Goal: Contribute content: Contribute content

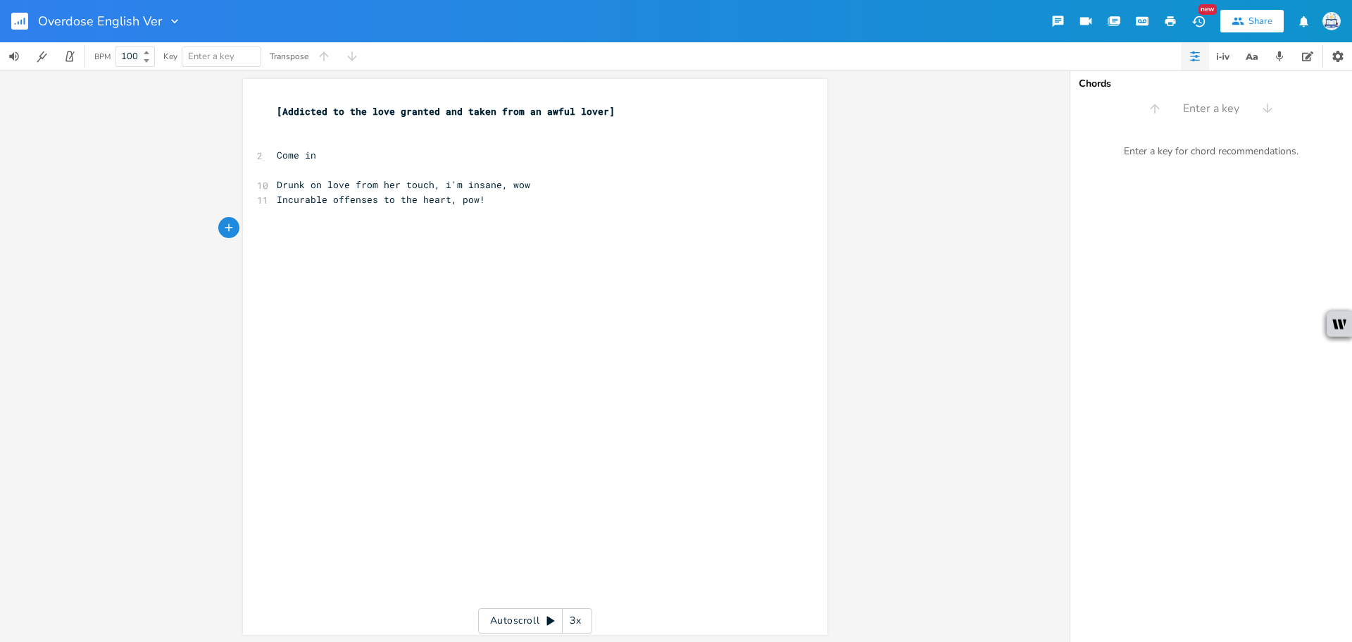
scroll to position [0, 61]
click at [351, 234] on pre "​" at bounding box center [528, 228] width 508 height 15
drag, startPoint x: 454, startPoint y: 182, endPoint x: 439, endPoint y: 182, distance: 15.5
click at [439, 182] on span "Drunk on love from her touch, i'm insane, wow" at bounding box center [404, 184] width 254 height 13
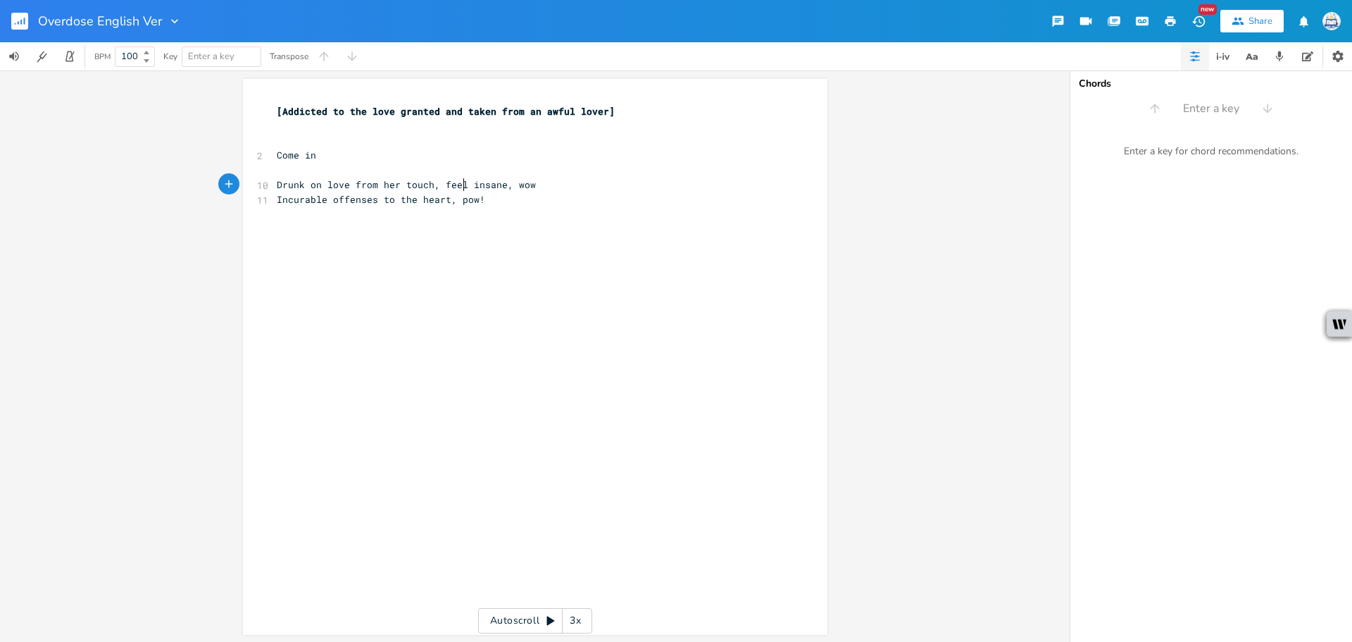
type textarea "feel"
drag, startPoint x: 417, startPoint y: 177, endPoint x: 453, endPoint y: 164, distance: 38.7
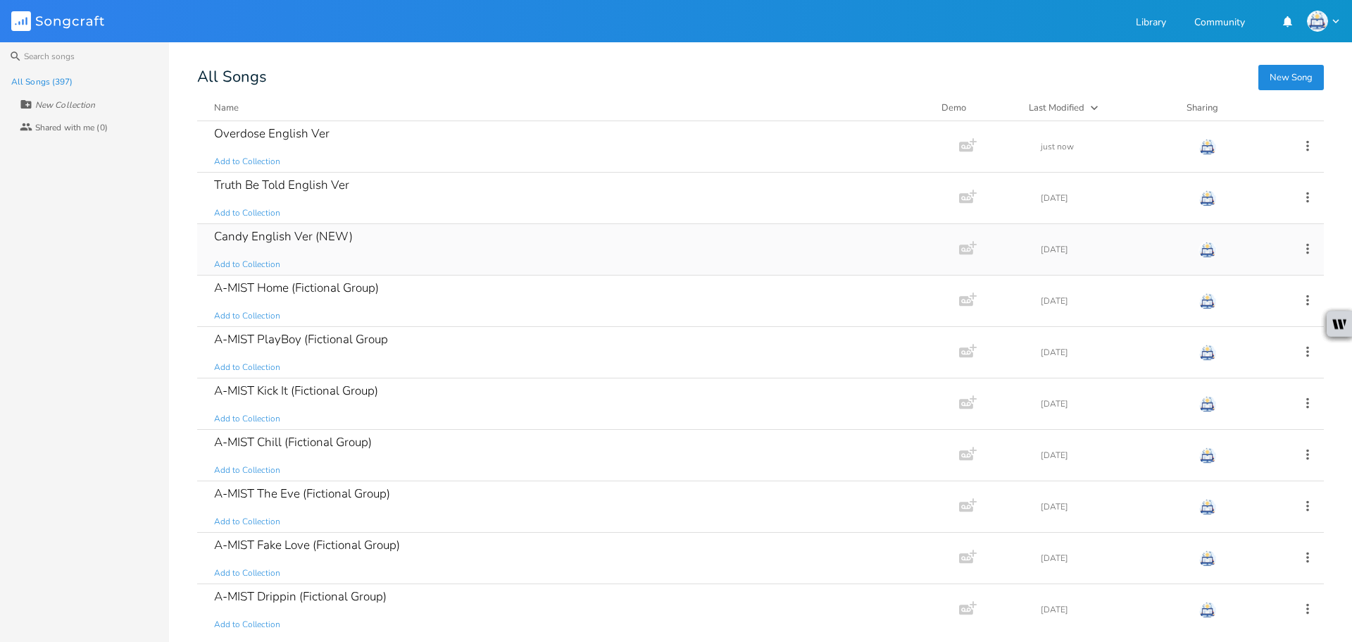
drag, startPoint x: 475, startPoint y: 263, endPoint x: 458, endPoint y: 257, distance: 17.1
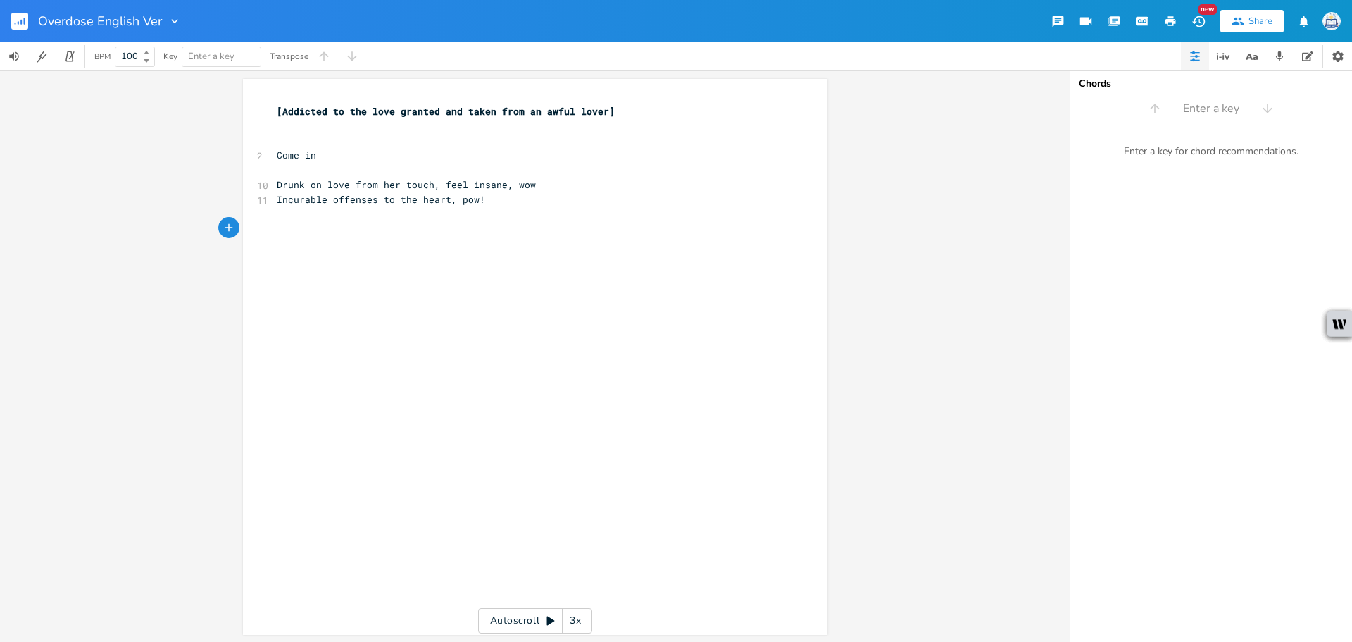
click at [453, 230] on pre "​" at bounding box center [528, 228] width 508 height 15
type textarea "I"
type textarea "'m all numb to this fatal addici"
type textarea "tion"
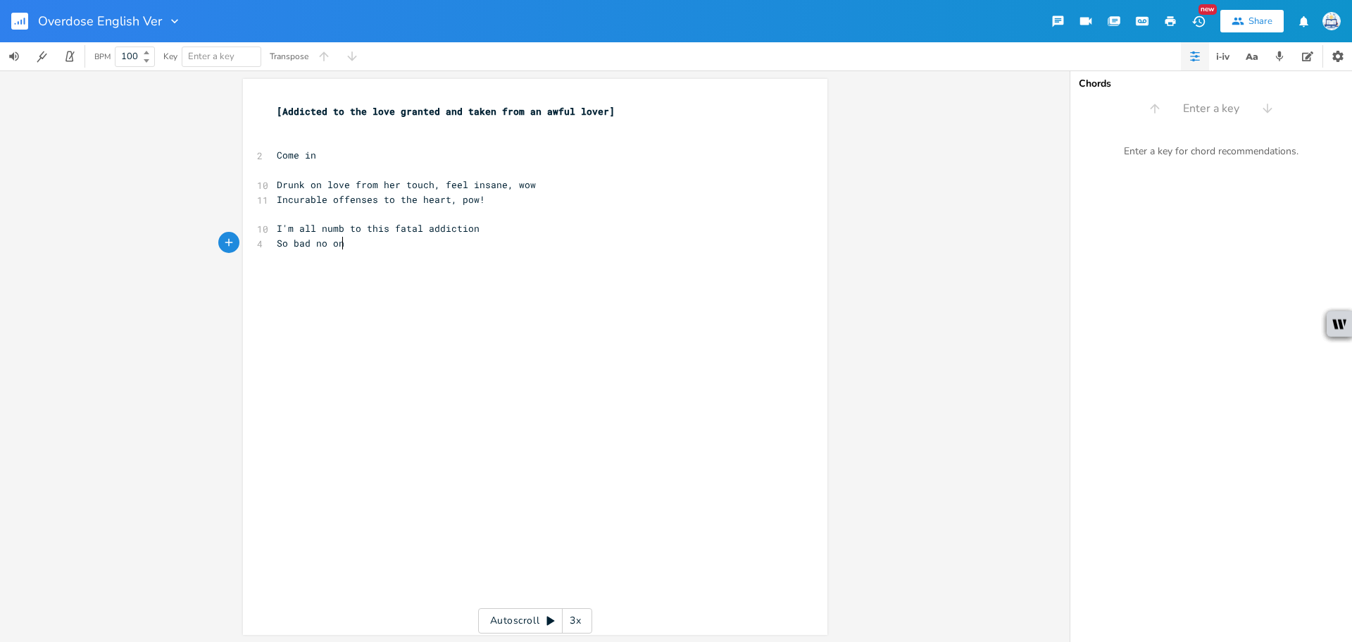
type textarea "So bad no on"
type textarea "e can stop her"
click at [303, 239] on span "So bad no one can stop her" at bounding box center [350, 243] width 146 height 13
type textarea ","
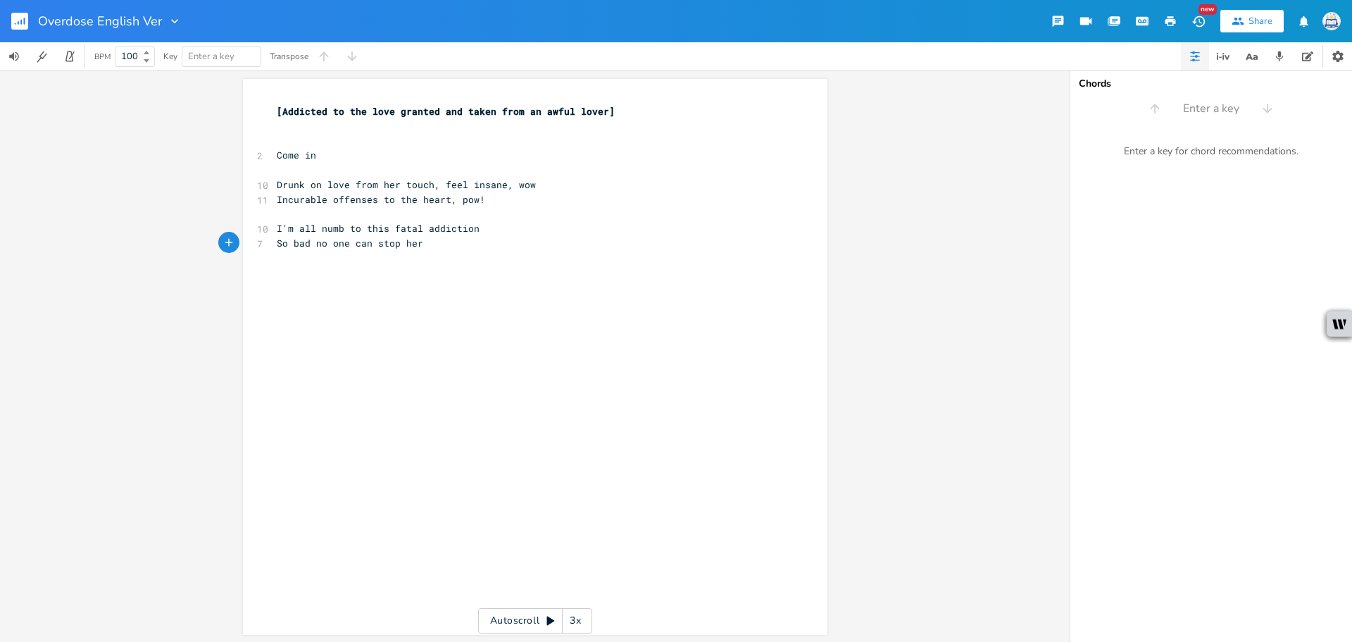
scroll to position [0, 3]
click at [487, 246] on pre "So bad, no one can stop her" at bounding box center [528, 243] width 508 height 15
type textarea "She got me strung on this fatal addiction"
type textarea "So bad, no one can stop her"
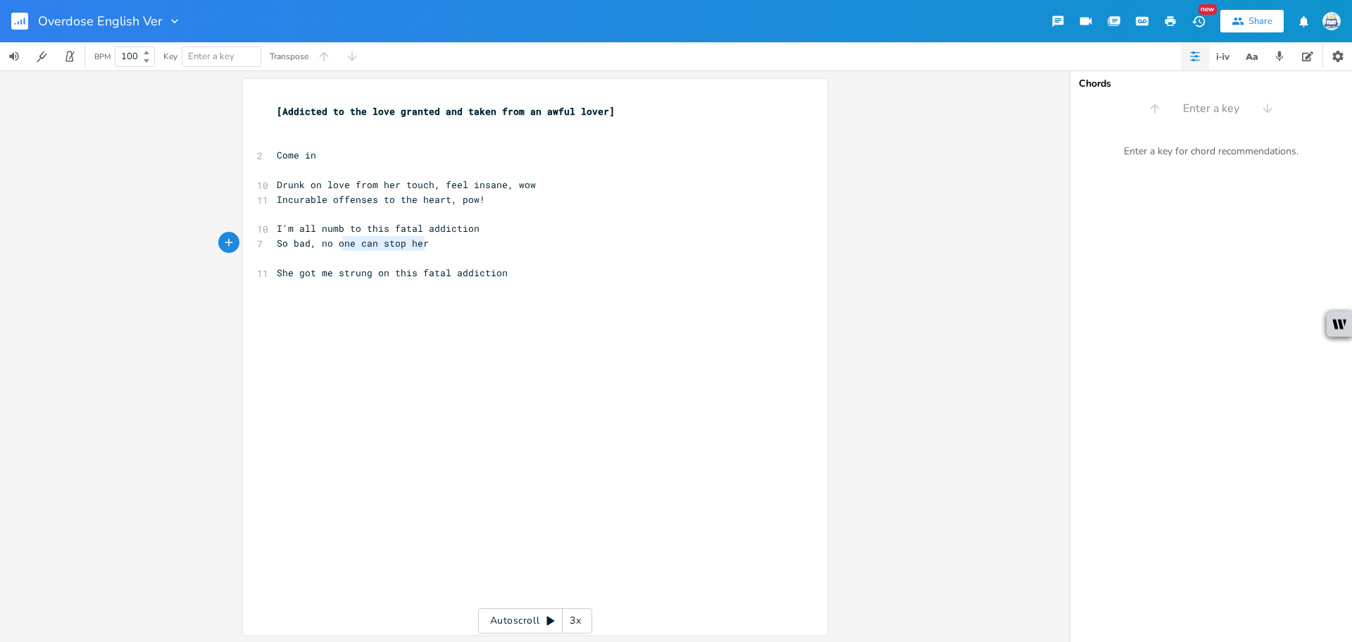
drag, startPoint x: 445, startPoint y: 246, endPoint x: 177, endPoint y: 239, distance: 268.4
click at [188, 239] on div "So bad, no one can stop her x [Addicted to the love granted and taken from an a…" at bounding box center [535, 355] width 1070 height 571
click at [357, 293] on pre "​" at bounding box center [528, 287] width 508 height 15
click at [319, 257] on pre "​" at bounding box center [528, 258] width 508 height 15
click at [473, 280] on div "x [Addicted to the love granted and taken from an awful lover] ​ ​ 2 Come in ​ …" at bounding box center [528, 192] width 508 height 182
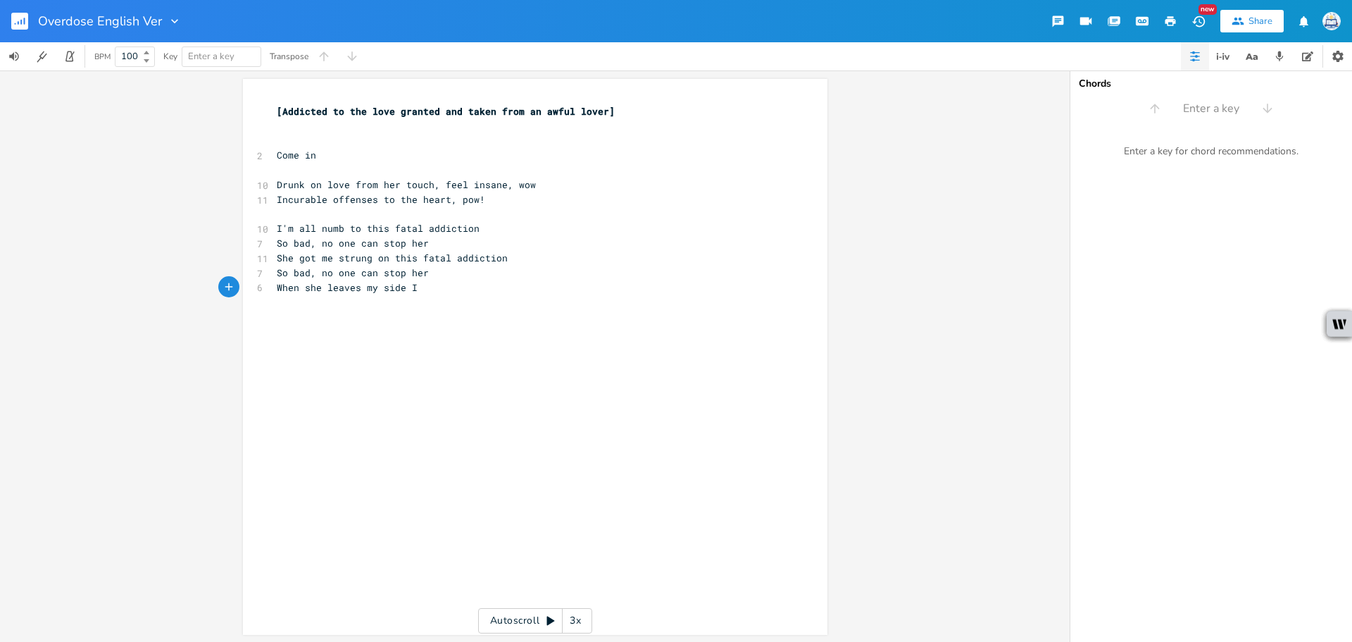
scroll to position [0, 115]
type textarea "When she leaves my side I go sober"
type textarea "So bad, no one can stop her"
drag, startPoint x: 428, startPoint y: 246, endPoint x: 91, endPoint y: 245, distance: 337.3
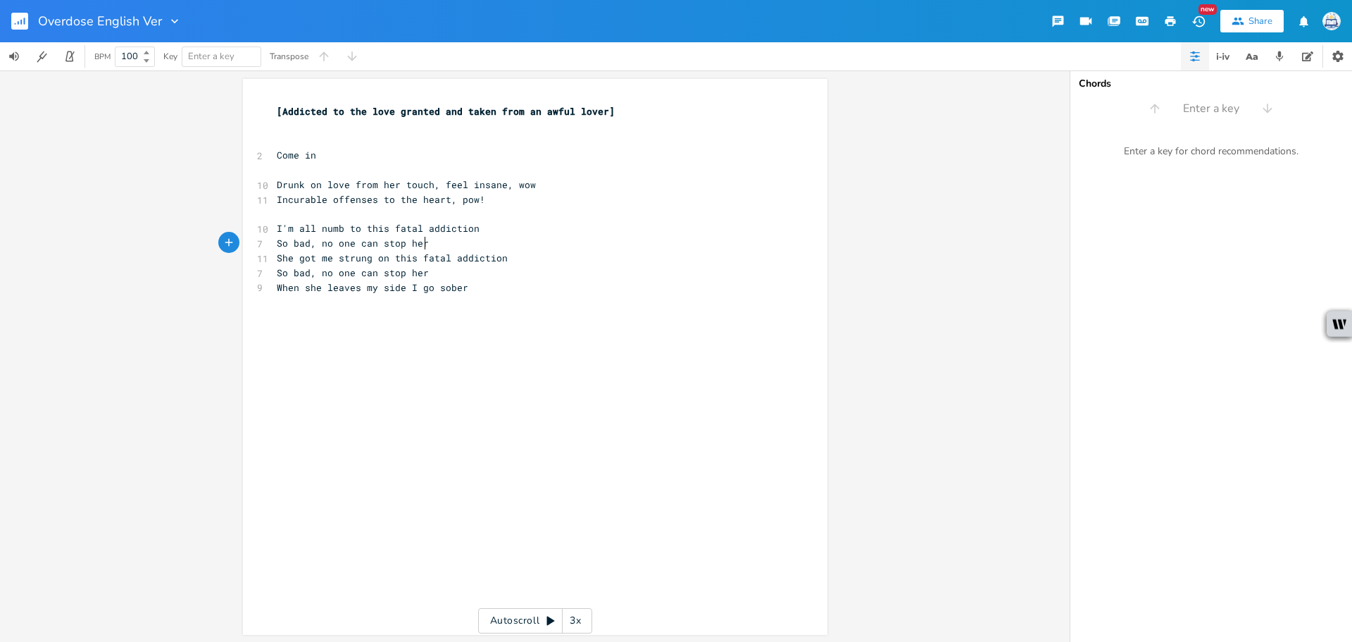
click at [141, 246] on div "So bad, no one can stop her x [Addicted to the love granted and taken from an a…" at bounding box center [535, 355] width 1070 height 571
click at [291, 312] on div "x [Addicted to the love granted and taken from an awful lover] ​ ​ 2 Come in ​ …" at bounding box center [546, 369] width 544 height 537
click at [302, 301] on div "x [Addicted to the love granted and taken from an awful lover] ​ ​ 2 Come in ​ …" at bounding box center [546, 369] width 544 height 537
type textarea "sober"
click at [436, 292] on span "When she leaves my side I go sober" at bounding box center [373, 287] width 192 height 13
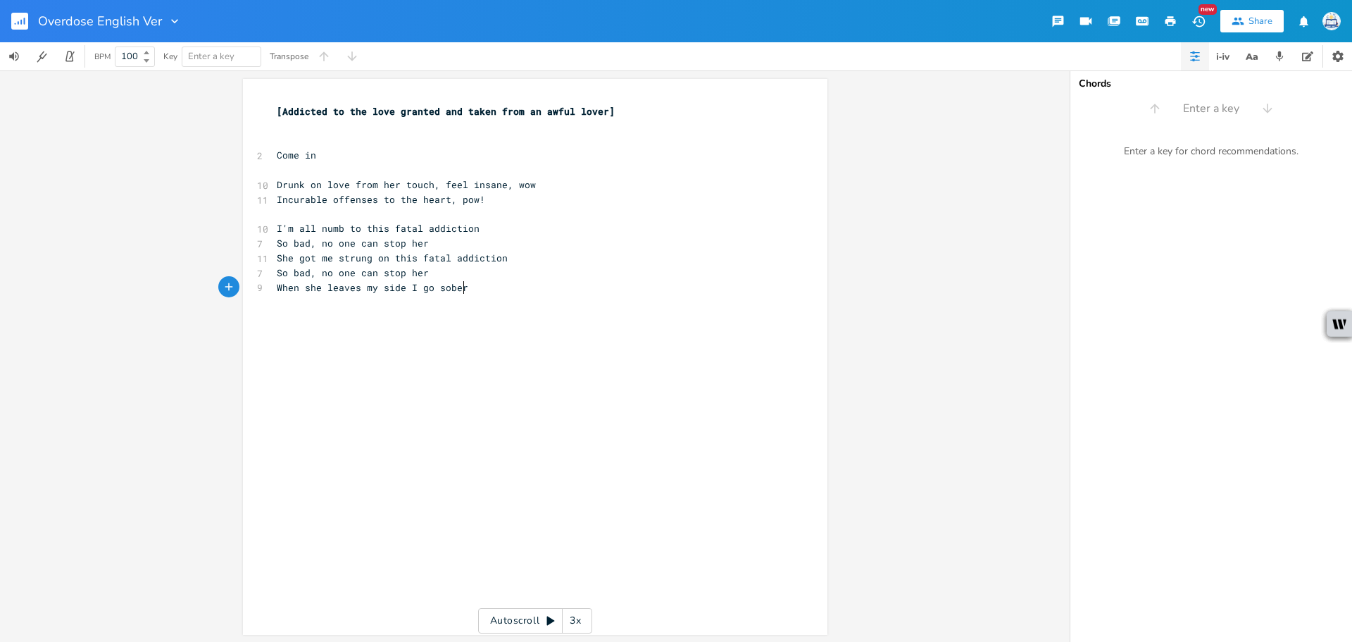
click at [489, 292] on pre "When she leaves my side I go sober" at bounding box center [528, 287] width 508 height 15
type textarea "She imprinted on me like a"
drag, startPoint x: 336, startPoint y: 229, endPoint x: 318, endPoint y: 230, distance: 17.6
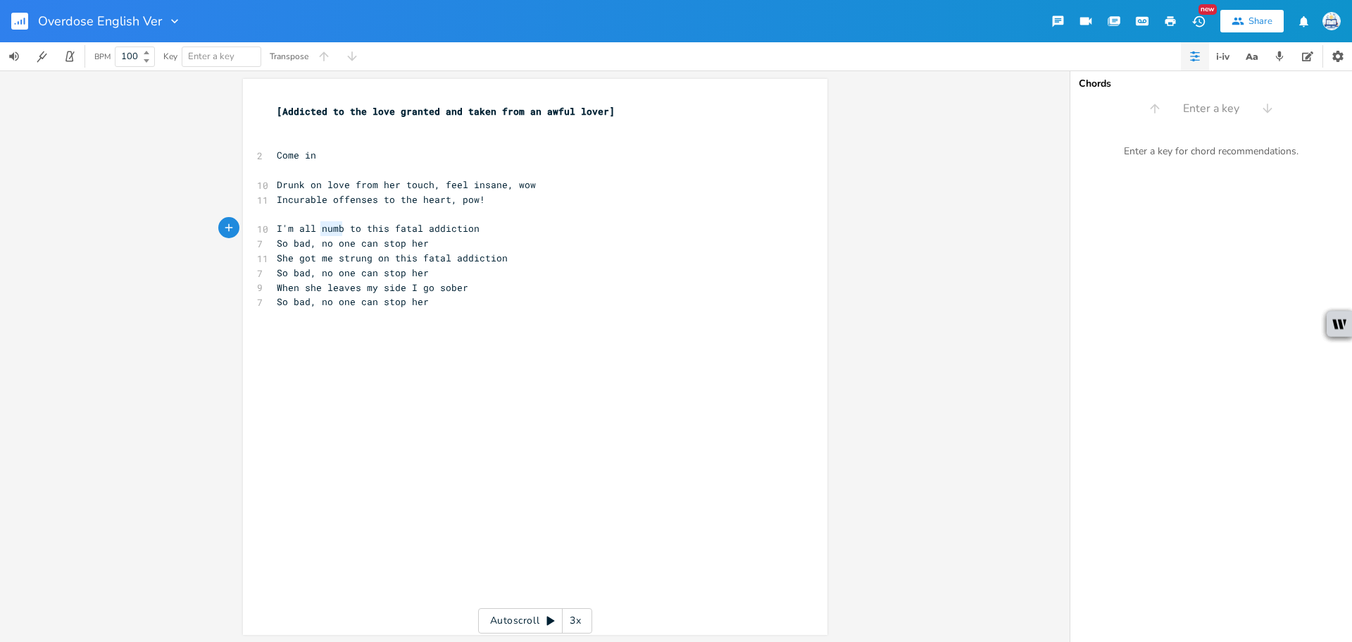
click at [318, 230] on span "I'm all numb to this fatal addiction" at bounding box center [378, 228] width 203 height 13
type textarea "stri"
type textarea "ung"
click at [420, 329] on div "x [Addicted to the love granted and taken from an awful lover] ​ ​ 2 Come in ​ …" at bounding box center [546, 369] width 544 height 537
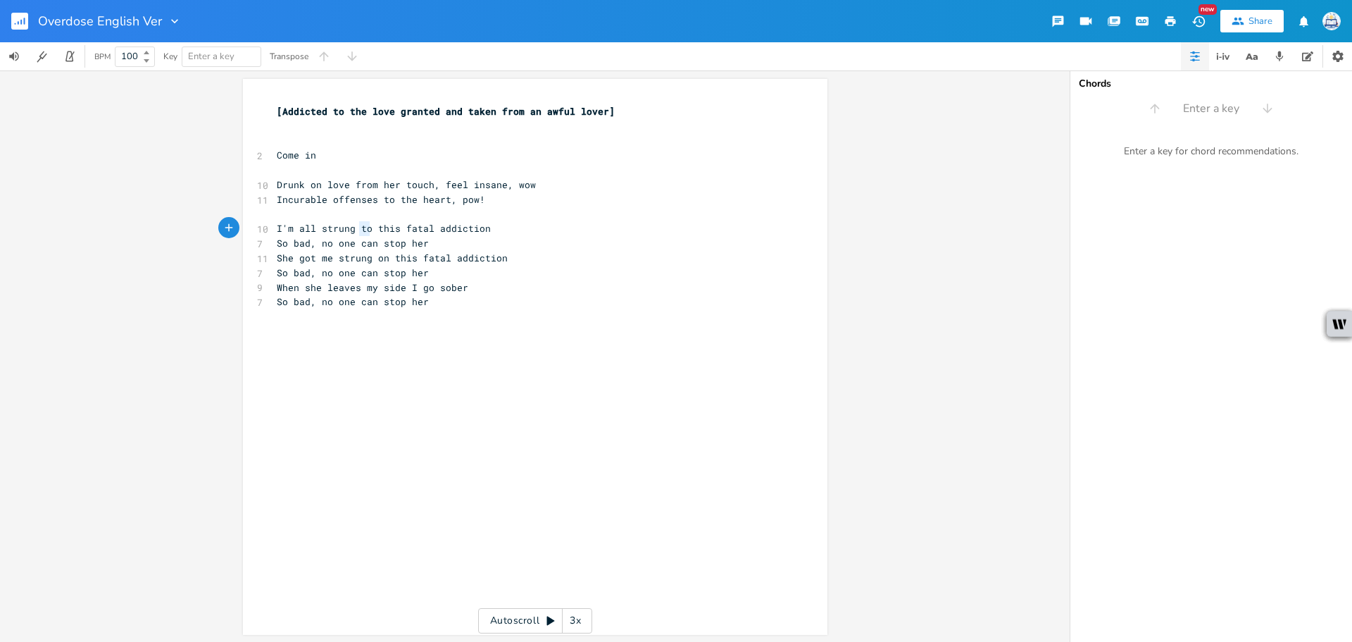
drag, startPoint x: 364, startPoint y: 230, endPoint x: 355, endPoint y: 230, distance: 9.2
click at [355, 230] on span "I'm all strung to this fatal addiction" at bounding box center [384, 228] width 214 height 13
type textarea "on"
click at [444, 294] on pre "So bad, no one can stop her" at bounding box center [528, 301] width 508 height 15
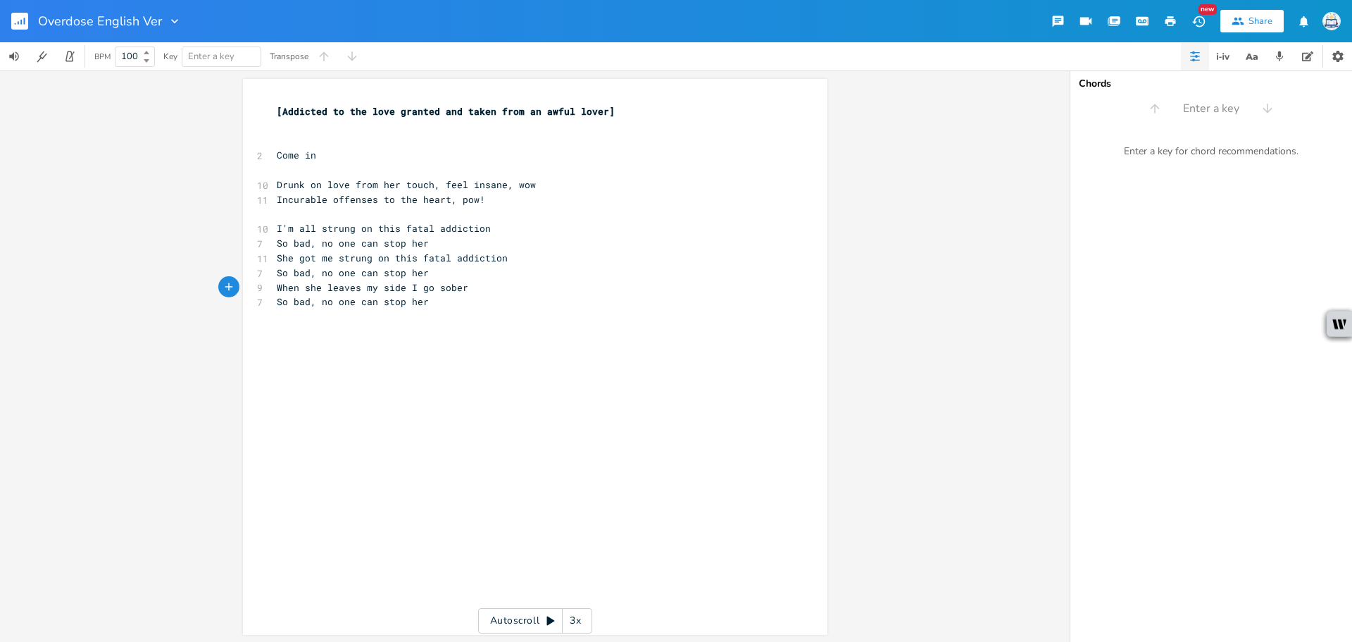
click at [446, 301] on pre "So bad, no one can stop her" at bounding box center [528, 301] width 508 height 15
type textarea "The look she finf"
type textarea "ds in my ear"
type textarea "eyes isn't [PERSON_NAME]"
type textarea "ber"
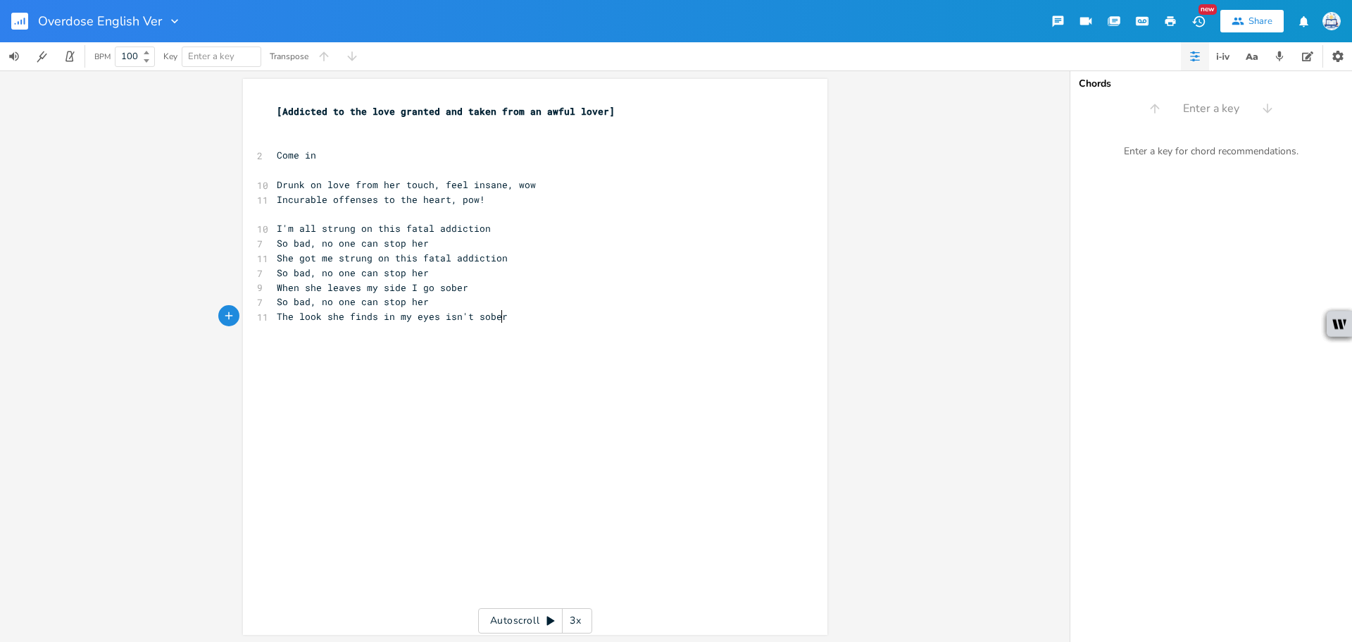
scroll to position [0, 13]
type textarea "So bad, no one can stop her"
drag, startPoint x: 427, startPoint y: 297, endPoint x: 101, endPoint y: 303, distance: 326.1
click at [96, 303] on div "So bad, no one can stop her x [Addicted to the love granted and taken from an a…" at bounding box center [535, 355] width 1070 height 571
click at [387, 332] on div "x [Addicted to the love granted and taken from an awful lover] ​ ​ 2 Come in ​ …" at bounding box center [546, 369] width 544 height 537
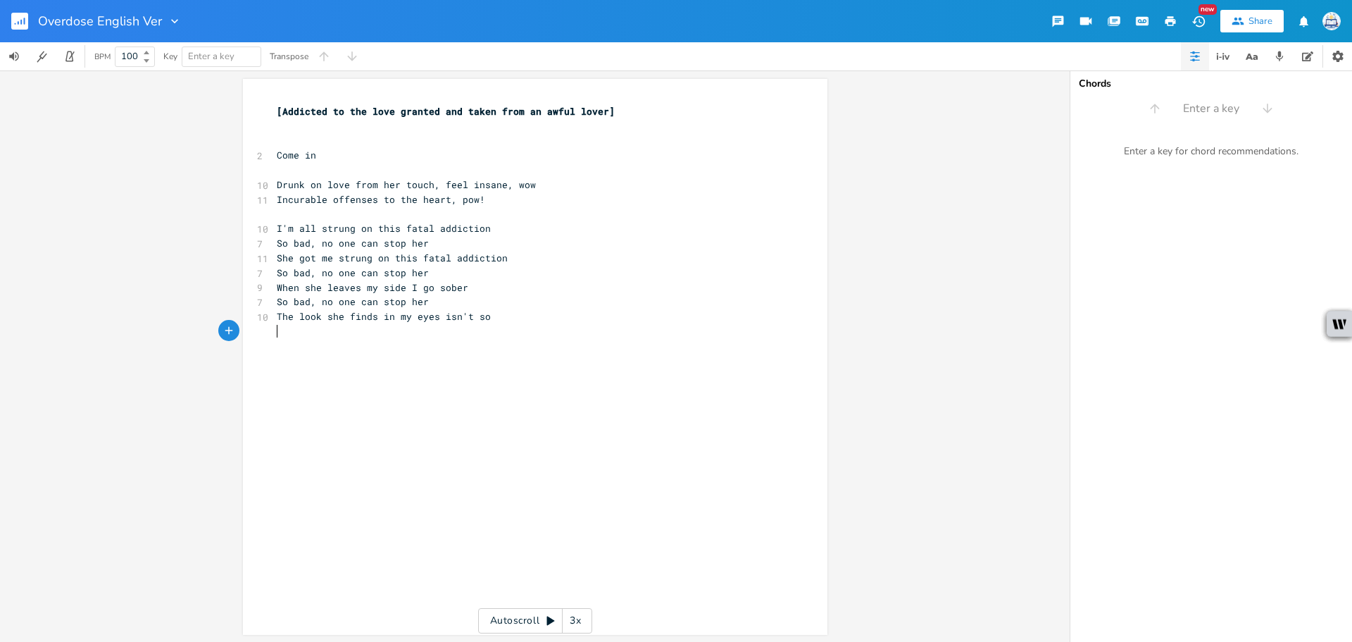
paste textarea "b"
click at [485, 316] on pre "The look she finds in my eyes isn't so" at bounding box center [528, 316] width 508 height 15
type textarea "ber"
click at [445, 352] on div "x [Addicted to the love granted and taken from an awful lover] ​ ​ 2 Come in ​ …" at bounding box center [546, 369] width 544 height 537
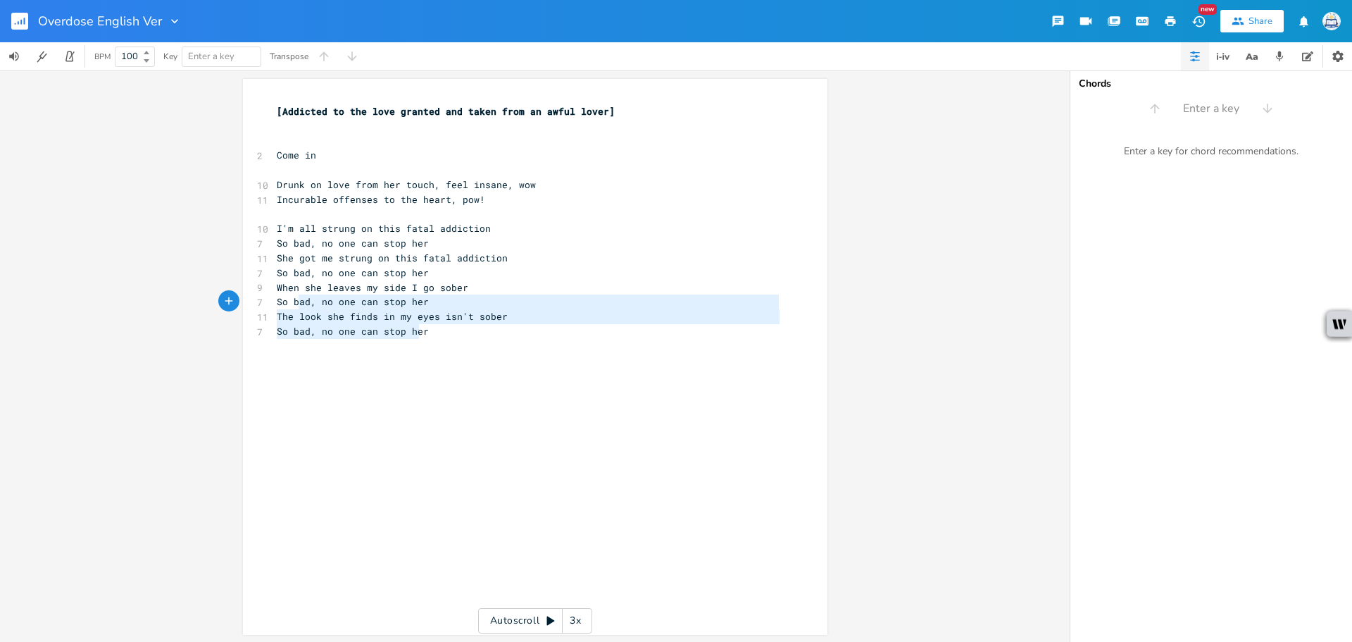
type textarea "When she leaves my side I go sober So bad, no one can stop her The look she fin…"
drag, startPoint x: 416, startPoint y: 338, endPoint x: 261, endPoint y: 283, distance: 164.4
click at [261, 283] on div "When she leaves my side I go sober So bad, no one can stop her The look she fin…" at bounding box center [535, 357] width 584 height 556
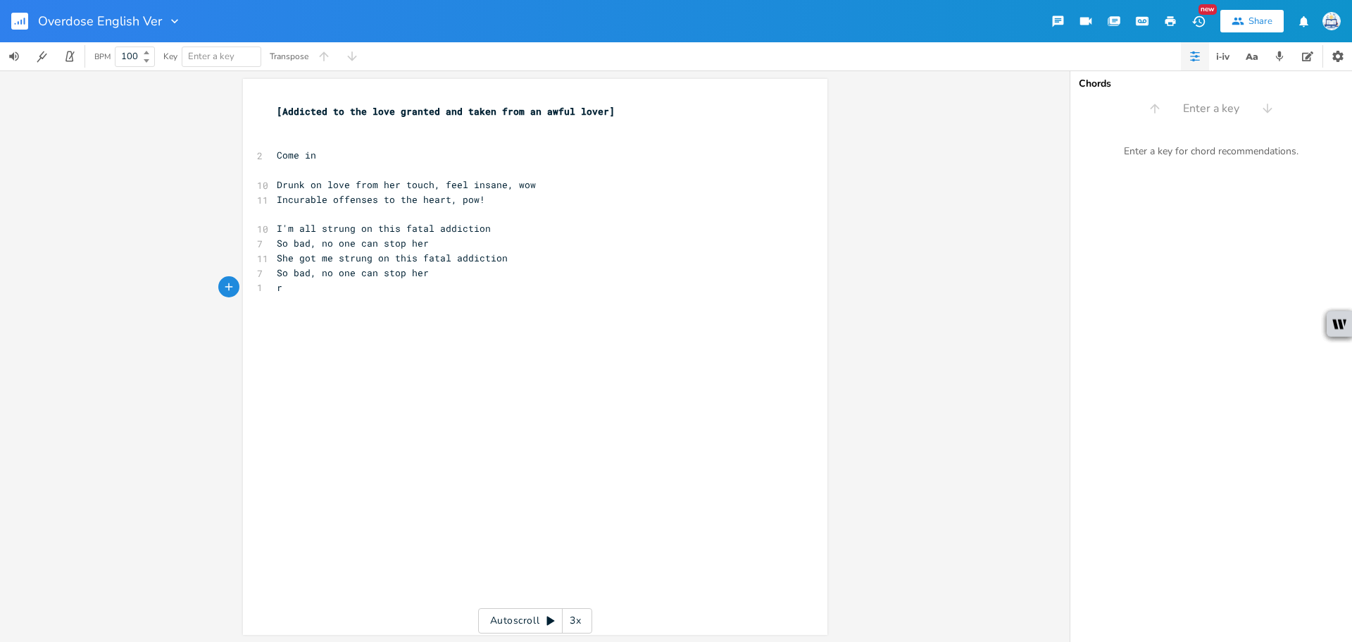
click at [283, 289] on pre "r" at bounding box center [528, 287] width 508 height 15
type textarea "So bad, no one can stop her"
drag, startPoint x: 425, startPoint y: 244, endPoint x: 215, endPoint y: 237, distance: 210.0
click at [243, 237] on div "So bad, no one can stop her x [Addicted to the love granted and taken from an a…" at bounding box center [535, 357] width 584 height 556
click at [463, 234] on pre "She got me strung on this fatal addiction" at bounding box center [528, 228] width 508 height 15
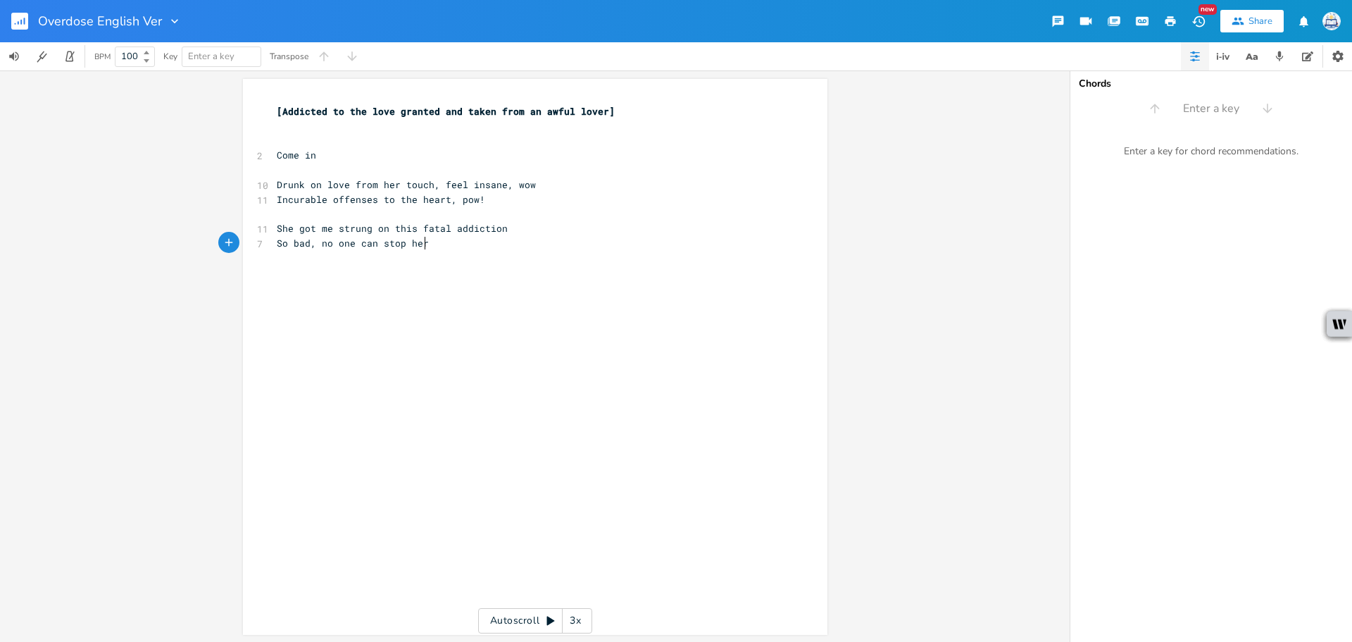
click at [444, 251] on pre "​" at bounding box center [528, 258] width 508 height 15
type textarea "Her lover, Her love"
click at [321, 277] on span "Her lover, Her love" at bounding box center [330, 272] width 107 height 13
click at [470, 280] on pre "​" at bounding box center [528, 287] width 508 height 15
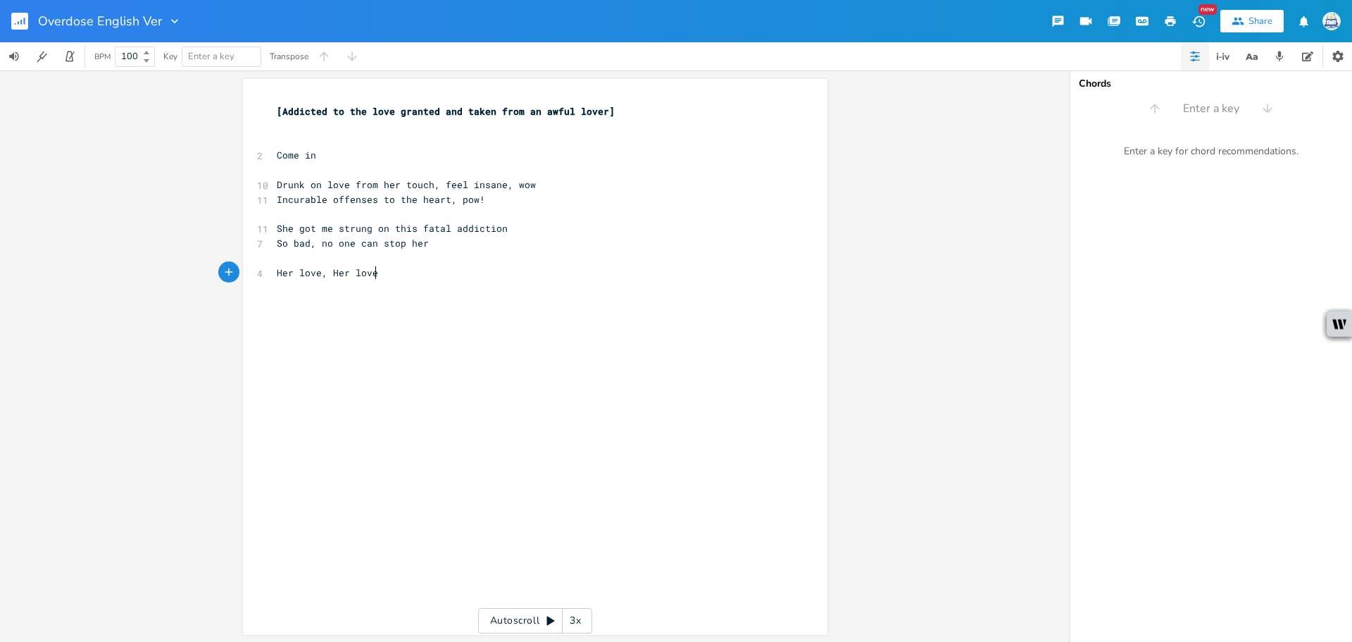
type textarea "'"
type textarea "The only thing"
type textarea "I'v"
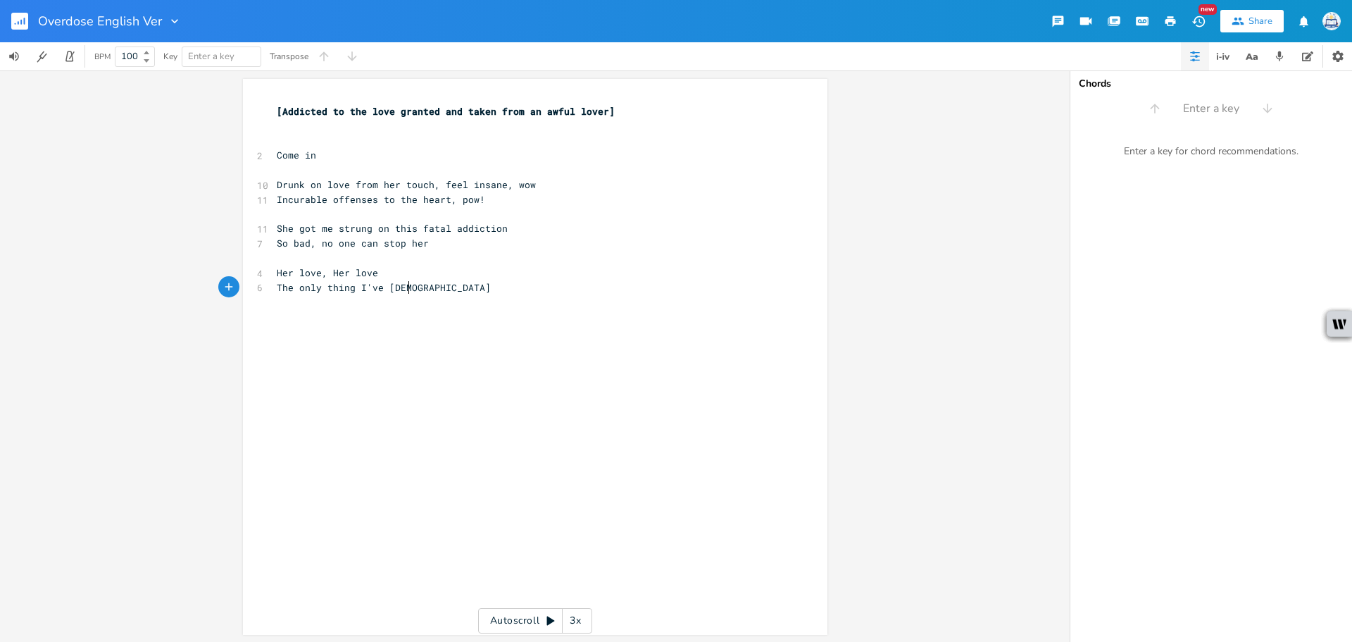
scroll to position [0, 32]
type textarea "e gotta prove i'm wot"
type textarea "rthy og"
type textarea "f"
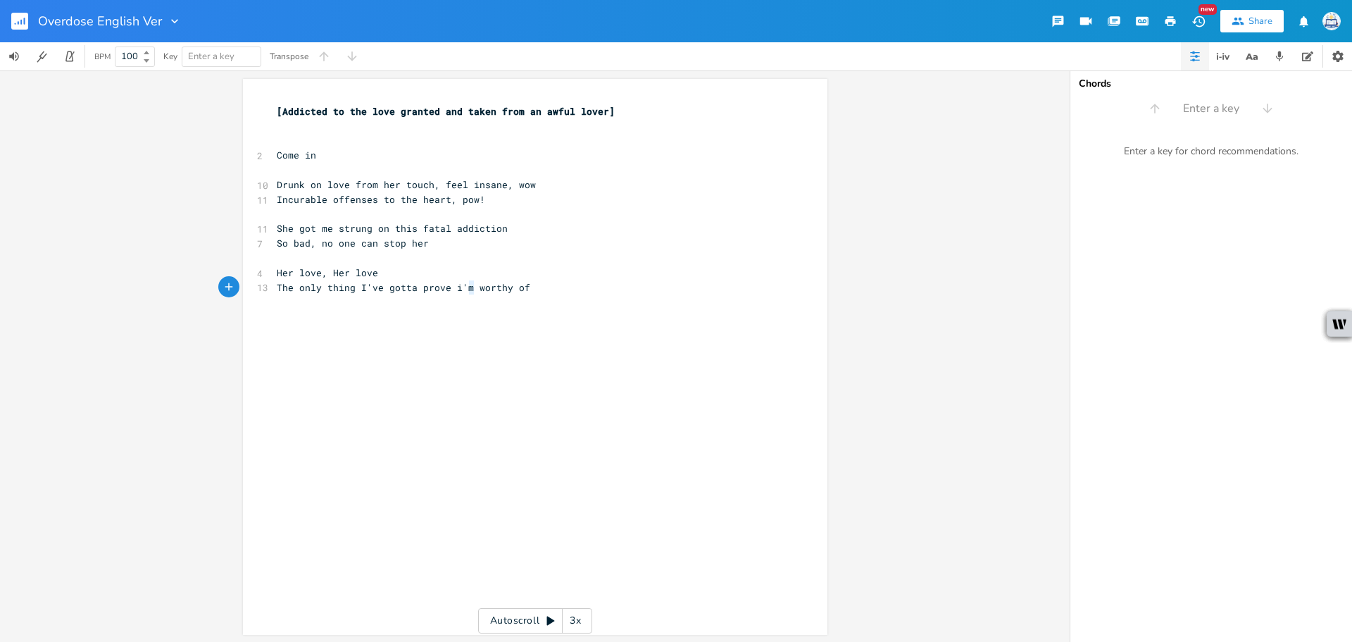
type textarea "i'm"
drag, startPoint x: 468, startPoint y: 284, endPoint x: 445, endPoint y: 286, distance: 23.3
click at [445, 286] on span "The only thing I've gotta prove i'm worthy of" at bounding box center [404, 287] width 254 height 13
type textarea "that I can be"
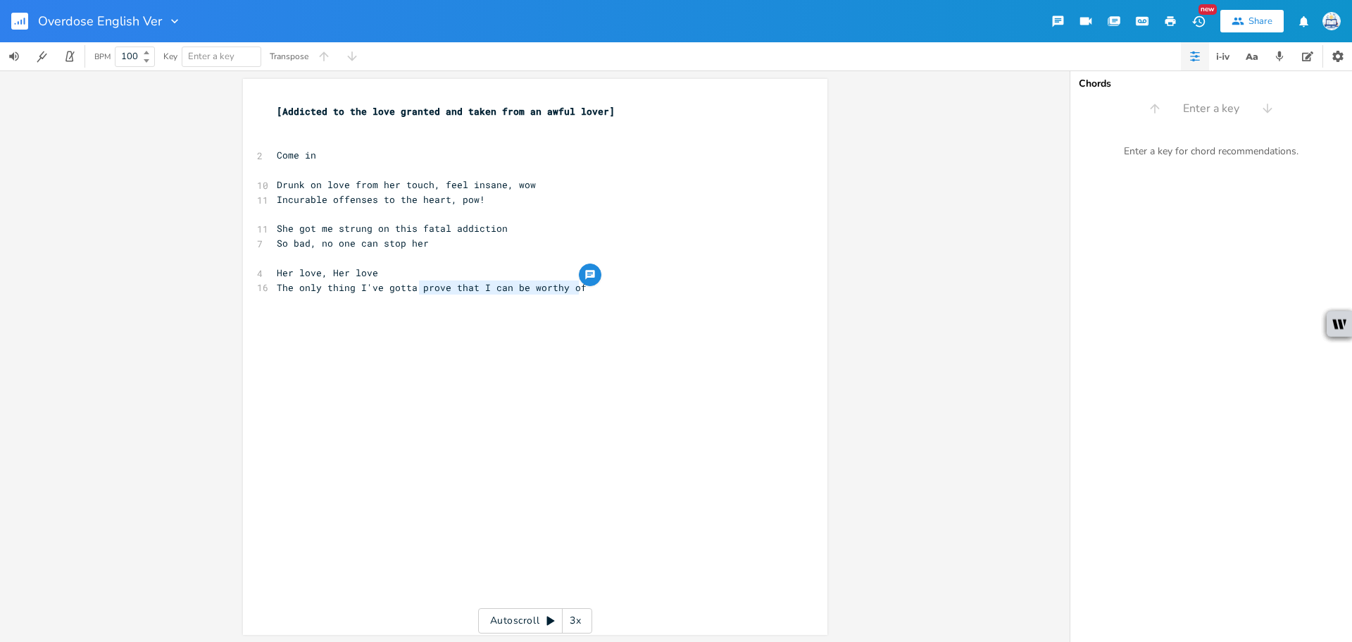
drag, startPoint x: 576, startPoint y: 286, endPoint x: 415, endPoint y: 290, distance: 161.3
click at [415, 290] on pre "The only thing I've gotta prove that I can be worthy of" at bounding box center [528, 287] width 508 height 15
type textarea "supliment inside my roring"
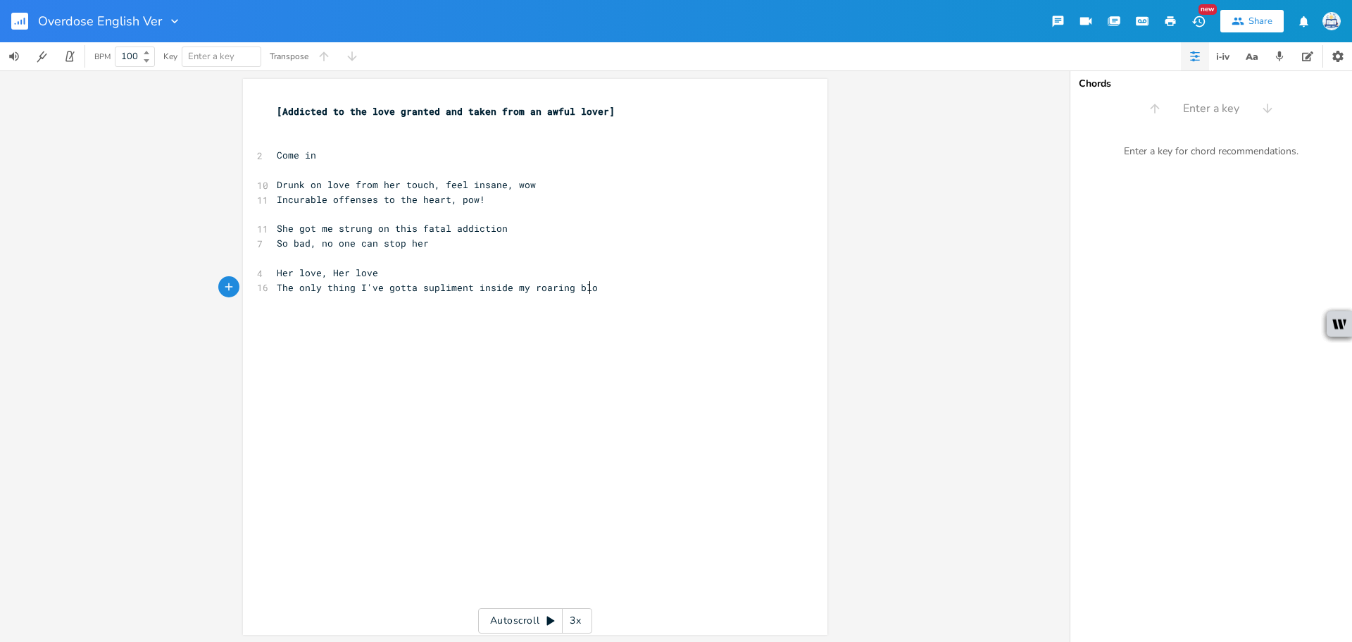
type textarea "aring blood"
click at [287, 134] on pre "​" at bounding box center [528, 141] width 508 height 15
paste textarea "t"
drag, startPoint x: 465, startPoint y: 290, endPoint x: 437, endPoint y: 282, distance: 29.2
click at [414, 290] on span "The only thing I've gotta supliment inside my roaring blood" at bounding box center [443, 287] width 332 height 13
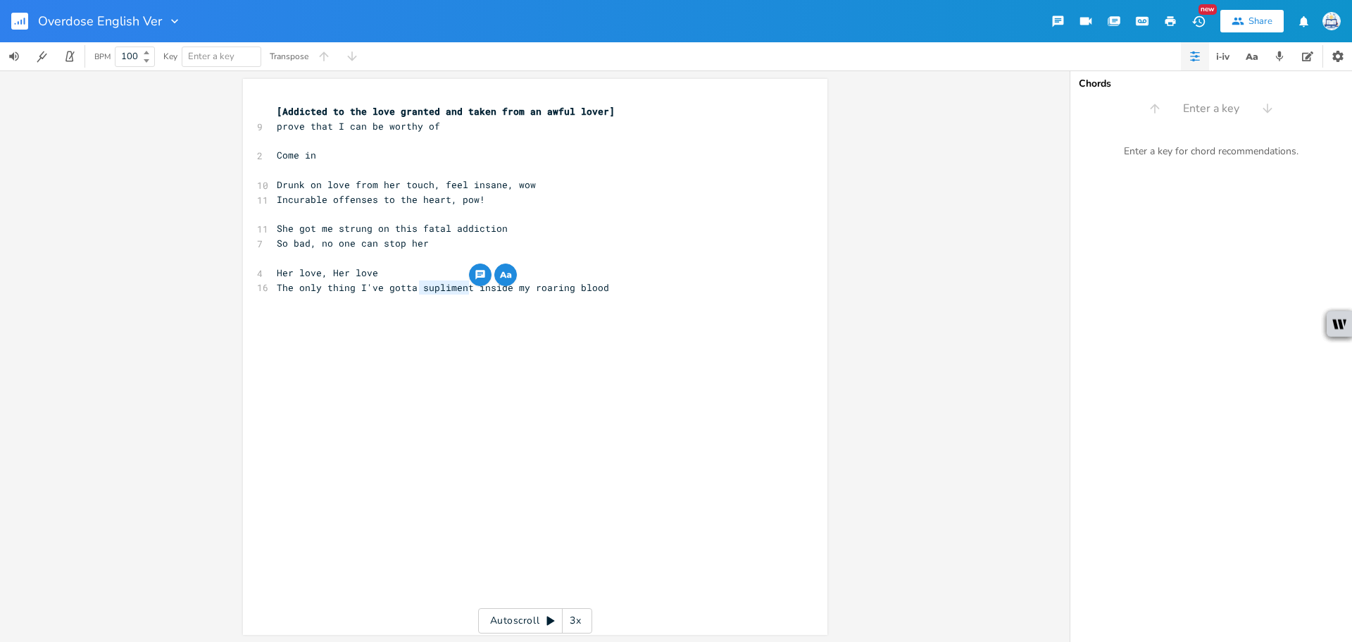
type textarea "supliment"
type textarea "inside"
drag, startPoint x: 511, startPoint y: 290, endPoint x: 473, endPoint y: 290, distance: 38.0
click at [473, 290] on span "The only thing I've gotta supplement inside my roaring blood" at bounding box center [446, 287] width 338 height 13
click at [407, 290] on span "The only thing I've gotta supplement my roaring blood" at bounding box center [426, 287] width 299 height 13
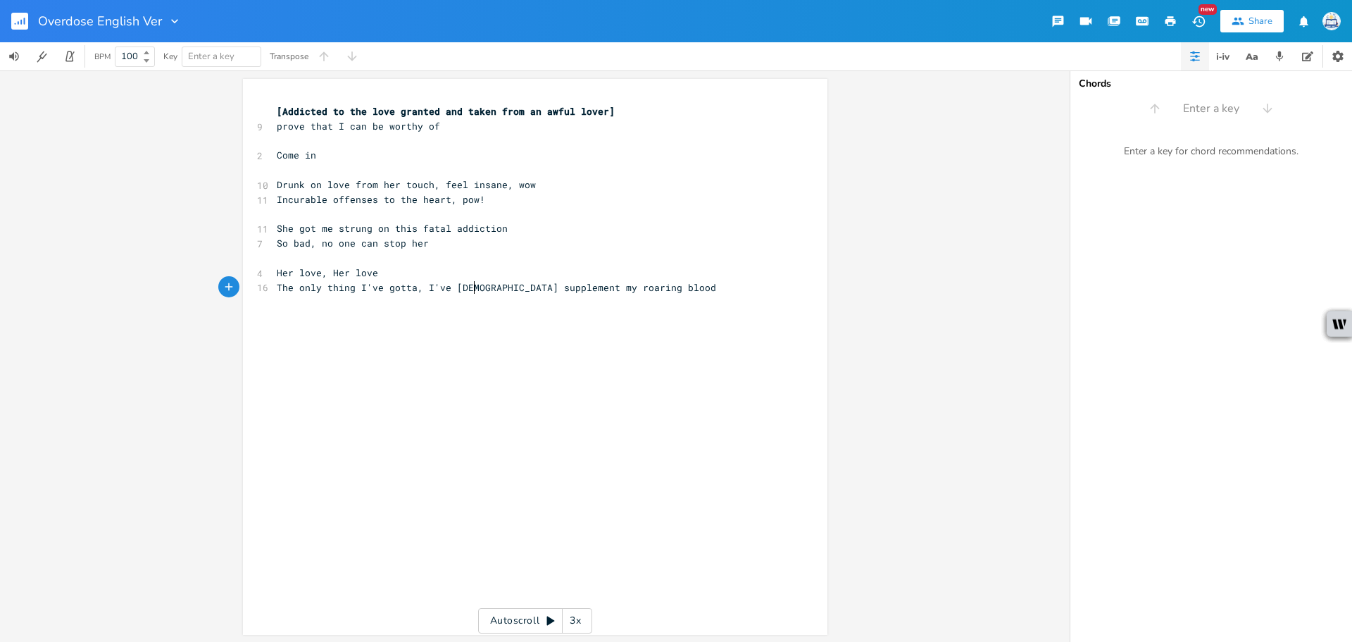
scroll to position [0, 43]
type textarea ", I've gotta"
type textarea "upplement my roaring b"
drag, startPoint x: 484, startPoint y: 286, endPoint x: 611, endPoint y: 286, distance: 127.5
click at [608, 286] on span "The only thing I've gotta, I've gotta supplement my roaring blood" at bounding box center [460, 287] width 366 height 13
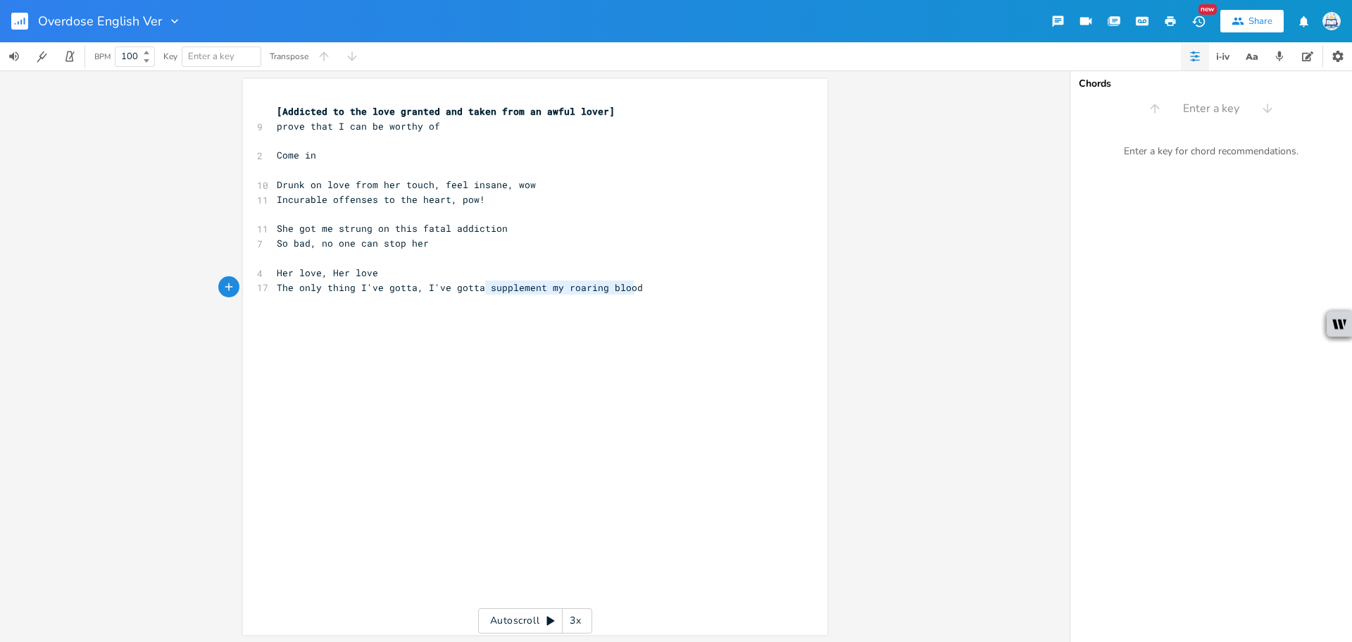
drag, startPoint x: 629, startPoint y: 287, endPoint x: 482, endPoint y: 290, distance: 146.5
click at [482, 290] on span "The only thing I've gotta, I've gotta supplement my roaring blood" at bounding box center [460, 287] width 366 height 13
type textarea "satisfy"
type textarea "my hungered blood"
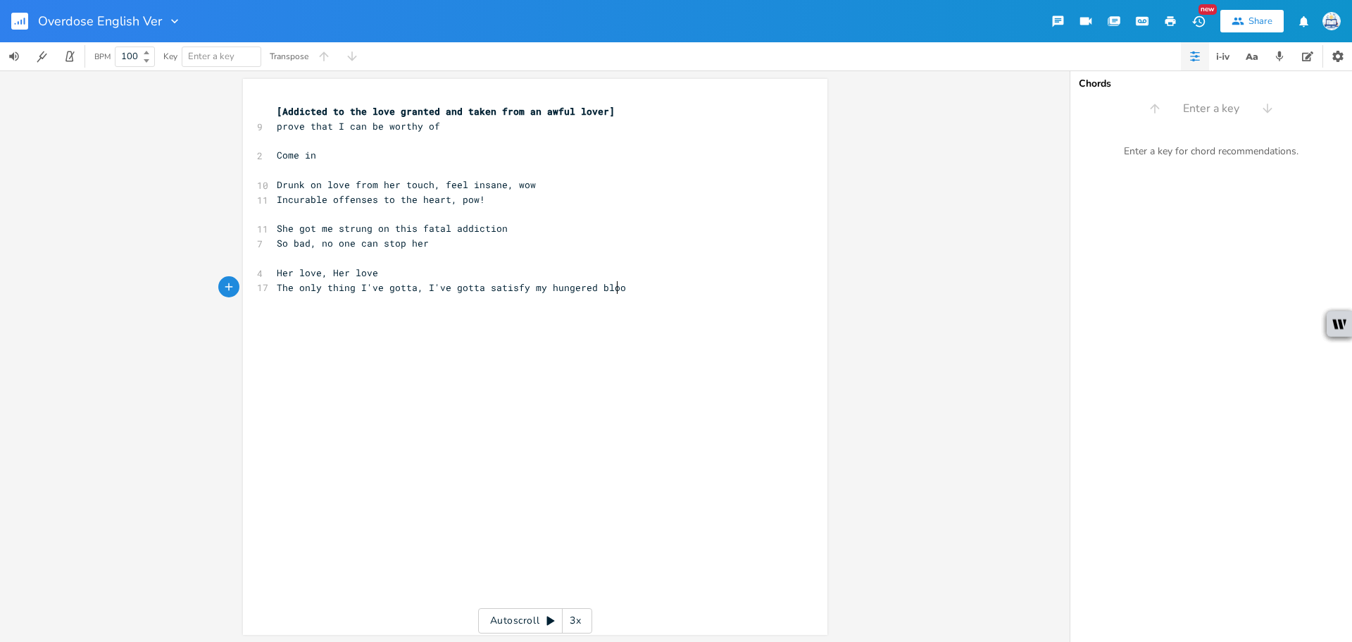
scroll to position [0, 81]
type textarea "I'm in love with this fantasy"
click at [684, 285] on pre "The only thing I've gotta, I've gotta satisfy my hungered blood" at bounding box center [528, 287] width 508 height 15
click at [519, 314] on pre "I'm in love with this fantasy" at bounding box center [528, 316] width 508 height 15
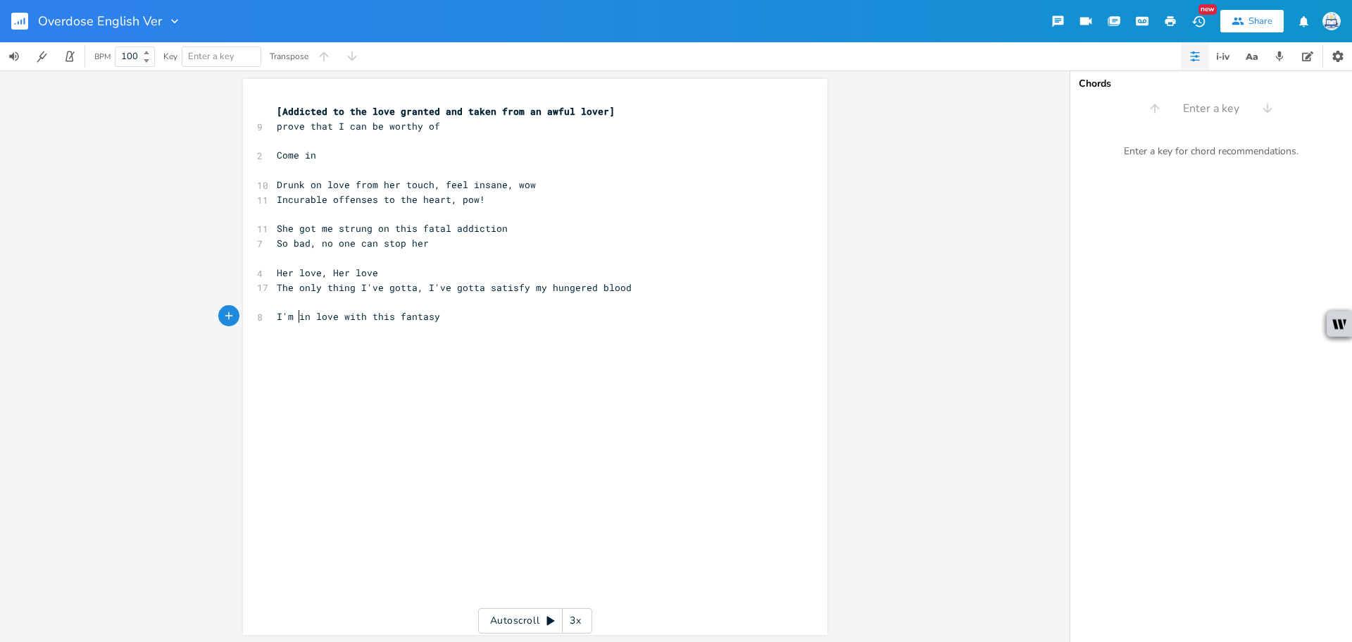
click at [296, 315] on span "I'm in love with this fantasy" at bounding box center [358, 316] width 163 height 13
type textarea "so"
click at [548, 316] on pre "I'm so in love with this fantasy" at bounding box center [528, 316] width 508 height 15
type textarea "With ine"
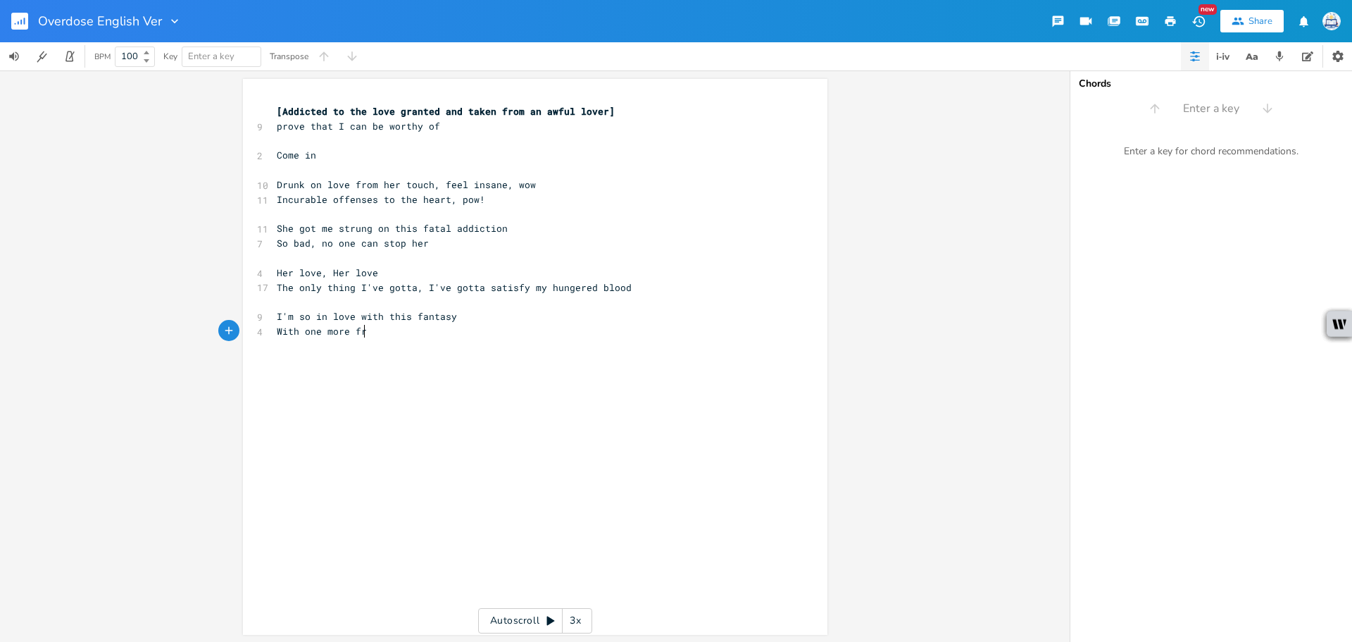
type textarea "one more frin"
type textarea "drnk"
type textarea "ink, I'll be in ex"
type textarea "ct"
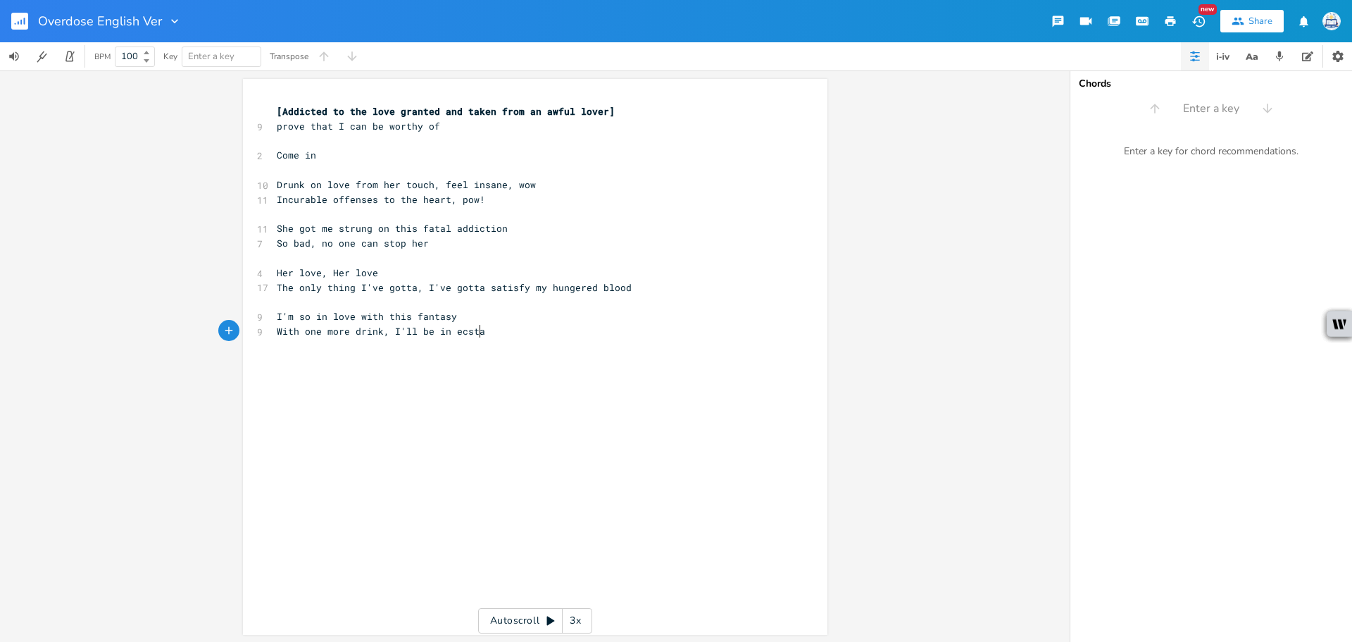
scroll to position [0, 21]
type textarea "[PERSON_NAME]"
drag, startPoint x: 321, startPoint y: 332, endPoint x: 222, endPoint y: 334, distance: 99.3
click at [243, 334] on div "With one x [Addicted to the love granted and taken from an awful lover] 9 prove…" at bounding box center [535, 357] width 584 height 556
type textarea "Pour me"
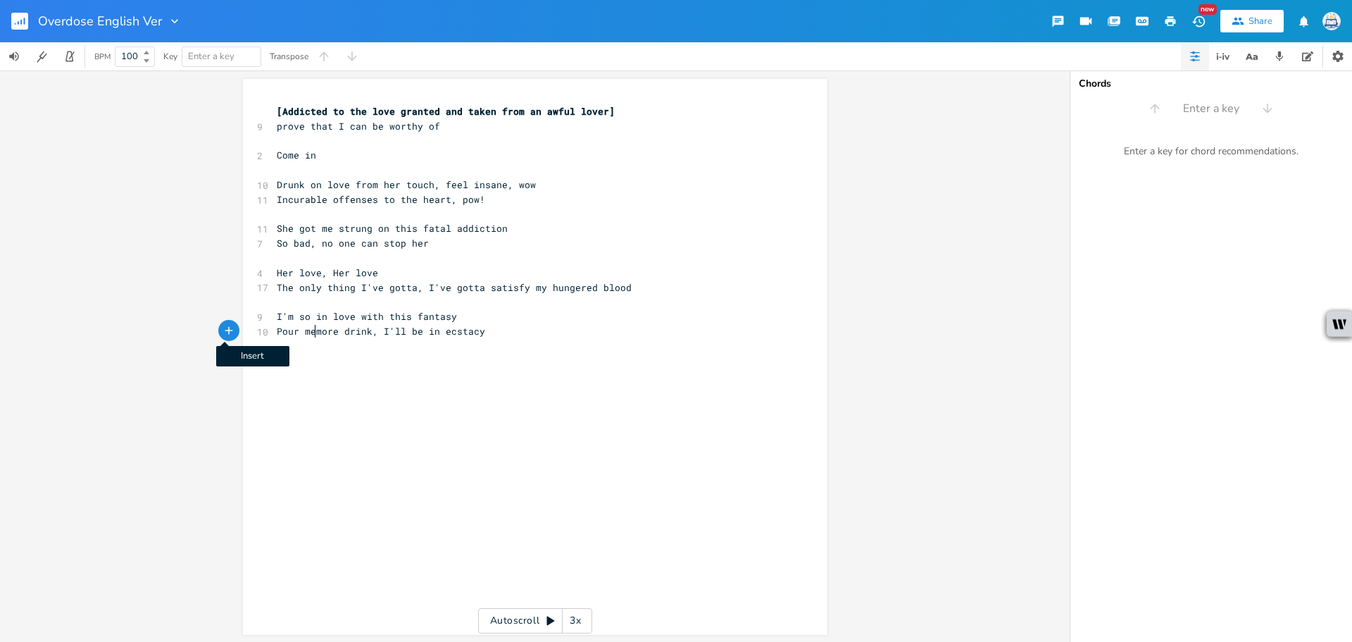
scroll to position [0, 37]
click at [327, 334] on span "Pour me more drink, I'll be in ecstacy" at bounding box center [384, 331] width 214 height 13
click at [342, 334] on span "Pour me more drink, I'll be in ecstacy" at bounding box center [384, 331] width 214 height 13
drag, startPoint x: 338, startPoint y: 334, endPoint x: 316, endPoint y: 334, distance: 21.8
click at [316, 334] on span "Pour me more drink, I'll be in ecstacy" at bounding box center [384, 331] width 214 height 13
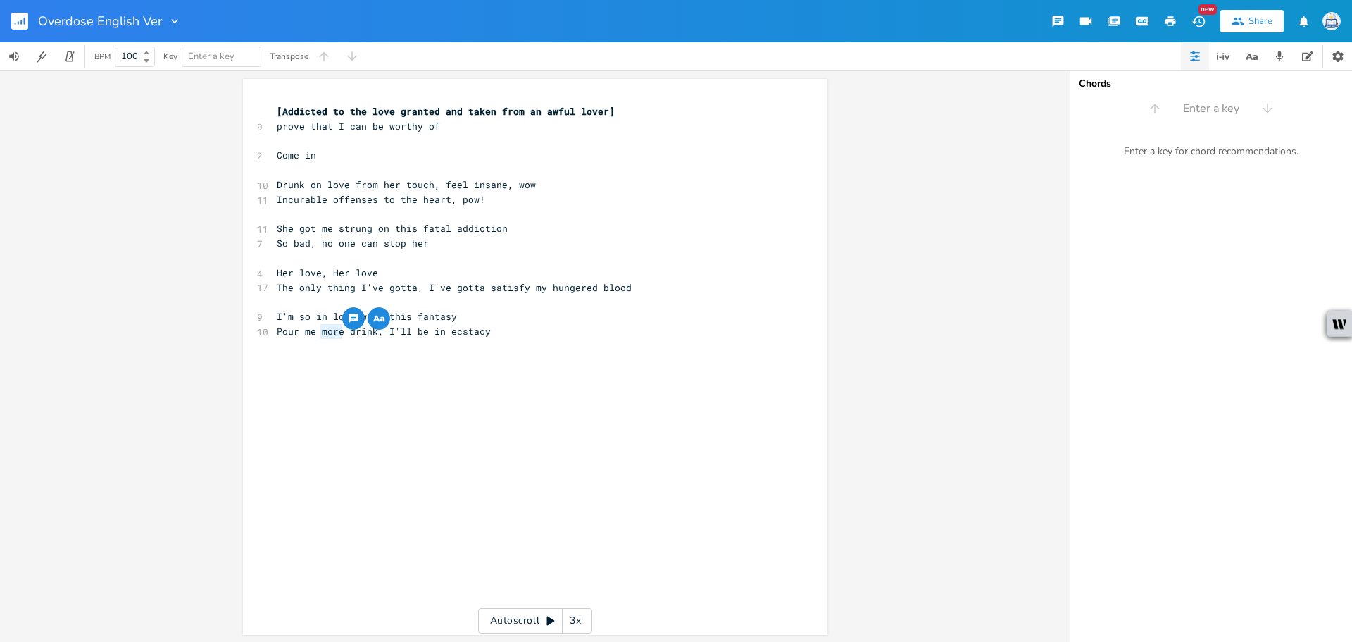
type textarea "a"
click at [408, 359] on pre "​" at bounding box center [528, 360] width 508 height 15
click at [503, 325] on pre "Pour me a drink, I'll be in ecstacy" at bounding box center [528, 331] width 508 height 15
drag, startPoint x: 630, startPoint y: 294, endPoint x: 540, endPoint y: 290, distance: 89.5
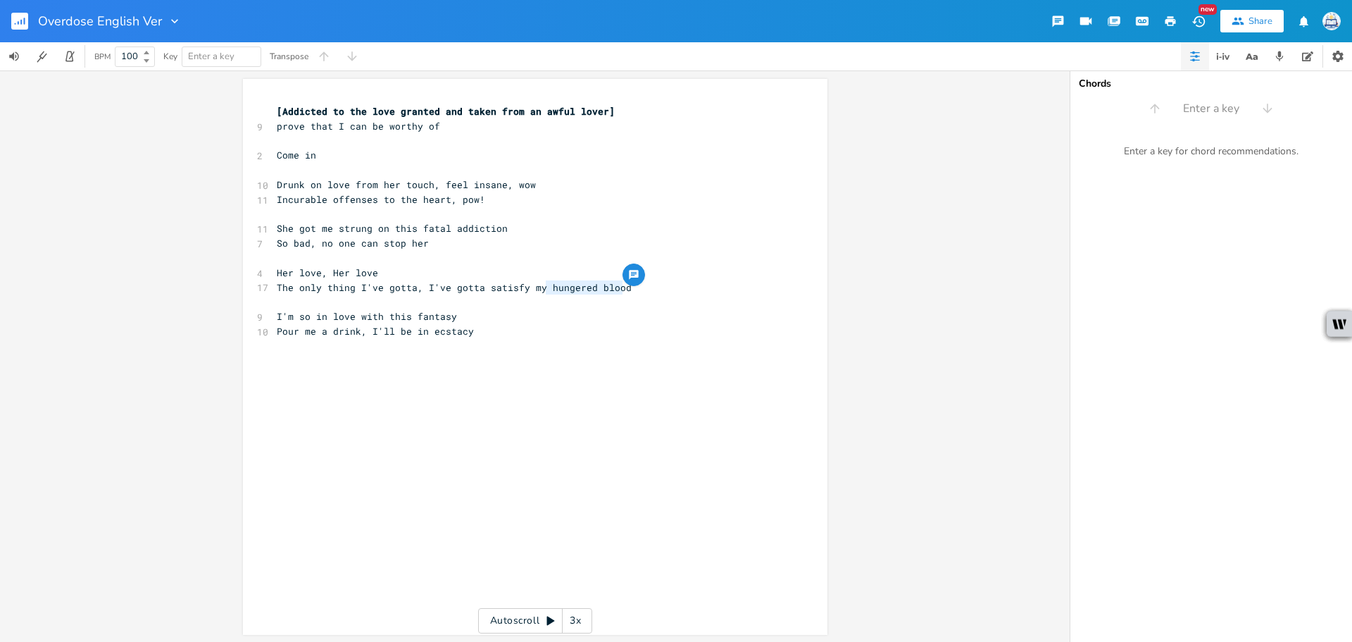
click at [540, 290] on pre "The only thing I've gotta, I've gotta satisfy my hungered blood" at bounding box center [528, 287] width 508 height 15
type textarea "hunger for"
type textarea "hungered blood"
click at [481, 337] on pre "Pour me a drink, I'll be in ecstacy" at bounding box center [528, 331] width 508 height 15
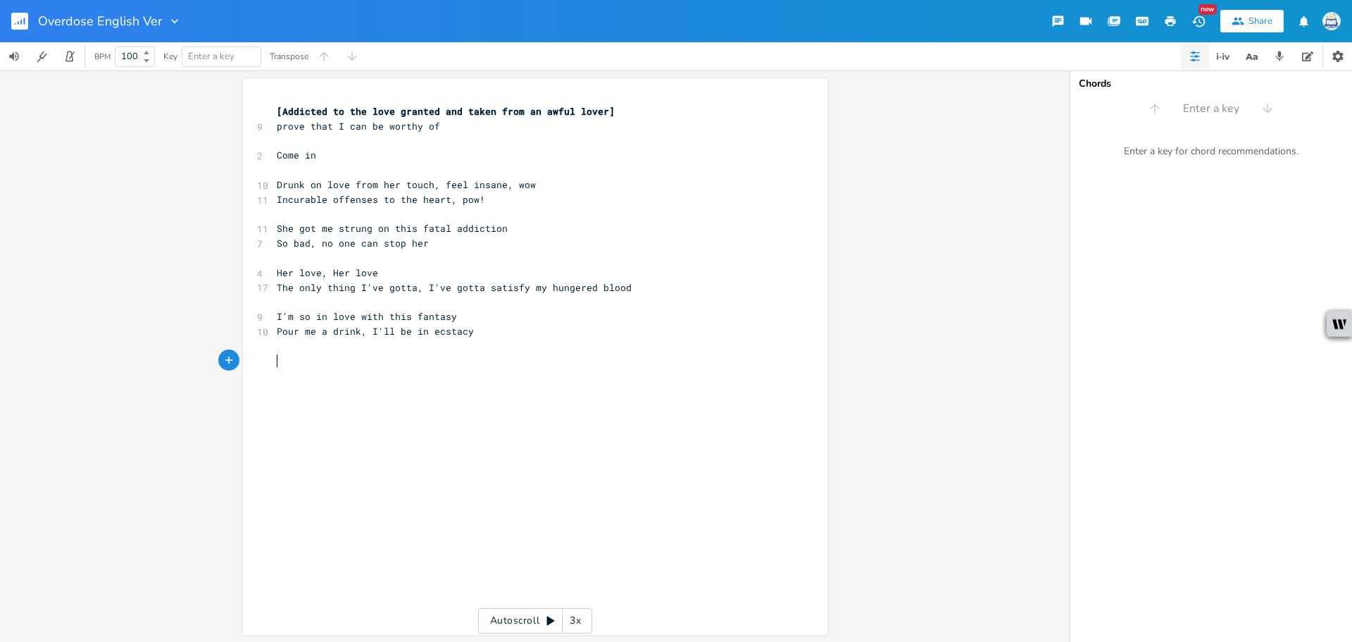
paste textarea ")"
type textarea "(Oh)"
drag, startPoint x: 401, startPoint y: 376, endPoint x: 363, endPoint y: 377, distance: 37.3
click at [363, 377] on pre "Oh, she's got me (Oh)" at bounding box center [528, 375] width 508 height 15
type textarea "(Got it)"
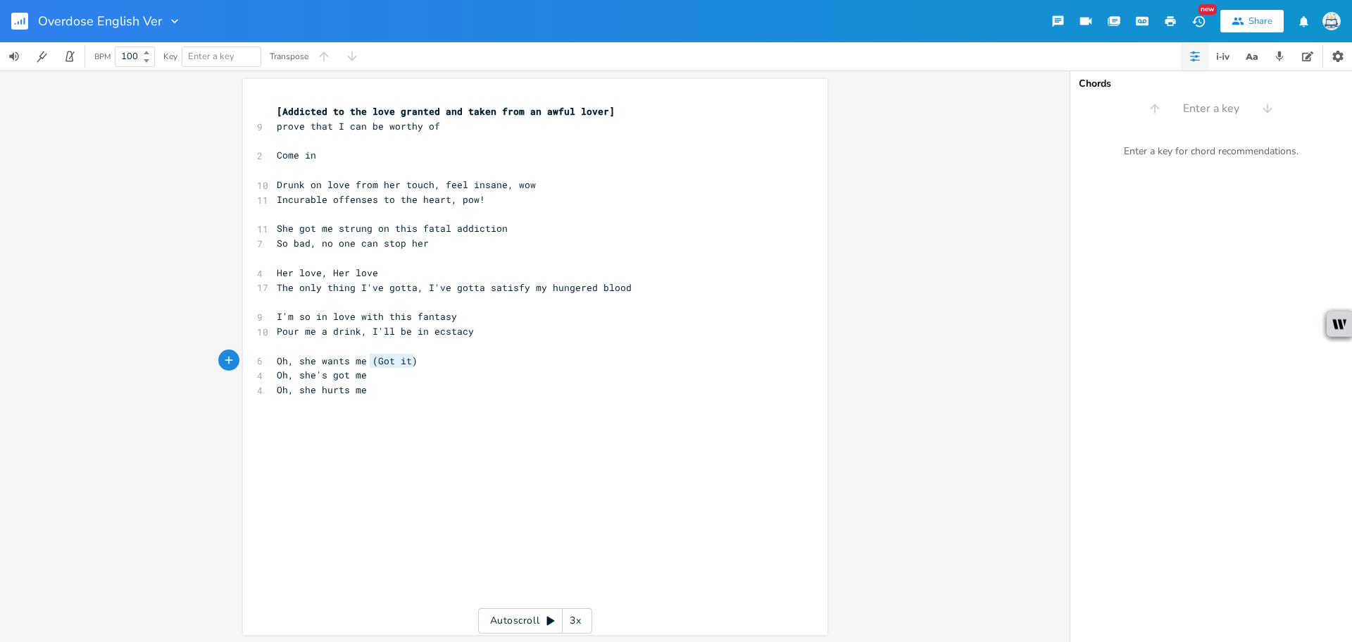
drag, startPoint x: 424, startPoint y: 360, endPoint x: 366, endPoint y: 359, distance: 57.7
click at [366, 359] on pre "Oh, she wants me (Got it)" at bounding box center [528, 360] width 508 height 15
click at [343, 417] on pre "​" at bounding box center [528, 419] width 508 height 15
type textarea "ed blood"
drag, startPoint x: 630, startPoint y: 292, endPoint x: 576, endPoint y: 293, distance: 54.2
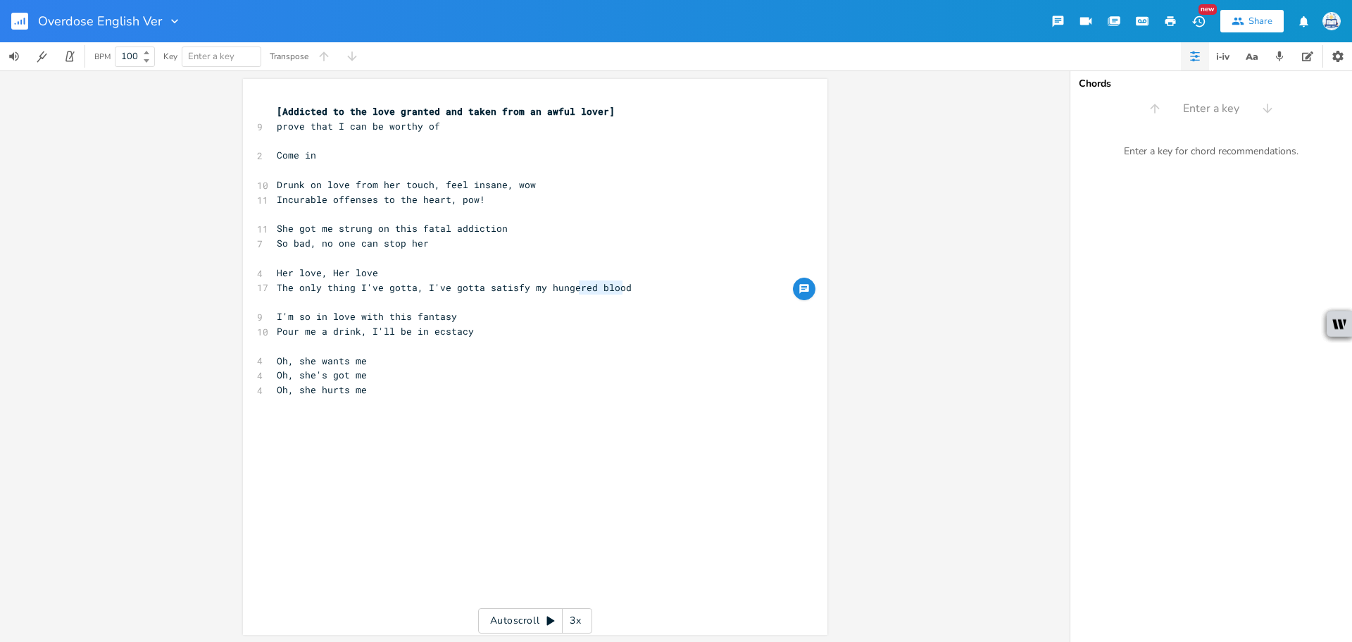
click at [576, 293] on pre "The only thing I've gotta, I've gotta satisfy my hungered blood" at bounding box center [528, 287] width 508 height 15
type textarea "for"
click at [580, 351] on pre "​" at bounding box center [528, 346] width 508 height 15
click at [487, 399] on pre "​" at bounding box center [528, 404] width 508 height 15
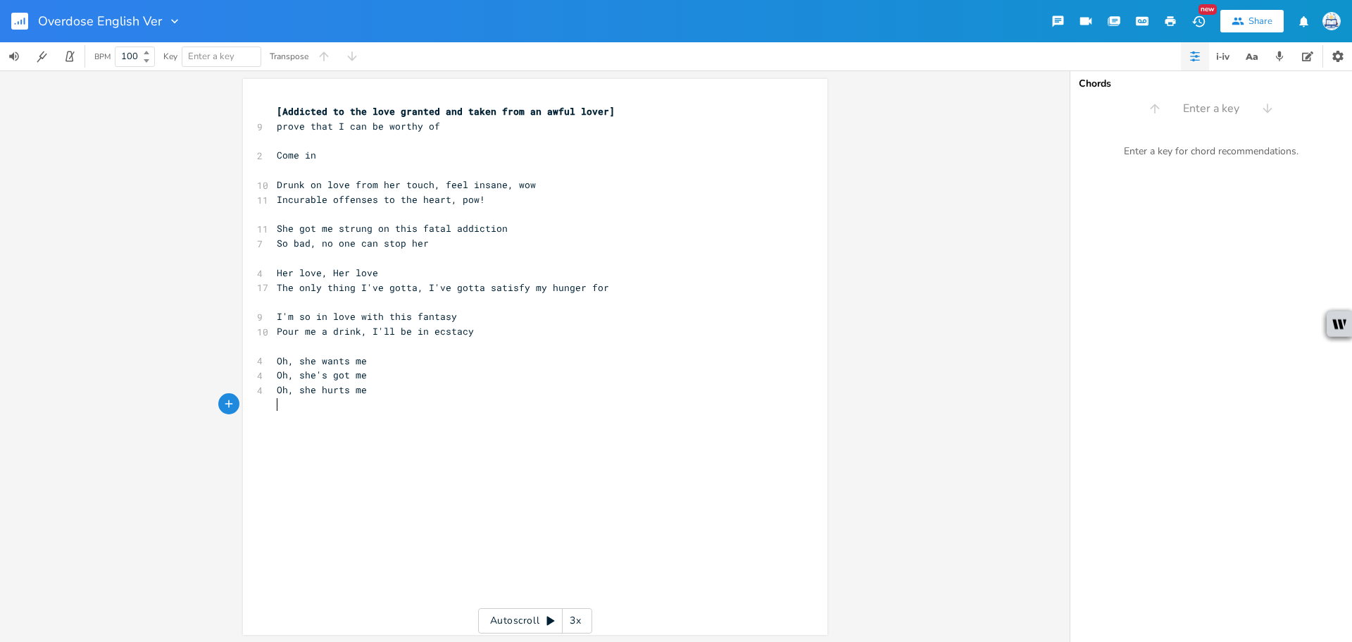
click at [489, 403] on pre "​" at bounding box center [528, 404] width 508 height 15
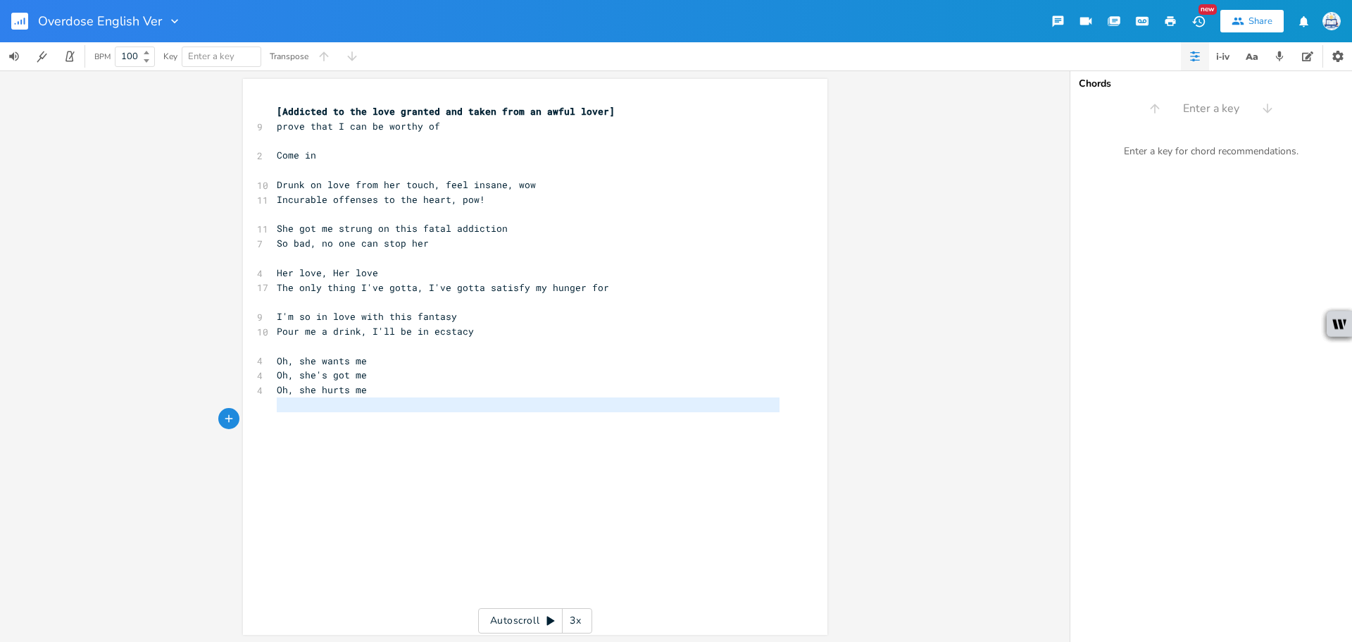
click at [489, 406] on pre "​" at bounding box center [528, 404] width 508 height 15
click at [492, 410] on pre "​" at bounding box center [528, 404] width 508 height 15
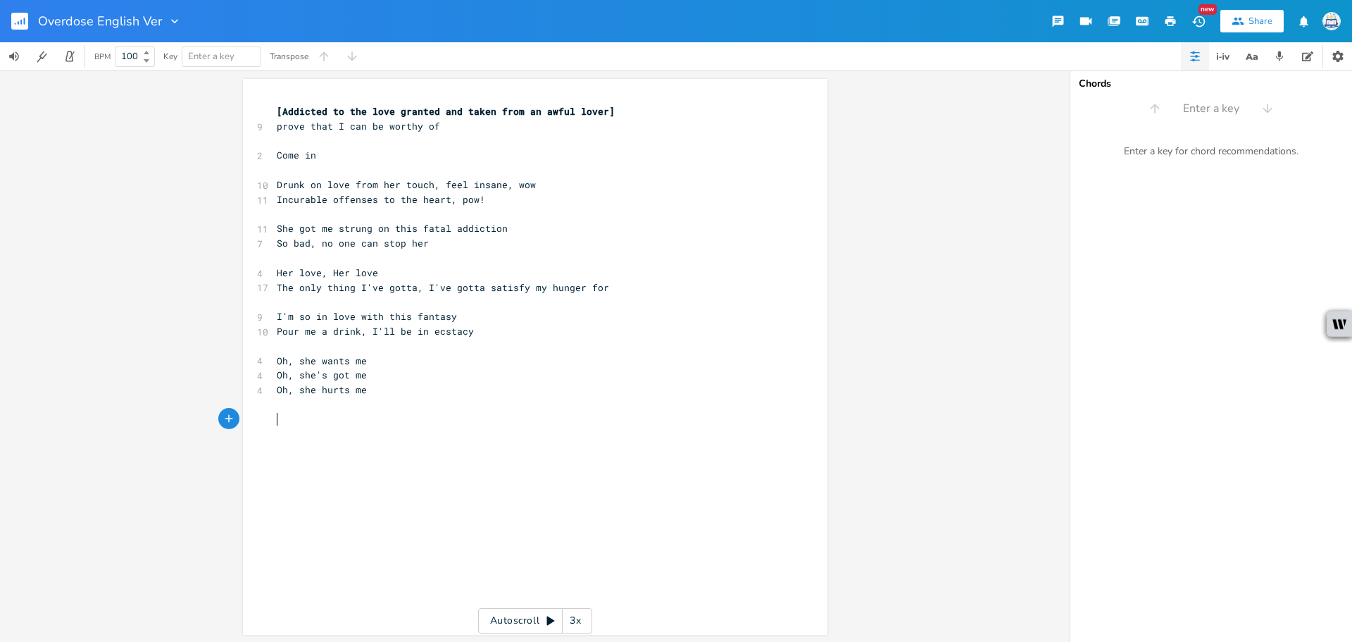
click at [492, 421] on pre "​" at bounding box center [528, 419] width 508 height 15
type textarea "I'ts so good"
type textarea "t's too good"
type textarea "I keep coming back for mor"
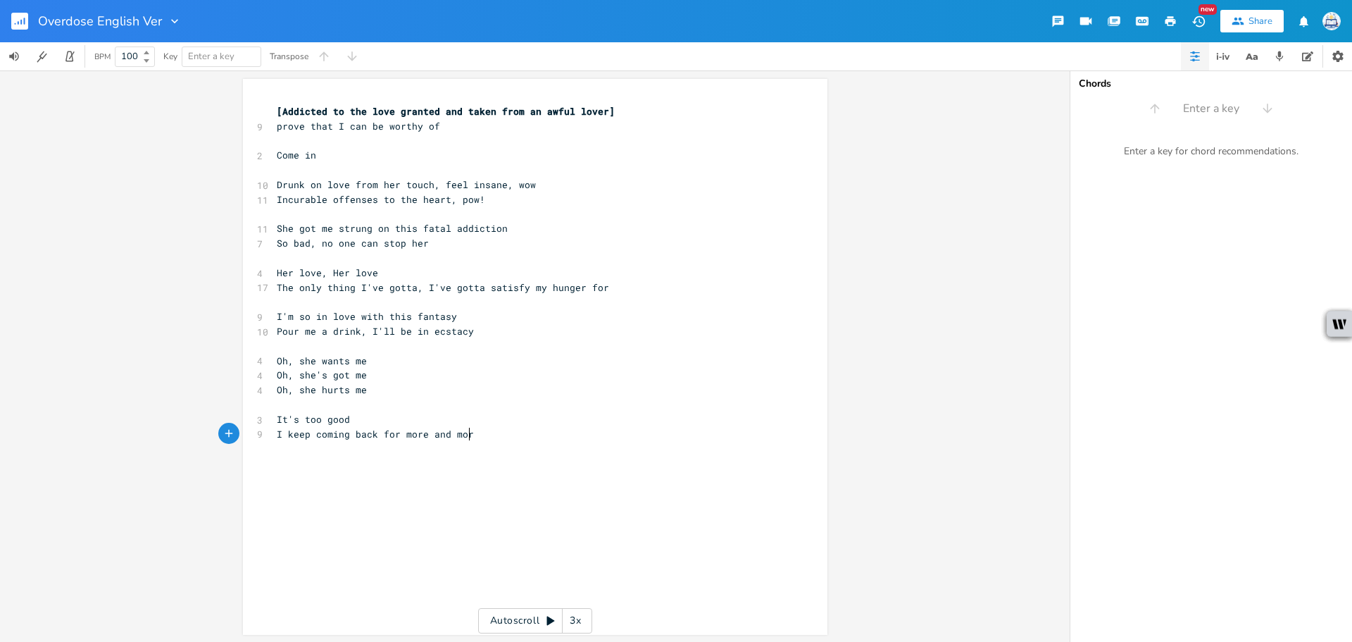
scroll to position [0, 46]
type textarea "e and more"
click at [308, 415] on span "It's too good" at bounding box center [313, 419] width 73 height 13
drag, startPoint x: 315, startPoint y: 418, endPoint x: 302, endPoint y: 418, distance: 12.7
click at [302, 418] on span "It's too good" at bounding box center [313, 419] width 73 height 13
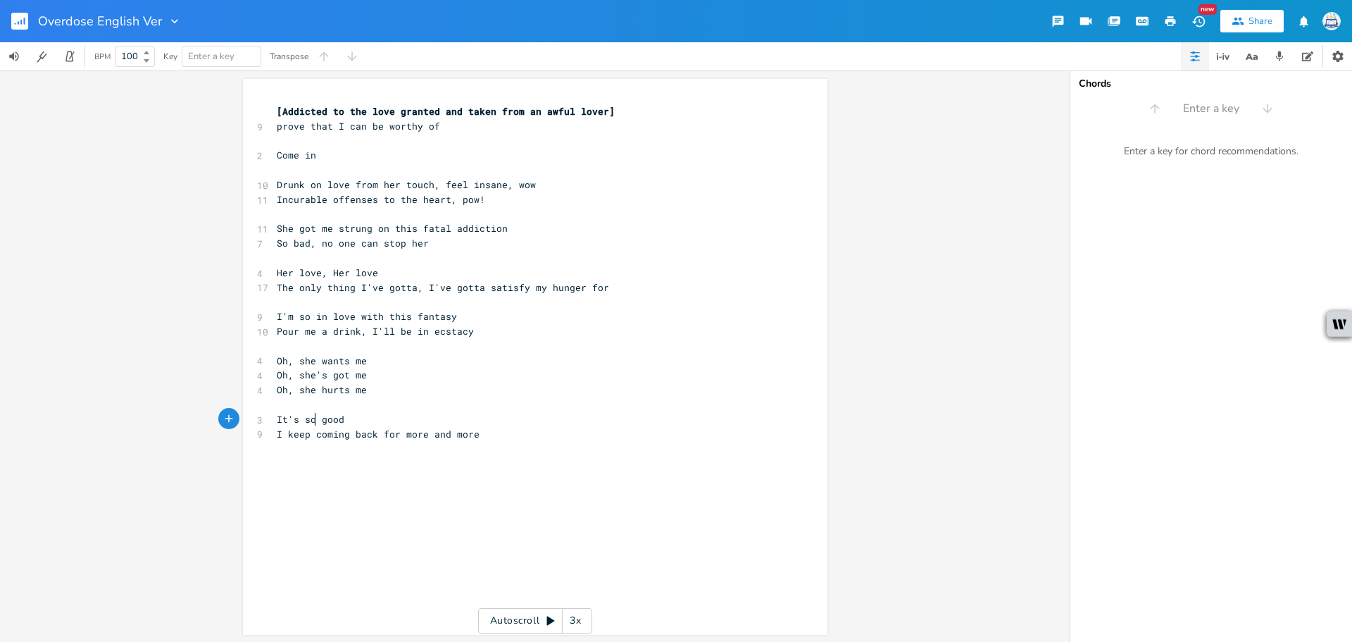
scroll to position [0, 9]
type textarea "so"
click at [482, 460] on div "x [Addicted to the love granted and taken from an awful lover] 9 prove that I c…" at bounding box center [546, 369] width 544 height 537
click at [654, 182] on pre "Drunk on love from her touch, feel insane, wow" at bounding box center [528, 184] width 508 height 15
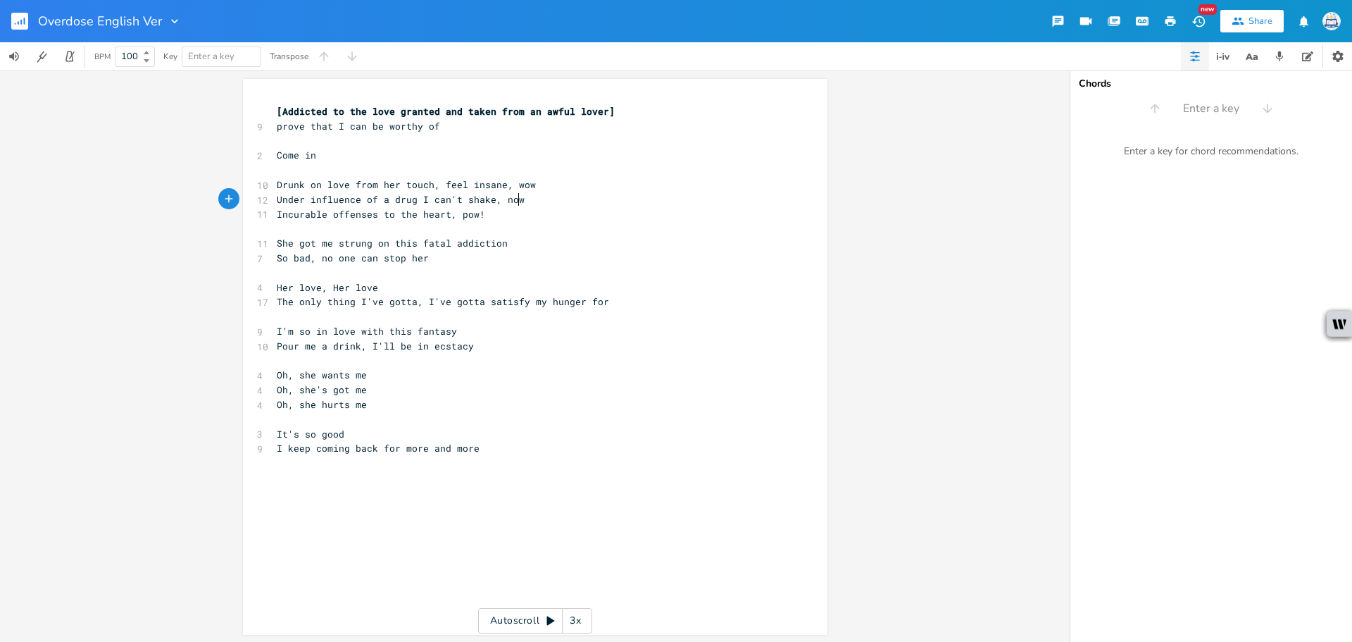
scroll to position [0, 182]
type textarea "Under influence of a drug I can't shake, now"
drag, startPoint x: 526, startPoint y: 203, endPoint x: 194, endPoint y: 205, distance: 332.4
click at [194, 205] on div "Under influence of a drug I can't shake, now x [Addicted to the love granted an…" at bounding box center [535, 355] width 1070 height 571
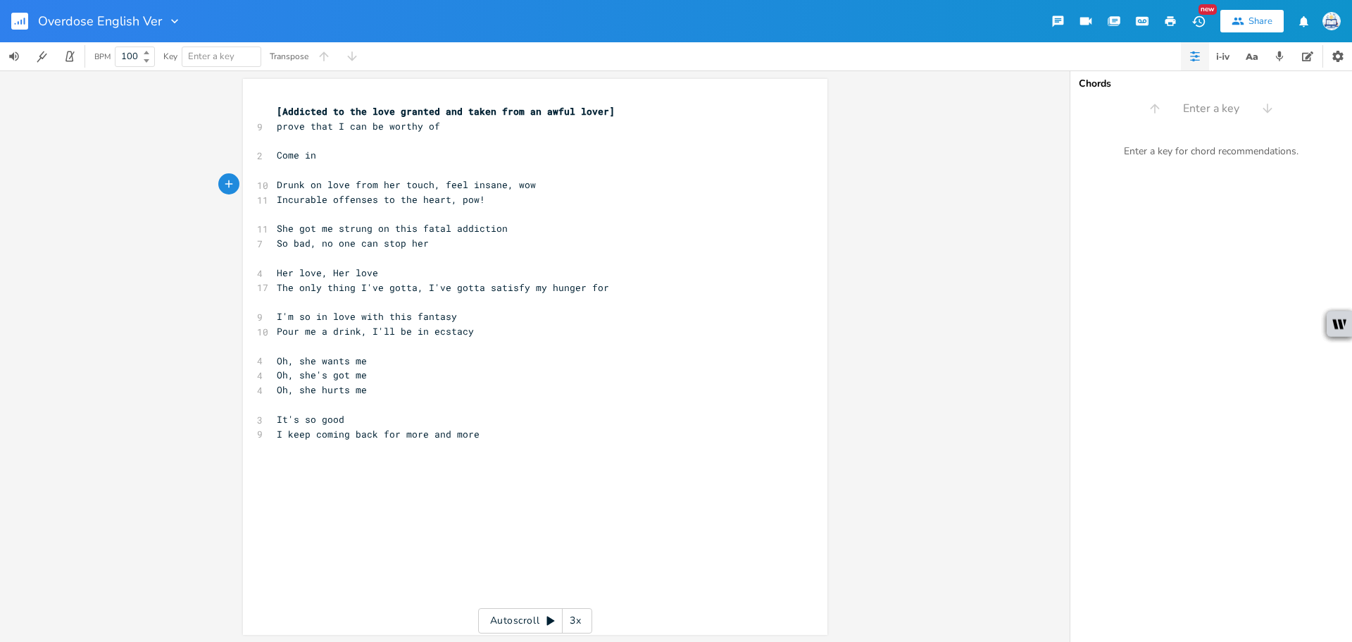
click at [530, 200] on pre "Incurable offenses to the heart, pow!" at bounding box center [528, 199] width 508 height 15
drag, startPoint x: 366, startPoint y: 229, endPoint x: 332, endPoint y: 228, distance: 34.5
click at [332, 228] on span "She got me strung on this fatal addiction" at bounding box center [392, 228] width 231 height 13
type textarea "hooked"
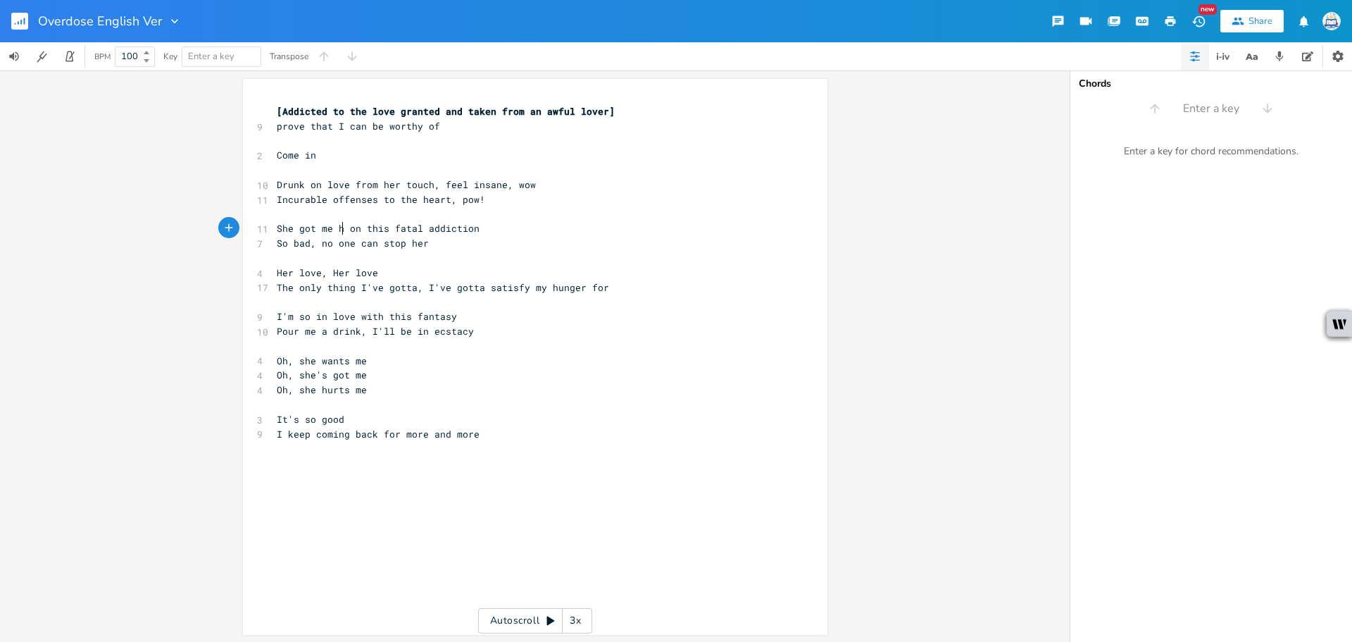
type textarea "strung"
click at [721, 415] on pre "It's so good" at bounding box center [528, 419] width 508 height 15
click at [529, 436] on pre "I keep coming back for more and more" at bounding box center [528, 434] width 508 height 15
type textarea "S"
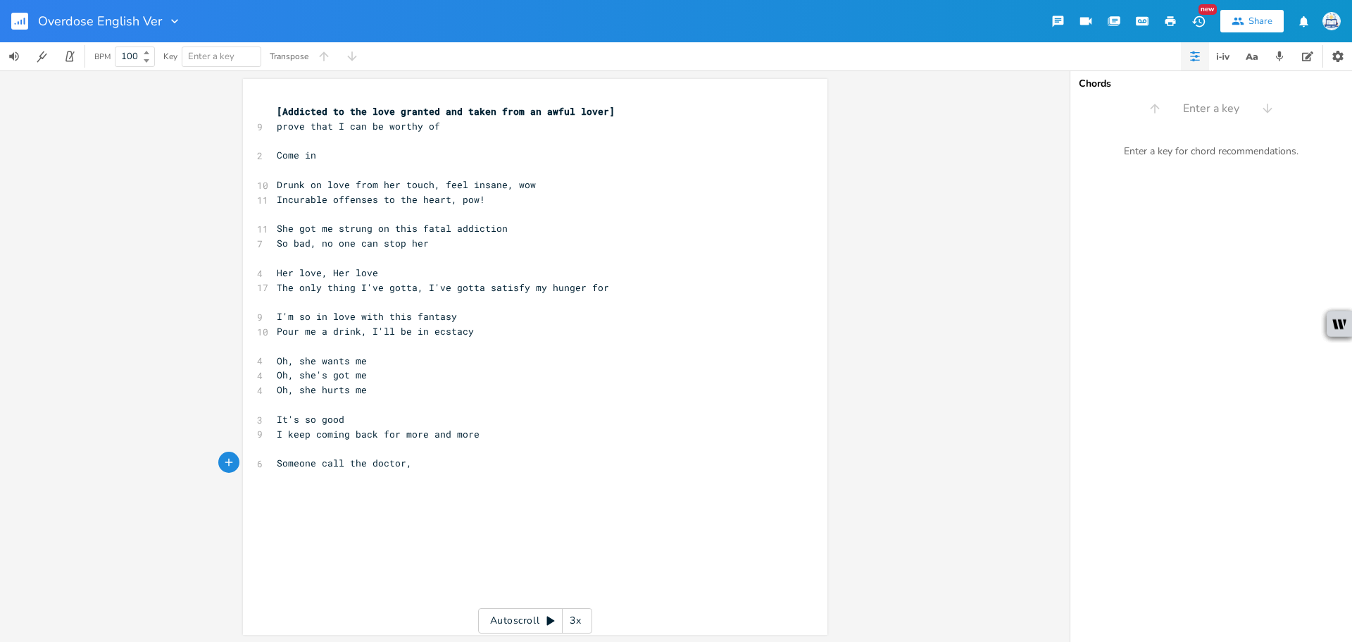
type textarea "Someone call the doctor,"
type textarea "lock me uop"
type textarea "p, and sl"
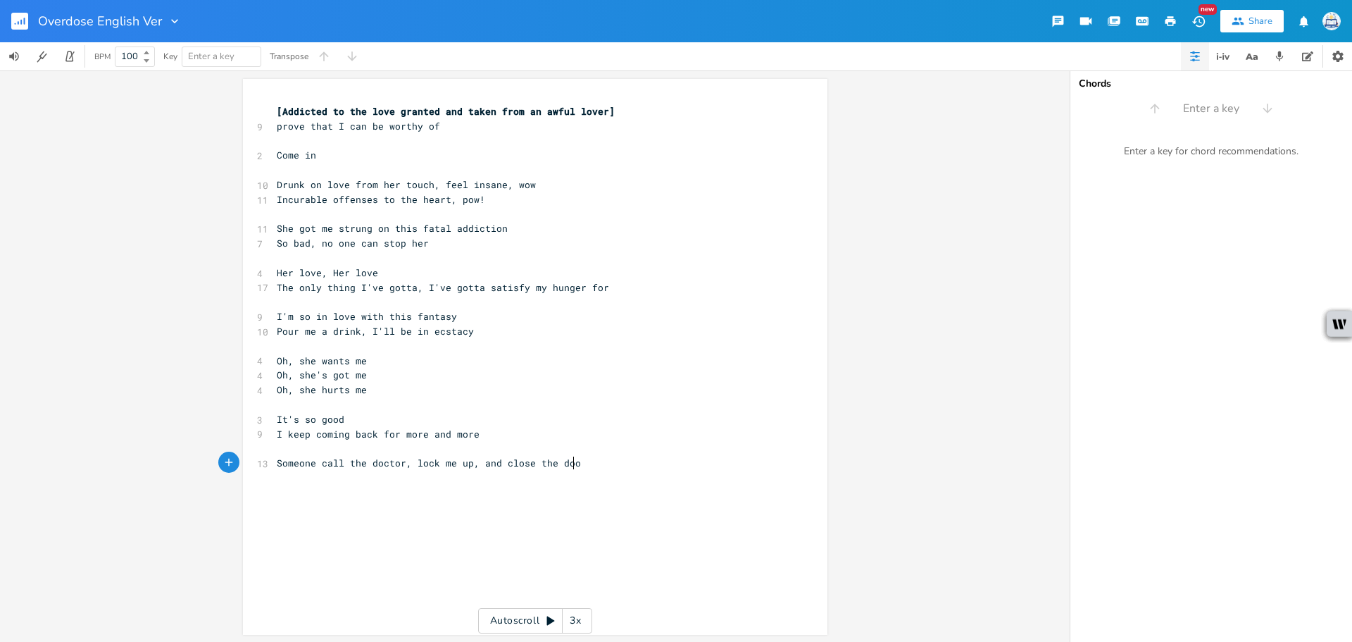
type textarea "close the door"
drag, startPoint x: 583, startPoint y: 468, endPoint x: 412, endPoint y: 466, distance: 171.1
click at [412, 466] on pre "Someone call the doctor, lock me up, and close the door" at bounding box center [528, 463] width 508 height 15
type textarea "hod"
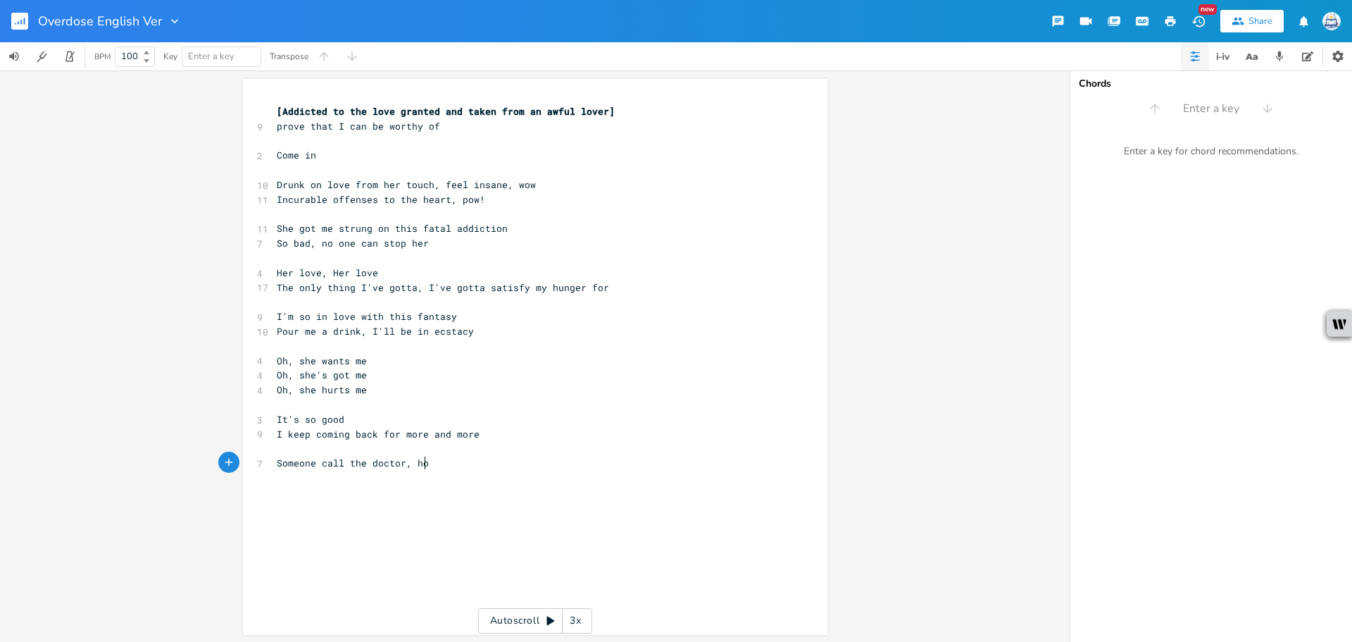
scroll to position [0, 7]
type textarea "ld"
drag, startPoint x: 461, startPoint y: 463, endPoint x: 411, endPoint y: 463, distance: 50.0
click at [411, 463] on pre "Someone call the doctor, hold" at bounding box center [528, 463] width 508 height 15
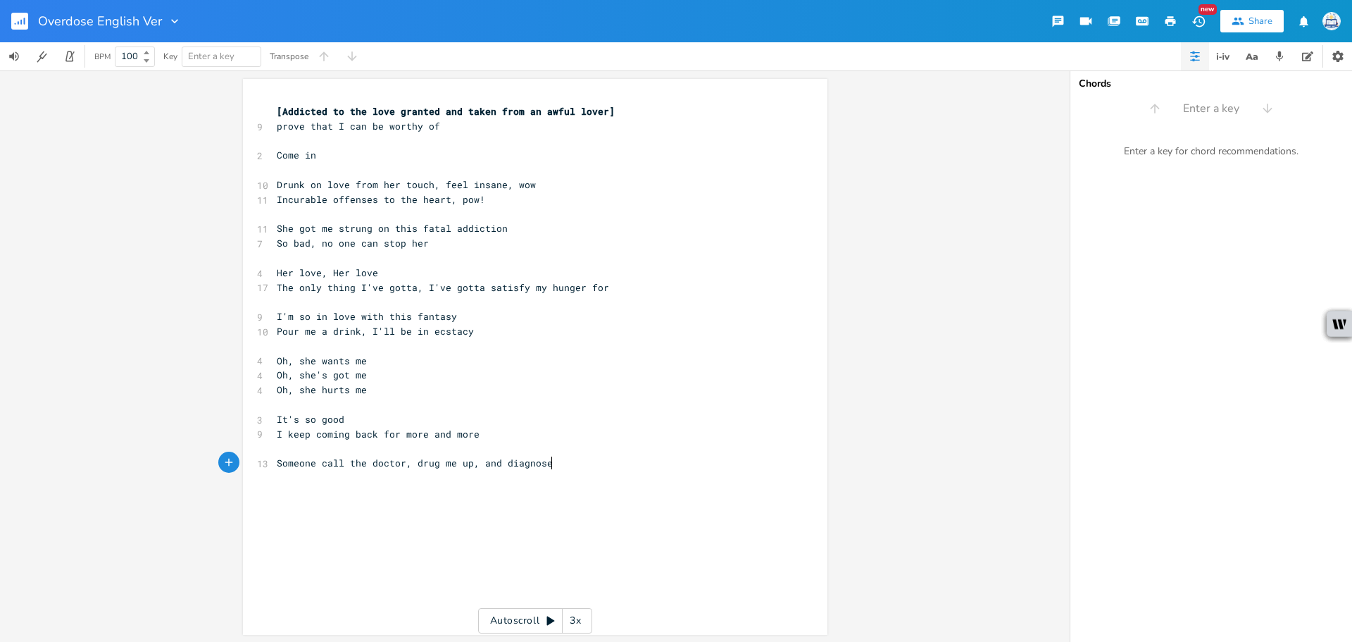
type textarea "drug me up, and diagnose ]"
drag, startPoint x: 461, startPoint y: 460, endPoint x: 411, endPoint y: 465, distance: 50.9
click at [411, 465] on span "Someone call the doctor, drug me up, and diagnose" at bounding box center [415, 462] width 276 height 13
type textarea "lck"
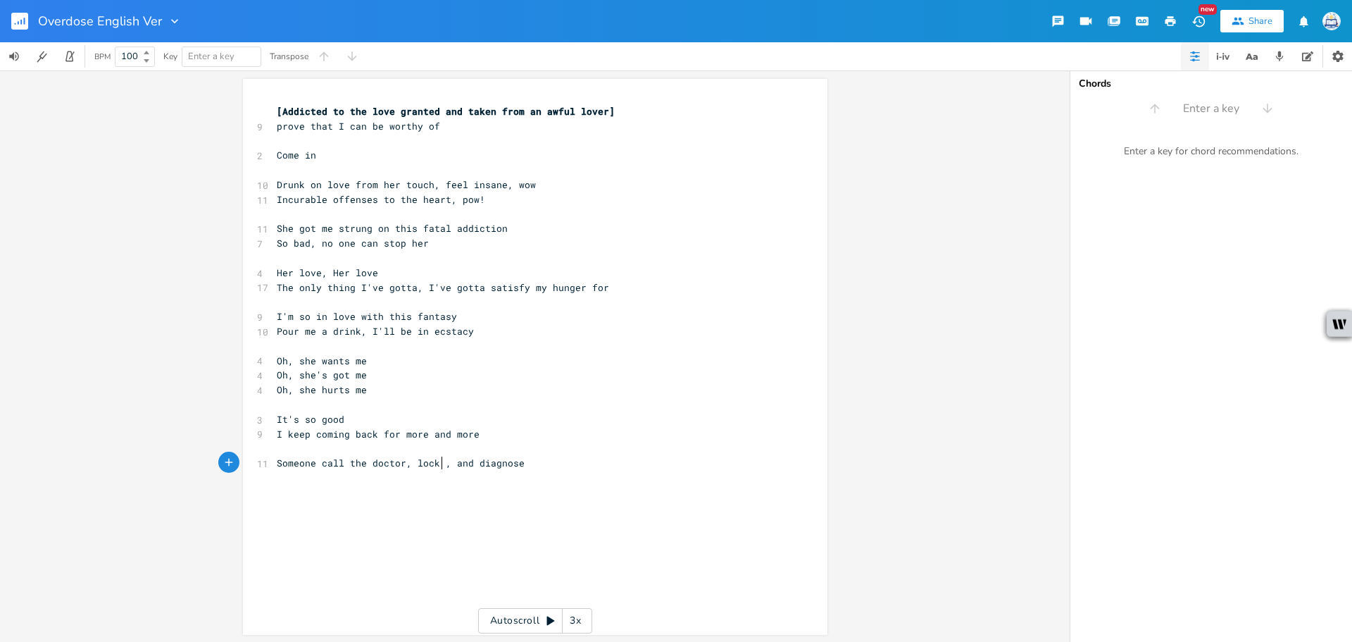
type textarea "ock e"
type textarea "me u"
type textarea "meu"
type textarea "p"
type textarea "up"
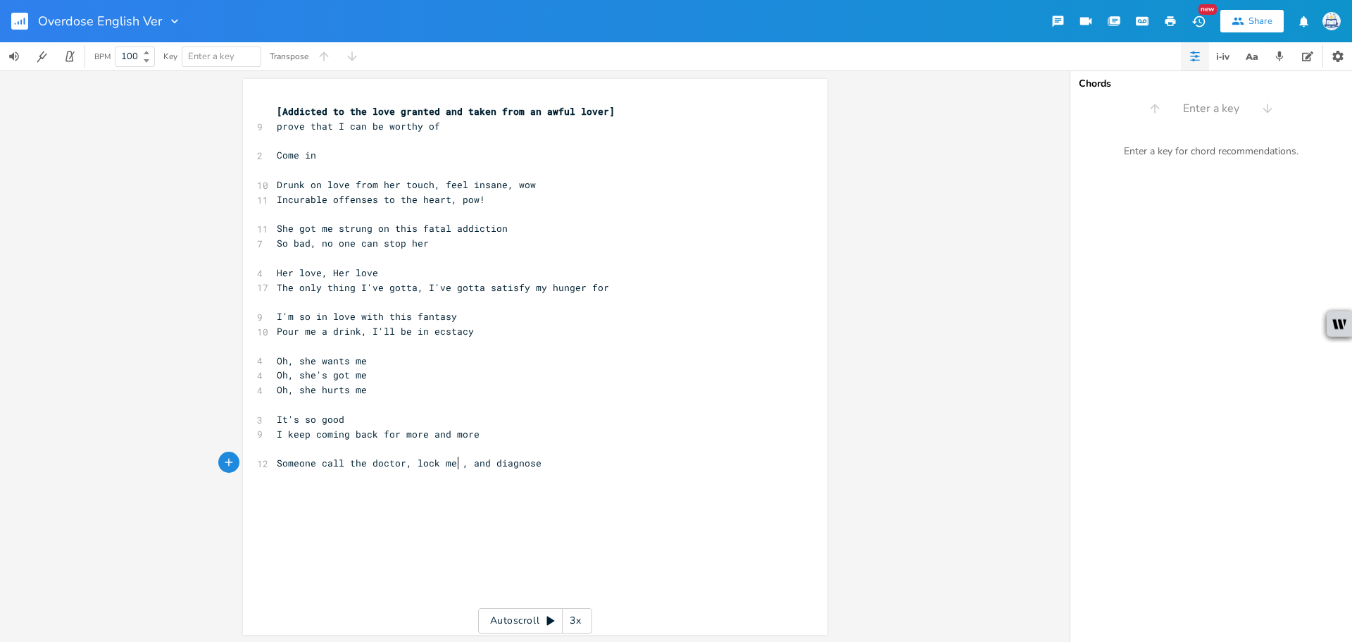
scroll to position [0, 10]
click at [695, 456] on pre "Someone call the doctor, lock me up, and diagnose" at bounding box center [528, 463] width 508 height 15
click at [608, 472] on pre "​" at bounding box center [528, 477] width 508 height 15
type textarea "Love is a"
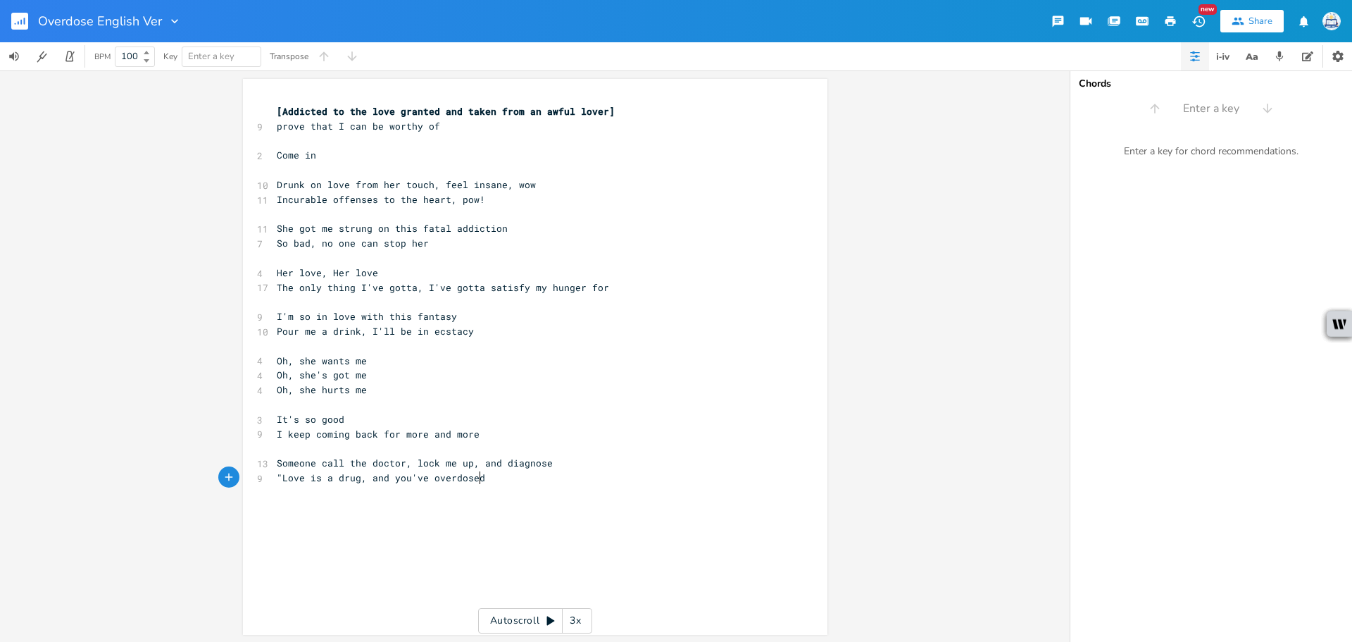
type textarea ""Love is a drug, and you've overdosed."
type textarea """
click at [491, 480] on pre ""Love is a drug, and you've overdosed"" at bounding box center [528, 477] width 508 height 15
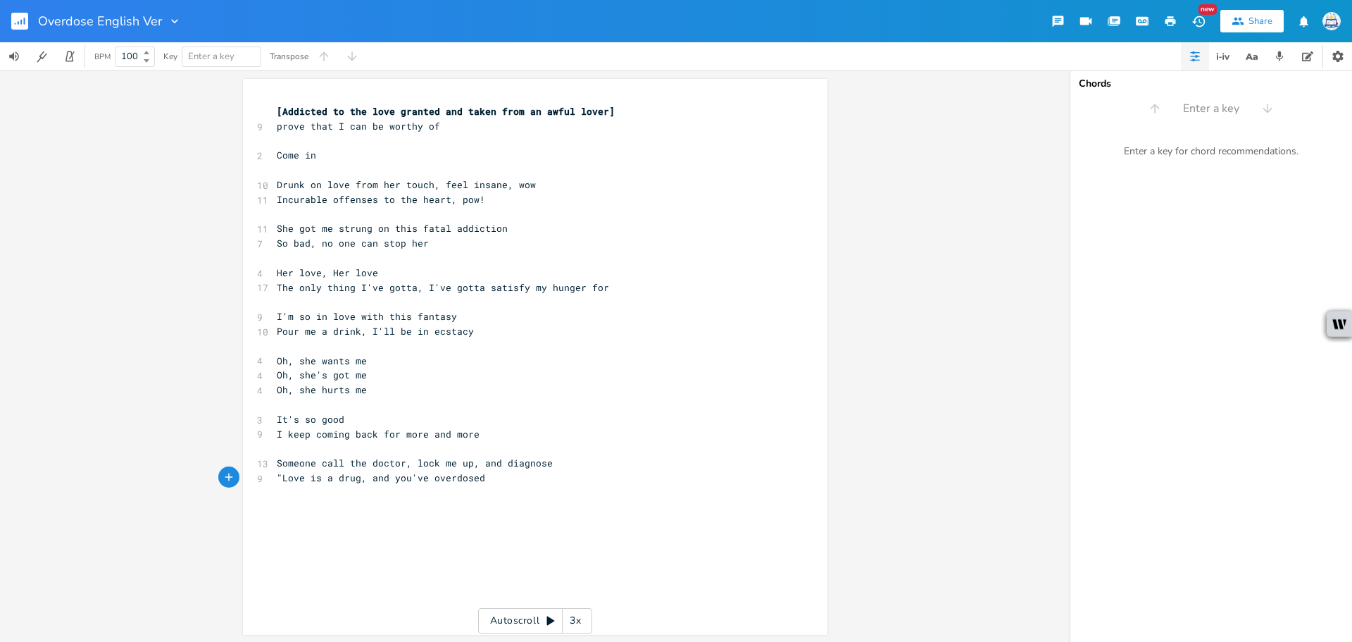
click at [278, 477] on span ""Love is a drug, and you've overdosed" at bounding box center [381, 477] width 208 height 13
click at [419, 494] on pre "​" at bounding box center [528, 492] width 508 height 15
click at [468, 459] on span "Someone call the doctor, lock me up, and diagnose" at bounding box center [415, 462] width 276 height 13
click at [463, 460] on span "Someone call the doctor, lock me up, and diagnose" at bounding box center [415, 462] width 276 height 13
drag, startPoint x: 465, startPoint y: 464, endPoint x: 412, endPoint y: 459, distance: 53.7
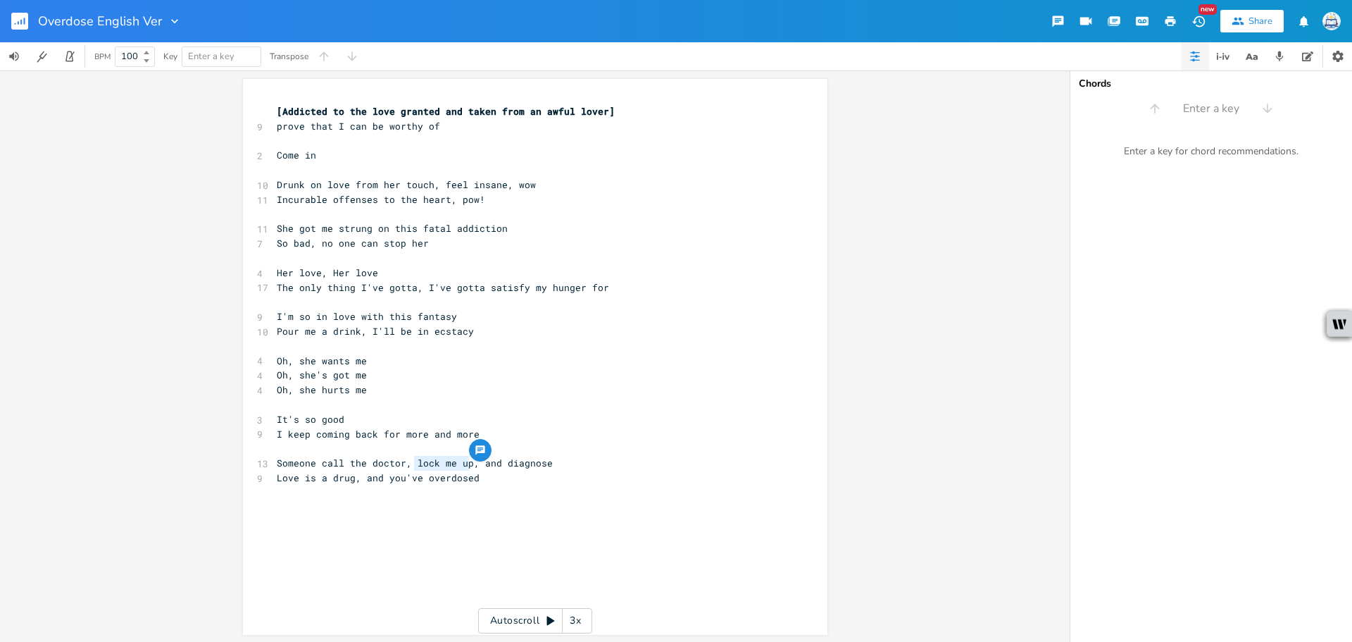
click at [412, 459] on span "Someone call the doctor, lock me up, and diagnose" at bounding box center [415, 462] width 276 height 13
type textarea "wheel me in"
click at [473, 464] on span "Someone call the doctor, wheel me in, and diagnose" at bounding box center [418, 462] width 282 height 13
click at [486, 465] on span "Someone call the doctor, wheel me in, and diagnose" at bounding box center [418, 462] width 282 height 13
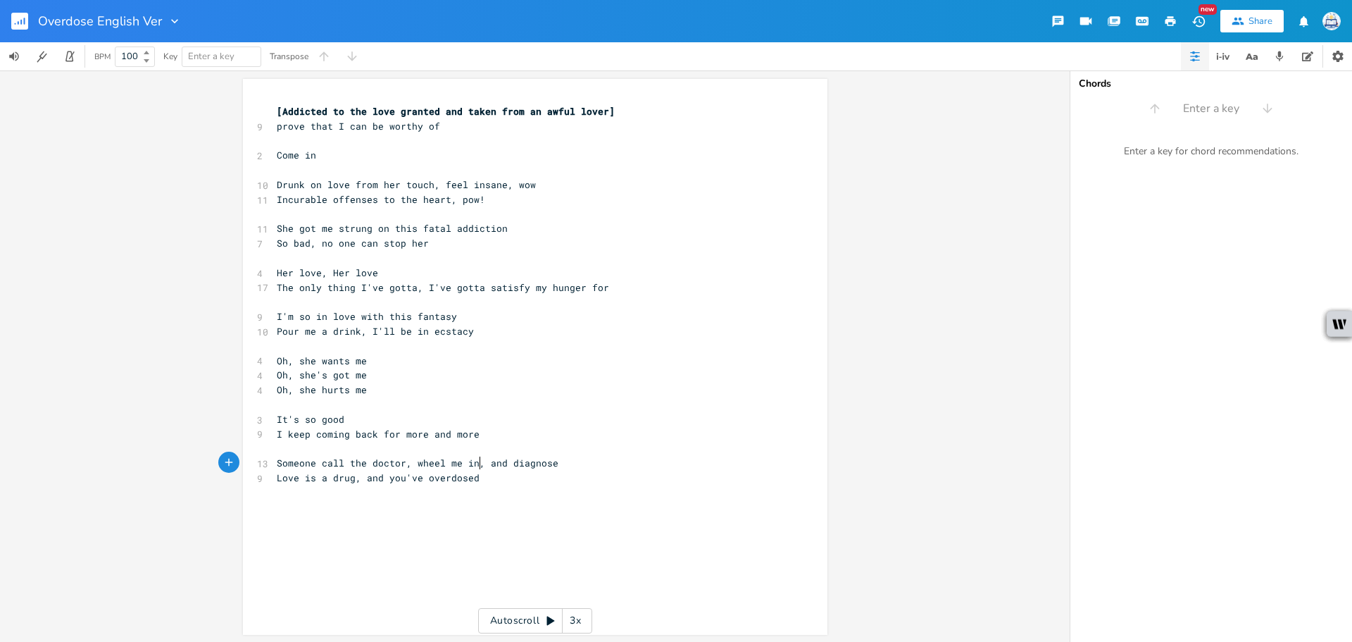
click at [475, 465] on span "Someone call the doctor, wheel me in, and diagnose" at bounding box center [418, 462] width 282 height 13
click at [539, 493] on pre "​" at bounding box center [528, 492] width 508 height 15
type textarea "I can't control anymore I"
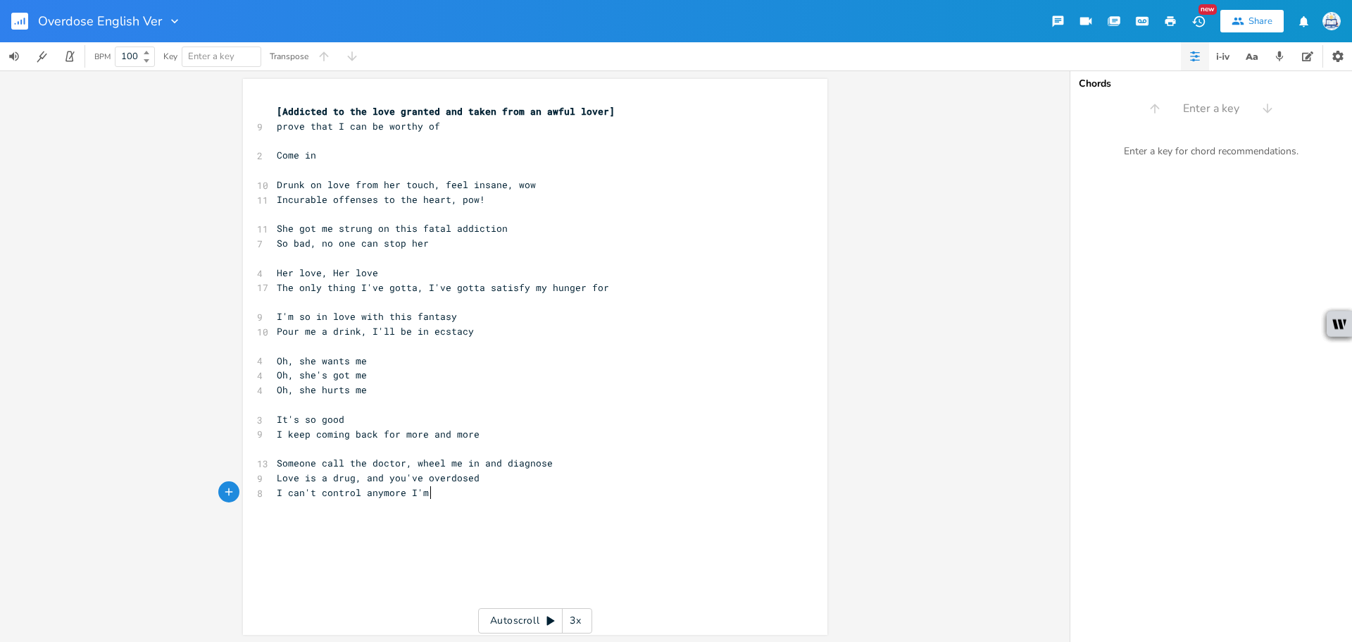
type textarea "'m"
drag, startPoint x: 441, startPoint y: 489, endPoint x: 412, endPoint y: 491, distance: 28.9
click at [412, 491] on pre "I can't control anymore I'm" at bounding box center [528, 492] width 508 height 15
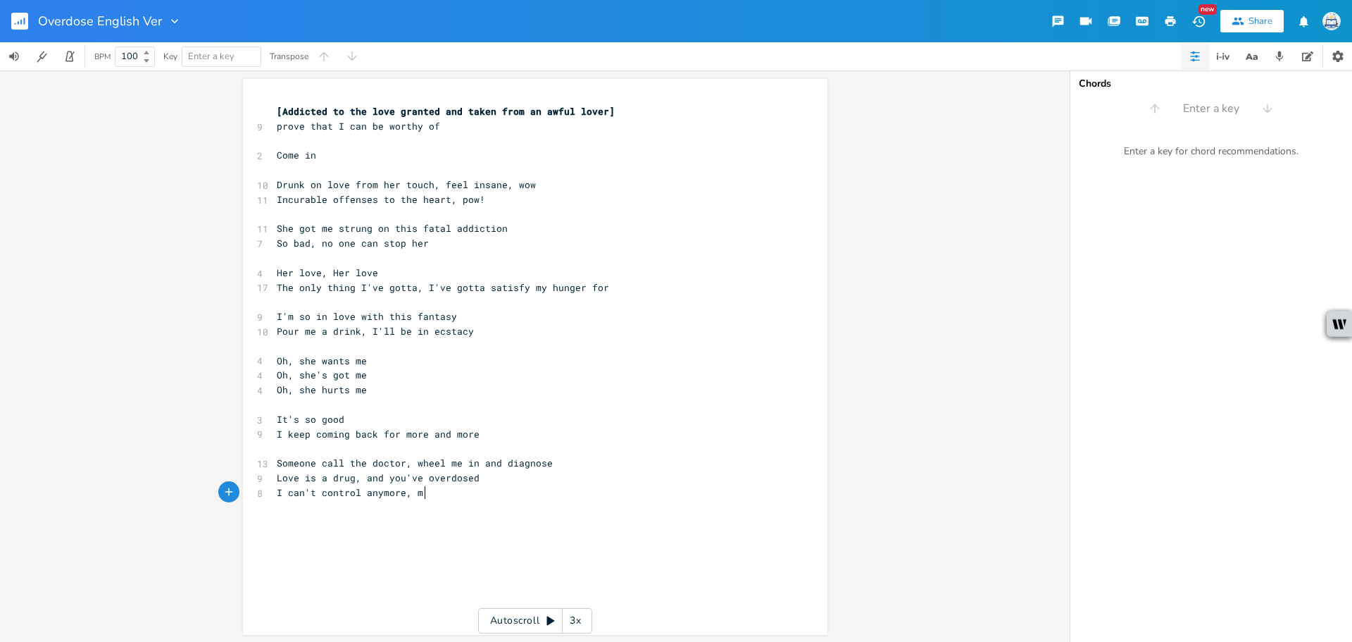
type textarea ", m he"
type textarea "y heart just might explode"
type textarea "Fallign"
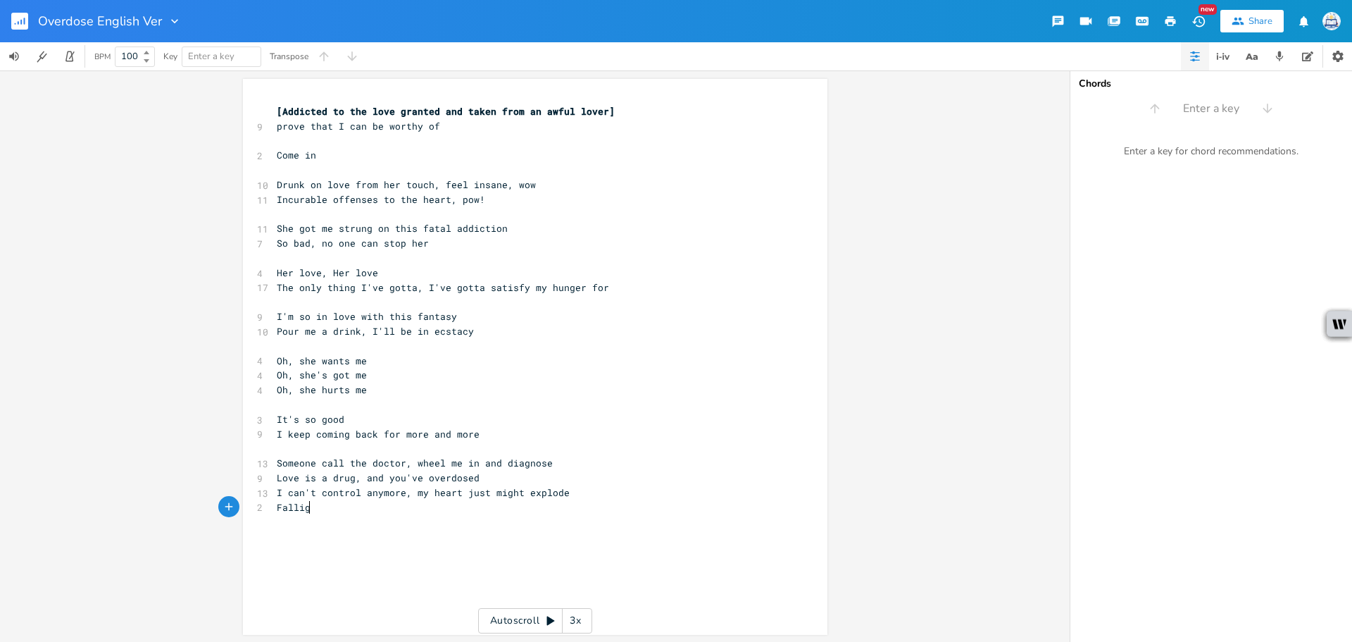
type textarea "ng"
type textarea "ng do"
type textarea "so deep into her control, ey-yo"
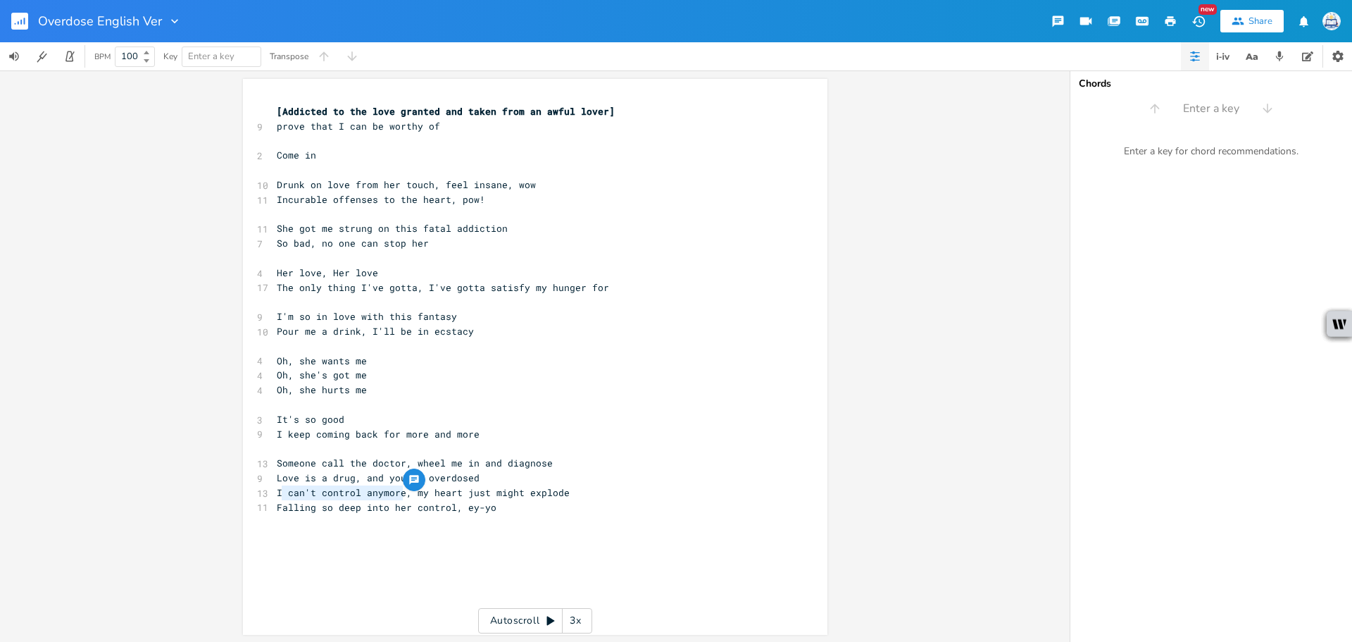
drag, startPoint x: 397, startPoint y: 489, endPoint x: 276, endPoint y: 492, distance: 121.2
click at [277, 492] on span "I can't control anymore, my heart just might explode" at bounding box center [423, 492] width 293 height 13
type textarea "f I pop anymore iof"
type textarea "of her"
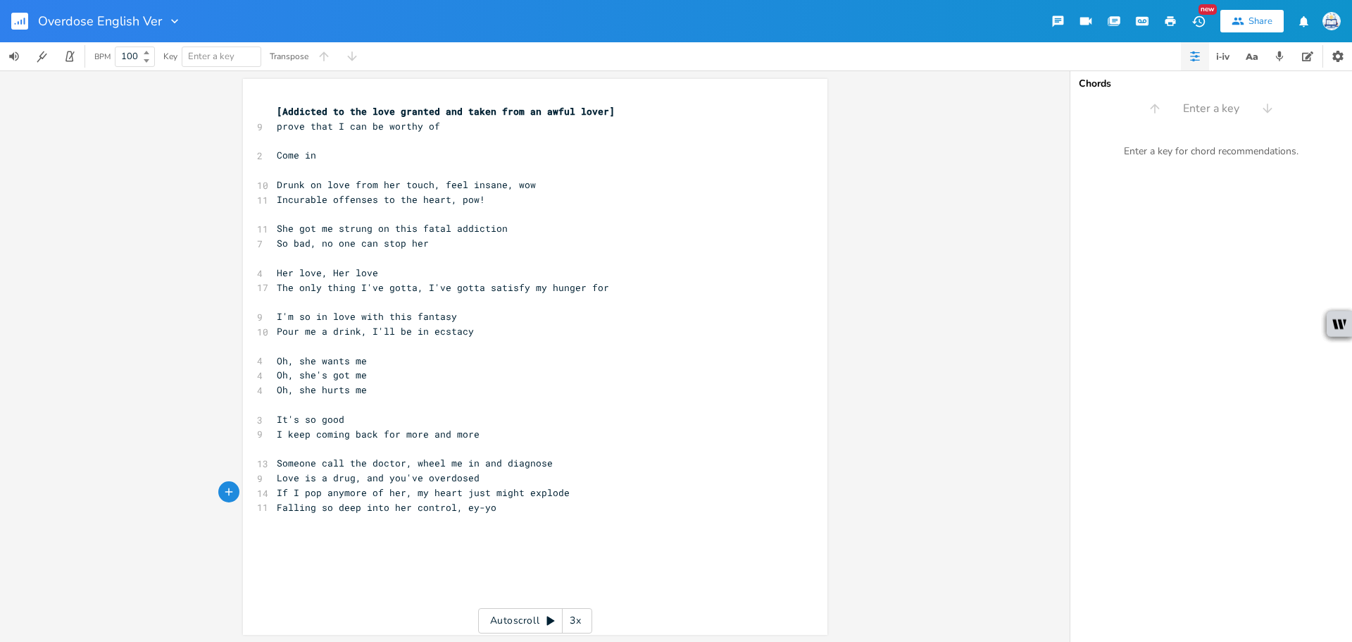
click at [515, 503] on pre "Falling so deep into her control, ey-yo" at bounding box center [528, 507] width 508 height 15
type textarea "Too much"
type textarea ","
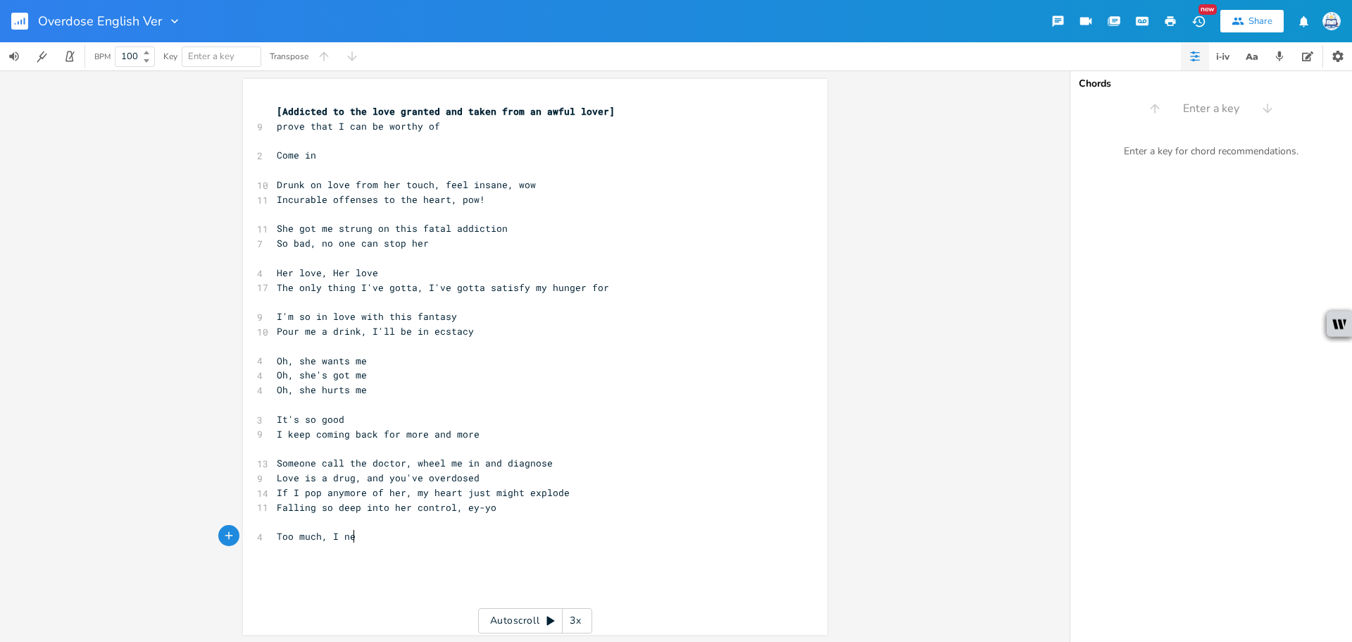
type textarea "I [PERSON_NAME]"
type textarea "ed it, Your love"
type textarea "It's an overdose"
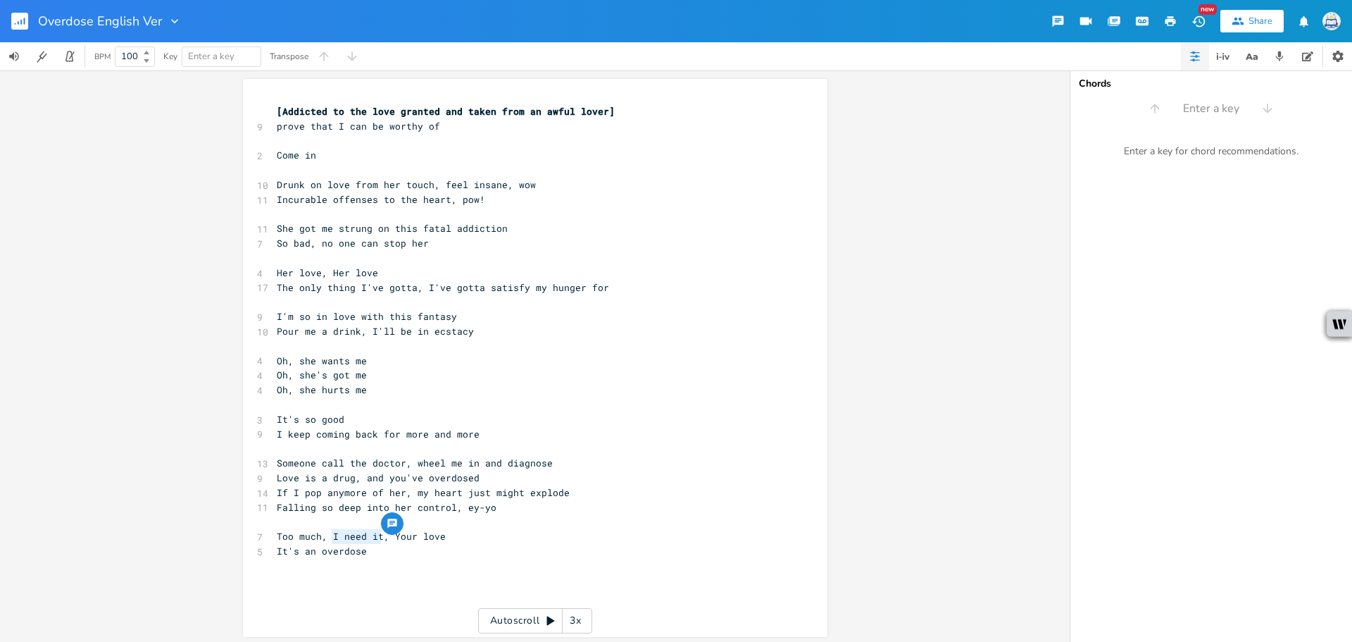
drag, startPoint x: 377, startPoint y: 534, endPoint x: 327, endPoint y: 534, distance: 50.0
click at [327, 534] on span "Too much, I need it, Your love" at bounding box center [361, 536] width 169 height 13
type textarea "Need ya"
click at [363, 584] on pre "​" at bounding box center [528, 580] width 508 height 15
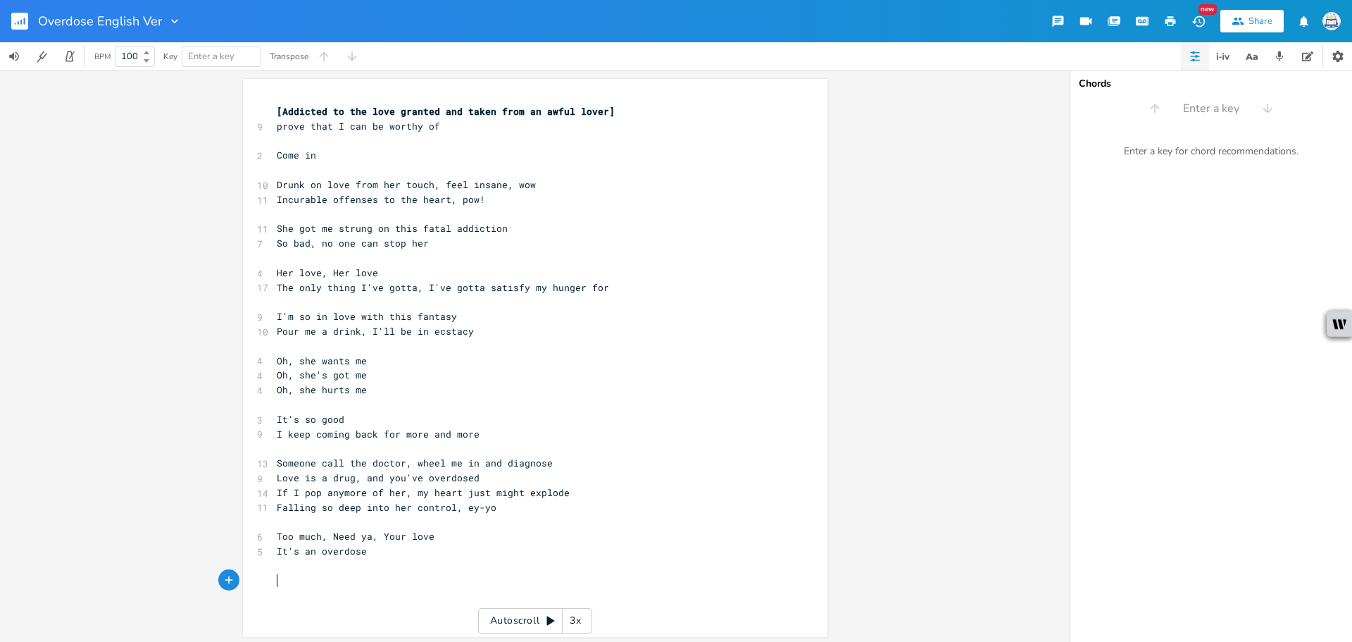
click at [365, 573] on pre "​" at bounding box center [528, 580] width 508 height 15
type textarea "Too much, Need ya, Your love"
drag, startPoint x: 275, startPoint y: 537, endPoint x: 465, endPoint y: 537, distance: 190.1
click at [465, 537] on pre "Too much, Need ya, Your love" at bounding box center [528, 536] width 508 height 15
click at [361, 571] on pre "​" at bounding box center [528, 565] width 508 height 15
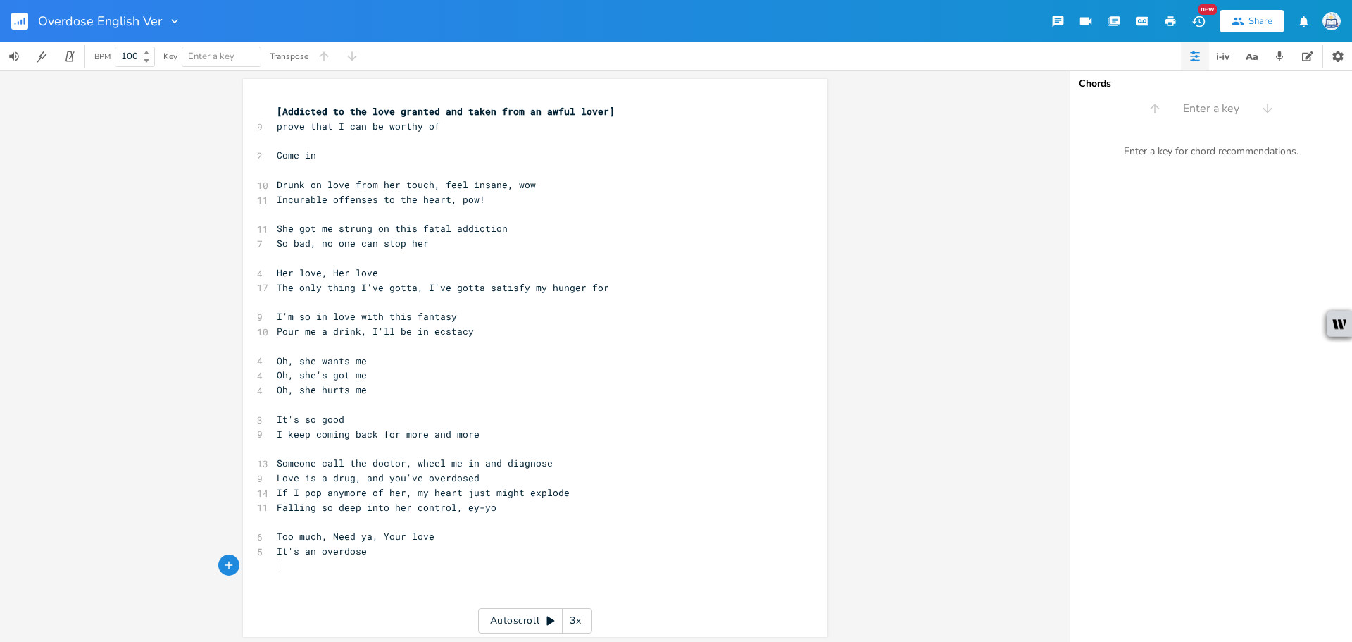
paste textarea "se"
type textarea "It's an overdose"
drag, startPoint x: 351, startPoint y: 549, endPoint x: 199, endPoint y: 545, distance: 152.2
click at [201, 549] on div "It's an overdose x [Addicted to the love granted and taken from an awful lover]…" at bounding box center [535, 355] width 1070 height 571
click at [287, 580] on pre "​" at bounding box center [528, 580] width 508 height 15
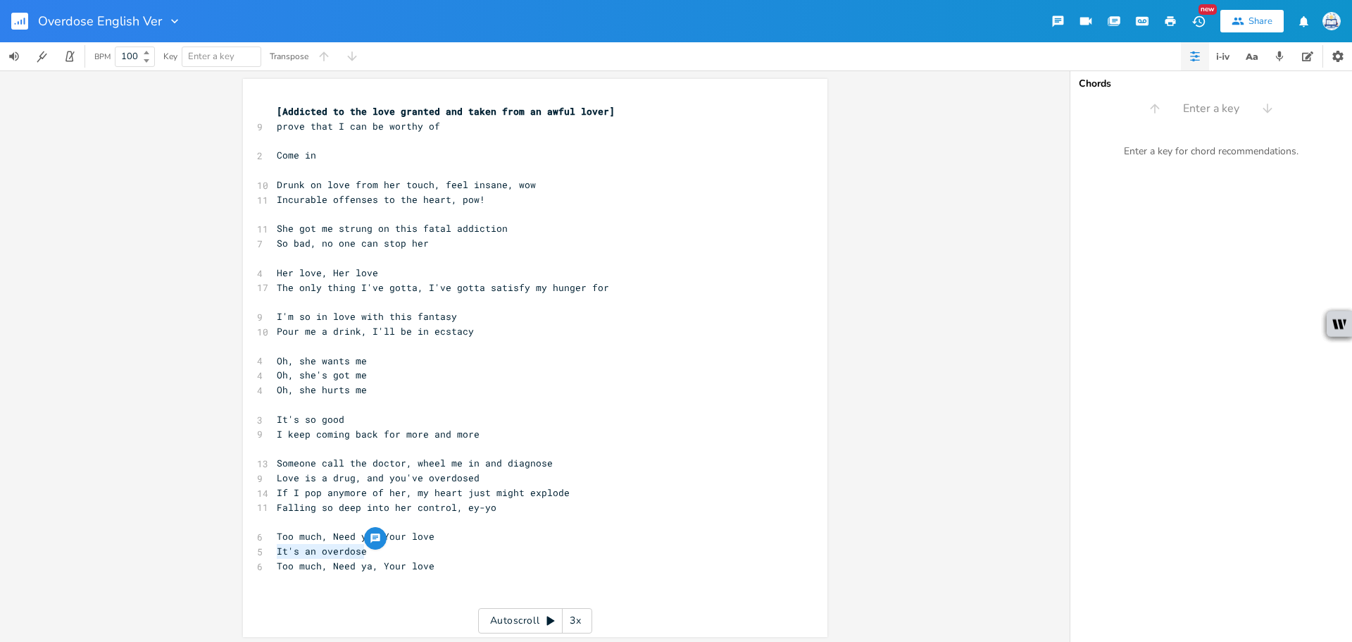
paste textarea "'"
type textarea "''"
drag, startPoint x: 472, startPoint y: 468, endPoint x: 408, endPoint y: 462, distance: 63.7
click at [408, 462] on span "Someone call the doctor, wheel me in and diagnose" at bounding box center [415, 462] width 276 height 13
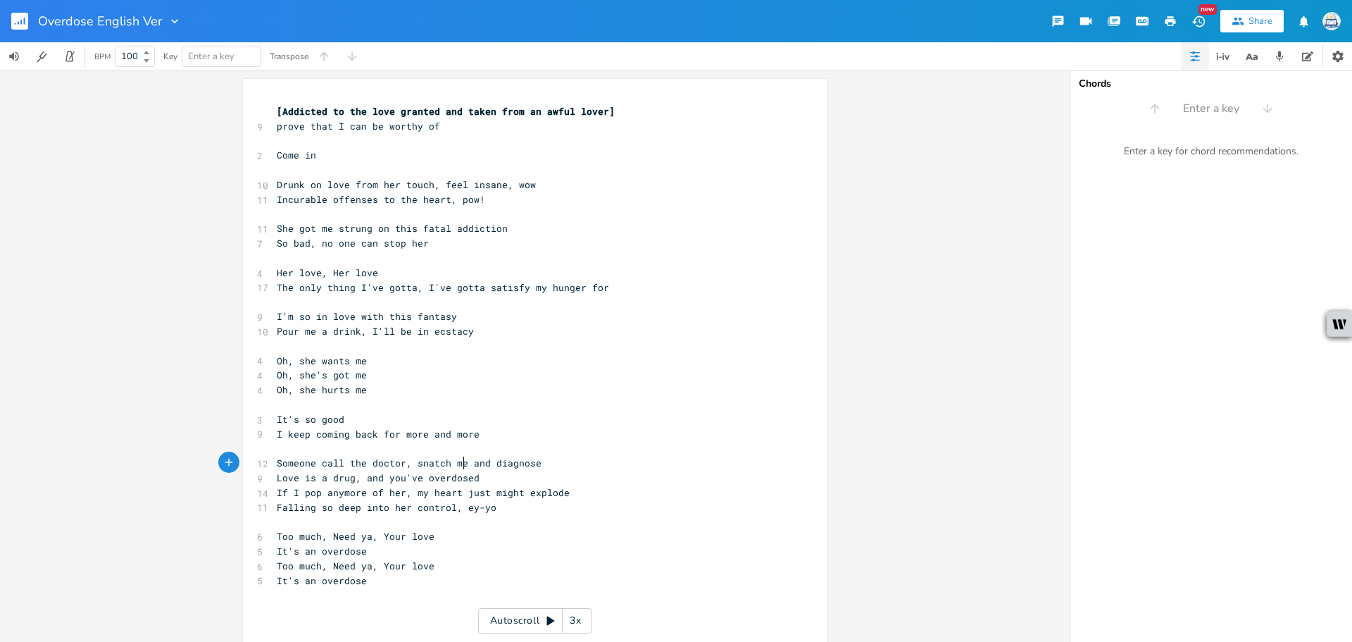
scroll to position [0, 44]
type textarea "snatch me up"
drag, startPoint x: 300, startPoint y: 230, endPoint x: 247, endPoint y: 230, distance: 52.8
click at [247, 230] on div "She g x [Addicted to the love granted and taken from an awful lover] 9 prove th…" at bounding box center [535, 365] width 584 height 572
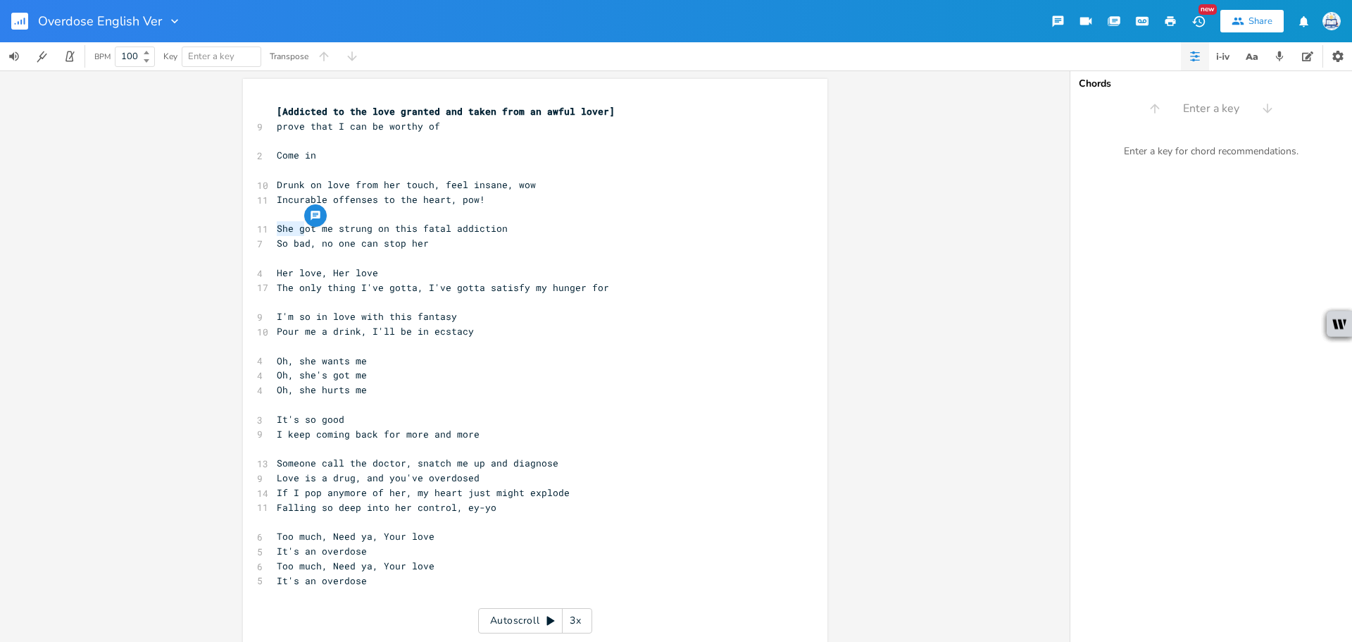
type textarea "G"
click at [490, 320] on pre "I'm so in love with this fantasy" at bounding box center [528, 316] width 508 height 15
click at [526, 186] on pre "Drunk on love from her touch, feel insane, wow" at bounding box center [528, 184] width 508 height 15
type textarea "!"
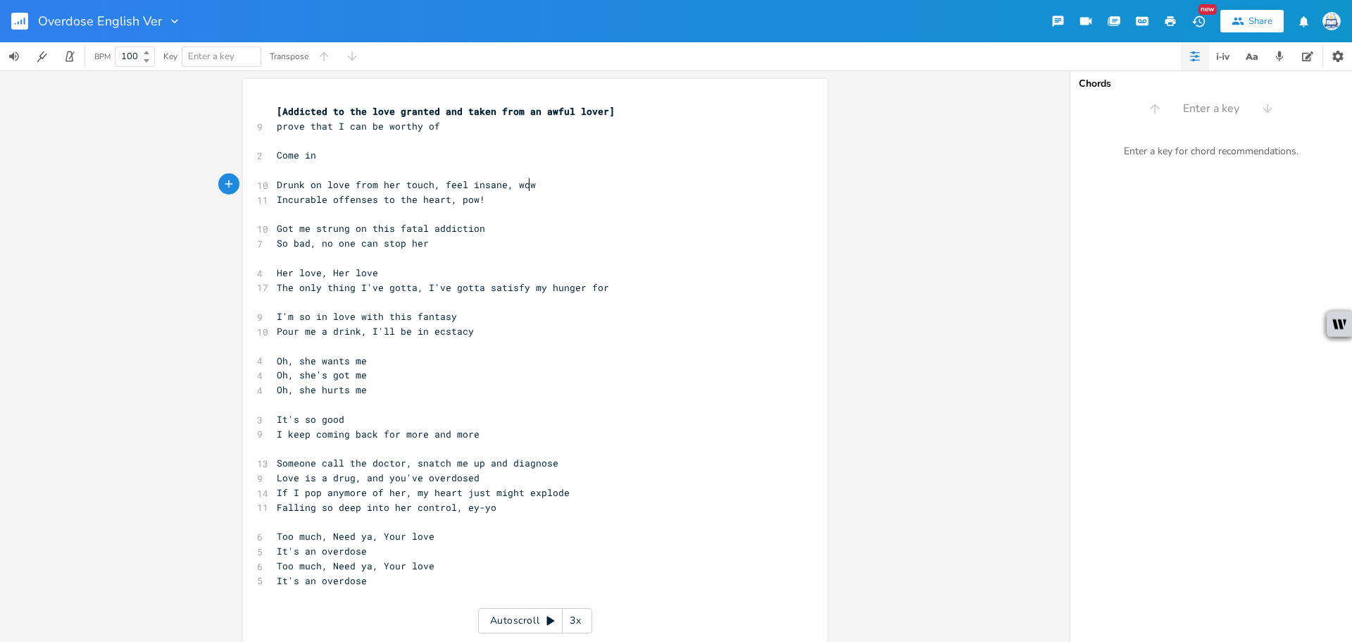
scroll to position [0, 3]
click at [607, 255] on div "[Addicted to the love granted and taken from an awful lover] 9 prove that I can…" at bounding box center [528, 367] width 508 height 527
click at [585, 345] on pre "​" at bounding box center [528, 346] width 508 height 15
click at [619, 253] on pre "​" at bounding box center [528, 258] width 508 height 15
click at [642, 357] on pre "Oh, she wants me" at bounding box center [528, 360] width 508 height 15
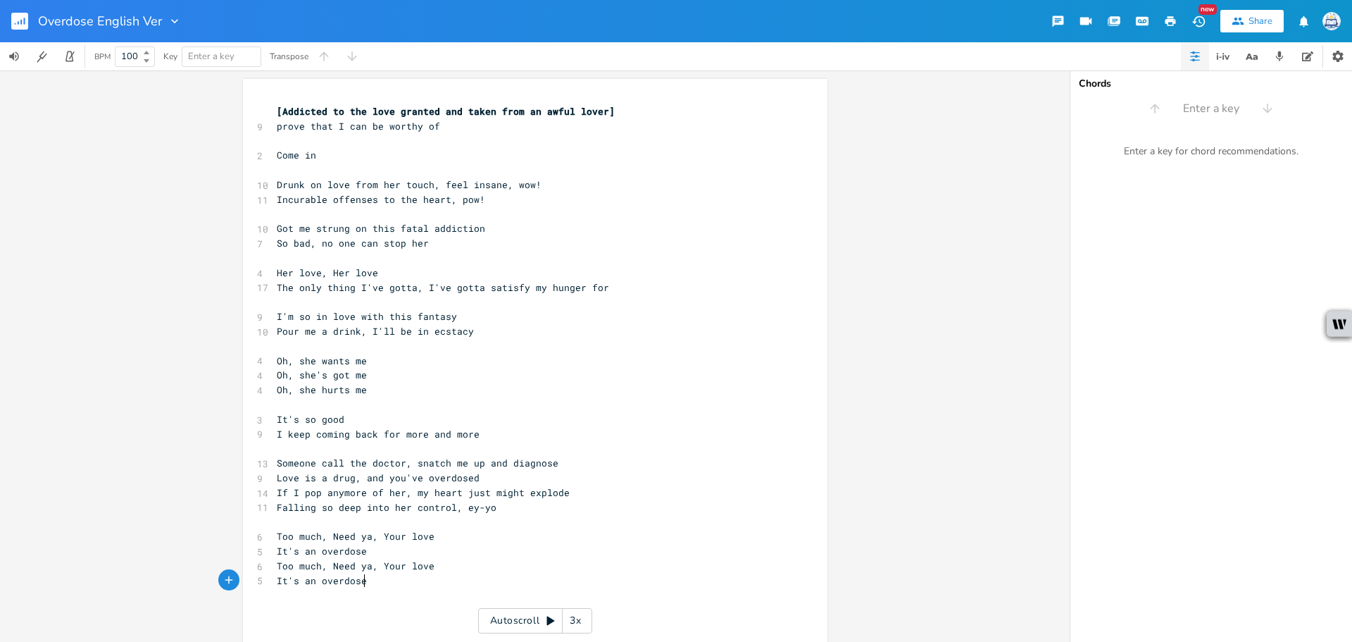
click at [522, 585] on pre "It's an overdose" at bounding box center [528, 580] width 508 height 15
type textarea "Need y"
drag, startPoint x: 325, startPoint y: 563, endPoint x: 361, endPoint y: 569, distance: 35.8
click at [361, 569] on span "Too much, Need ya, Your love" at bounding box center [356, 565] width 158 height 13
click at [357, 564] on span "Too much, Need ya, Your love" at bounding box center [356, 565] width 158 height 13
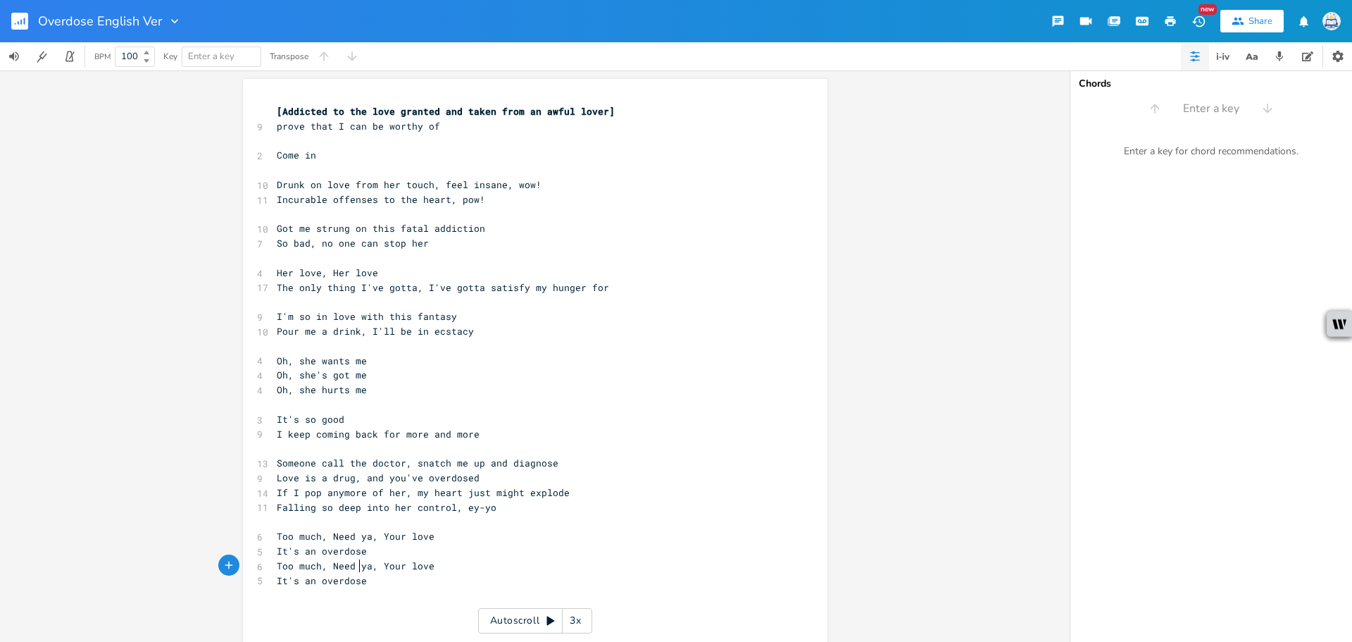
type textarea "ya"
drag, startPoint x: 352, startPoint y: 565, endPoint x: 368, endPoint y: 568, distance: 16.6
click at [368, 568] on span "Too much, Need ya, Your love" at bounding box center [356, 565] width 158 height 13
drag, startPoint x: 370, startPoint y: 569, endPoint x: 356, endPoint y: 566, distance: 14.4
click at [356, 566] on span "Too much, Need ya, Your love" at bounding box center [356, 565] width 158 height 13
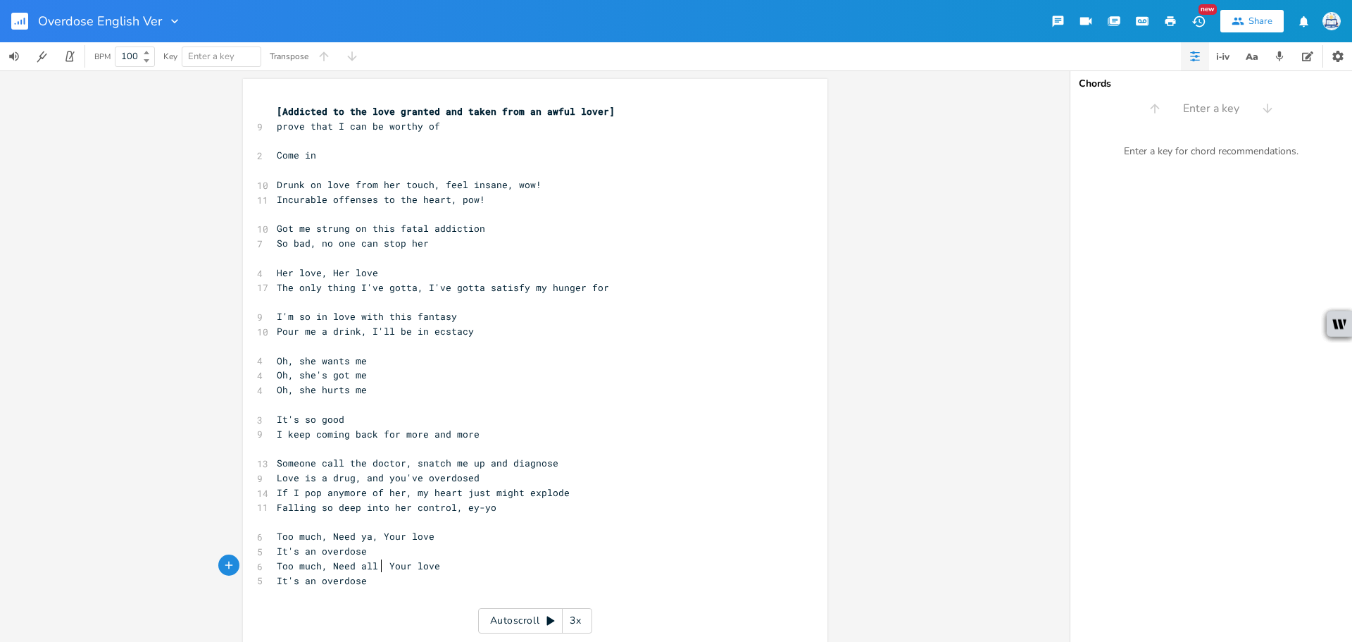
type textarea "all of"
click at [337, 563] on span "Too much, Need all of Your love" at bounding box center [364, 565] width 175 height 13
click at [411, 578] on pre "It's an overdose" at bounding box center [528, 580] width 508 height 15
click at [400, 563] on span "Too much, Need all of Your love" at bounding box center [364, 565] width 175 height 13
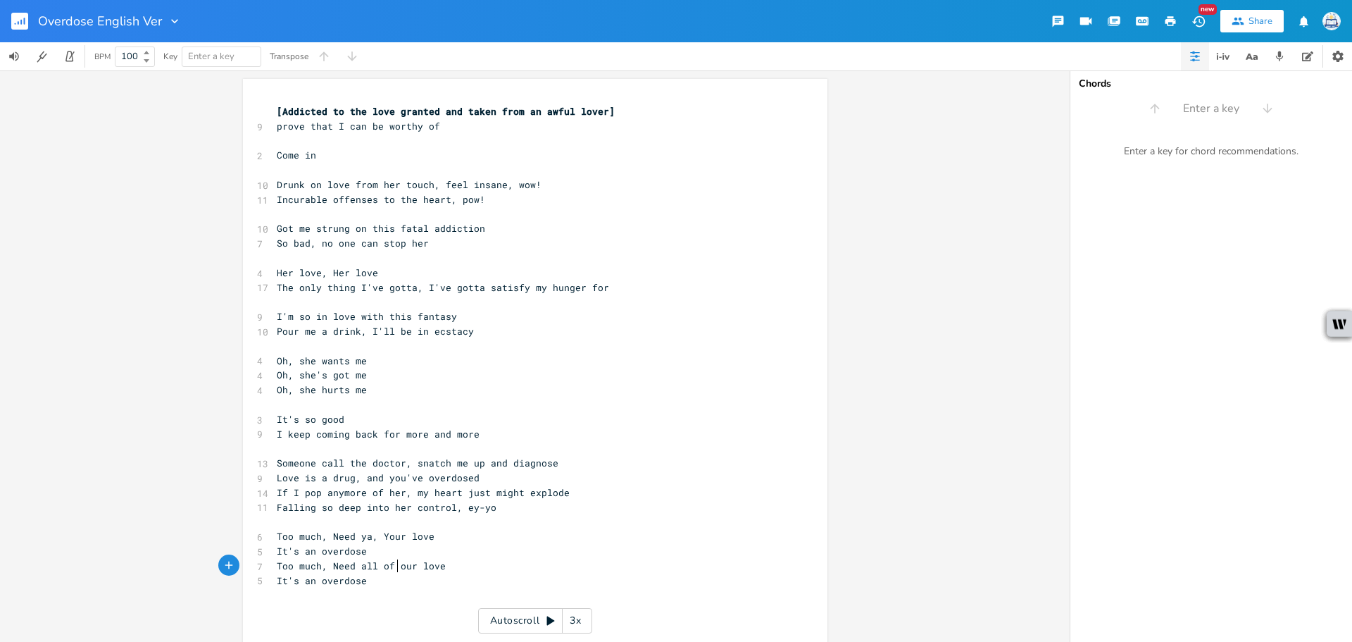
type textarea "y"
click at [336, 567] on span "Too much, Need all of your love" at bounding box center [364, 565] width 175 height 13
click at [334, 567] on span "Too much, Need all of your love" at bounding box center [364, 565] width 175 height 13
type textarea "n"
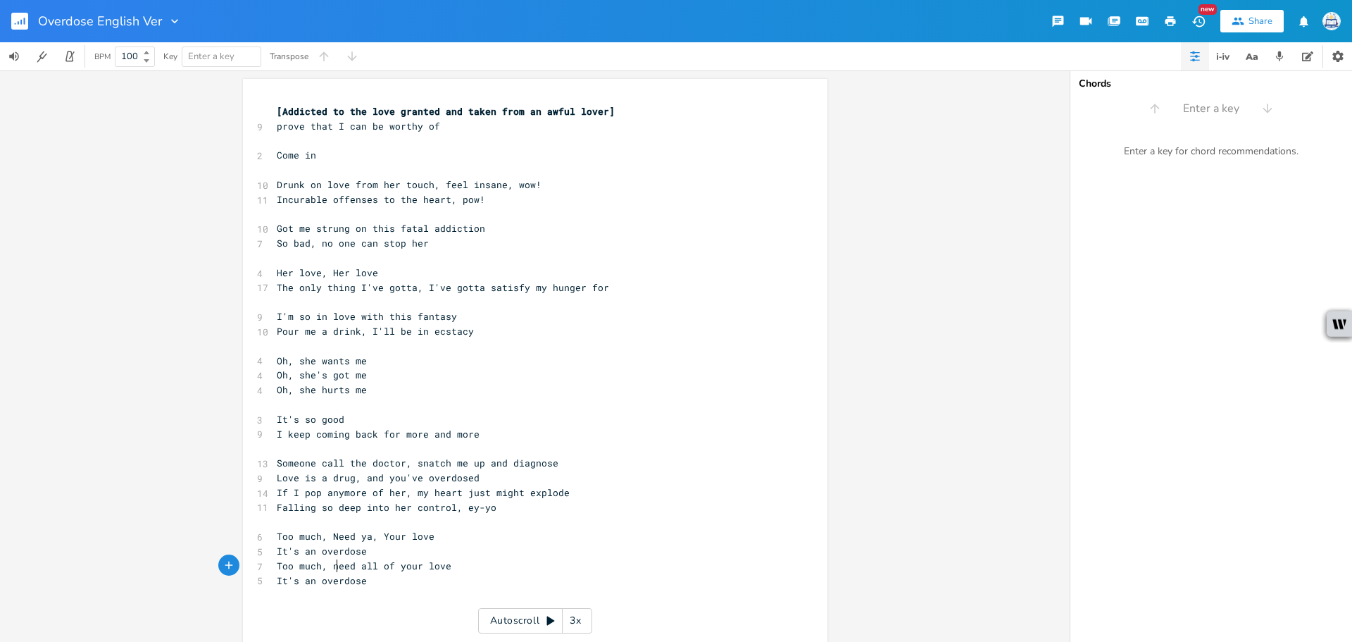
scroll to position [0, 5]
click at [331, 535] on span "Too much, Need ya, Your love" at bounding box center [356, 536] width 158 height 13
type textarea "n"
click at [383, 532] on span "Too much, need ya, Your love" at bounding box center [356, 536] width 158 height 13
type textarea "y"
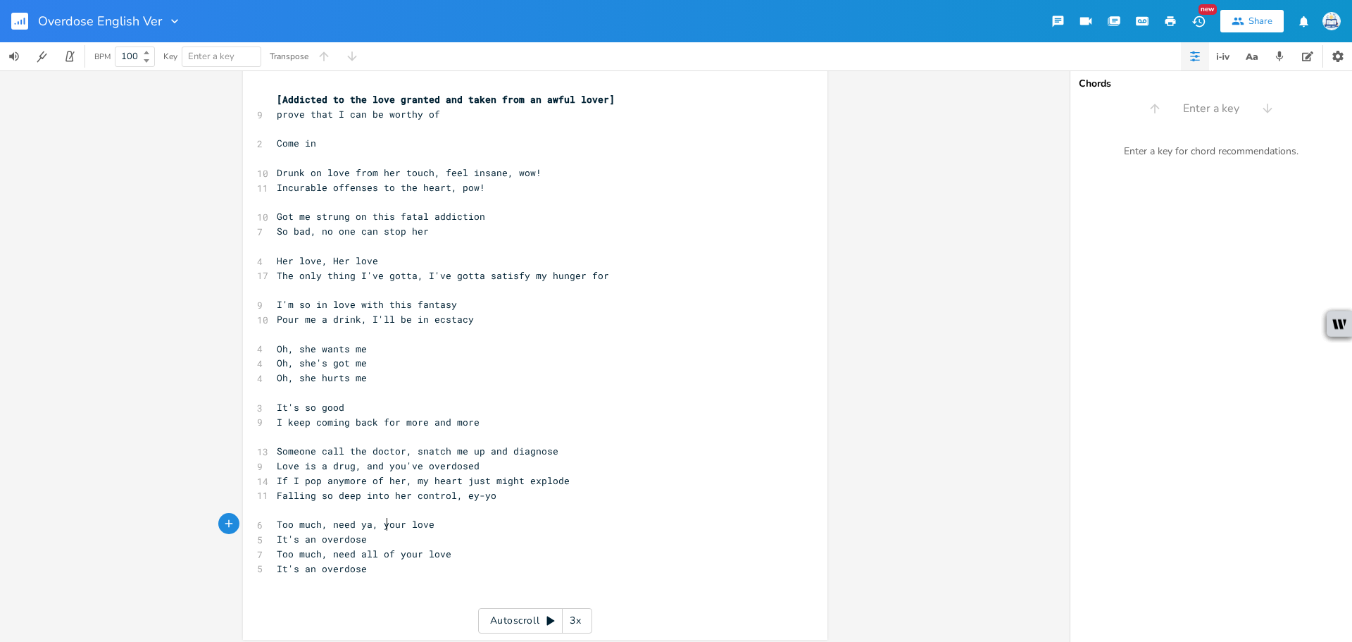
scroll to position [18, 0]
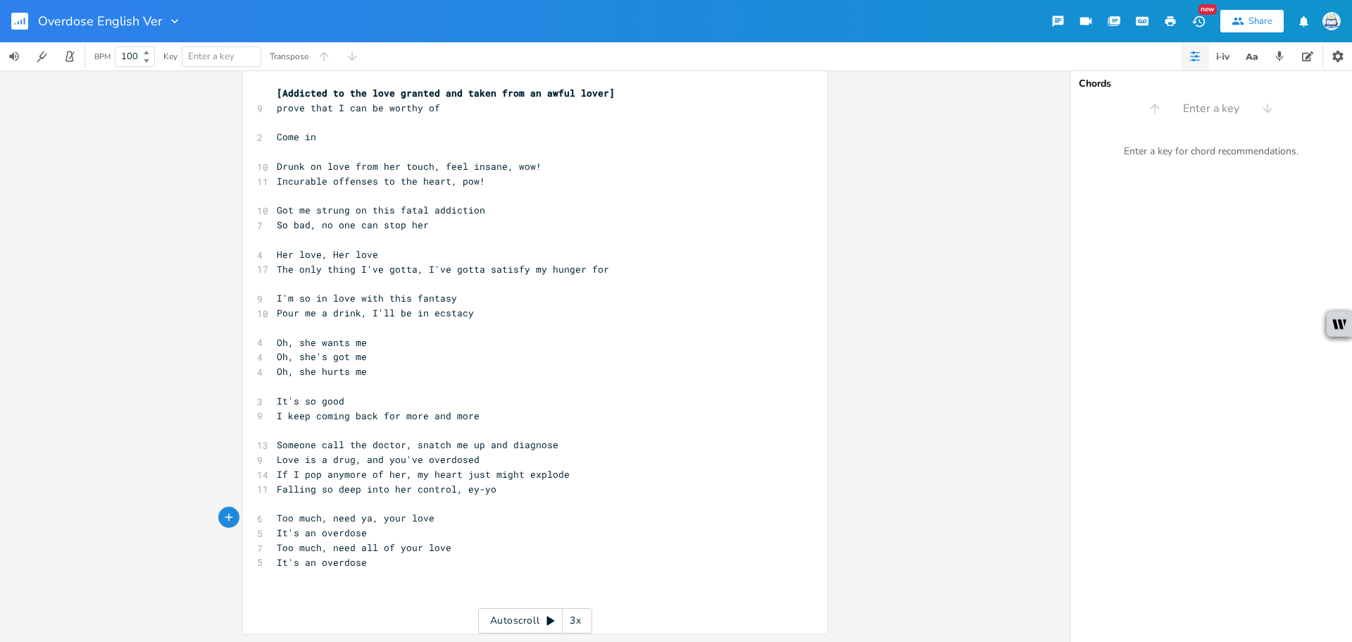
click at [365, 594] on pre "​" at bounding box center [528, 591] width 508 height 15
type textarea "Saw you standing at the door"
type textarea "walk through the door, i s"
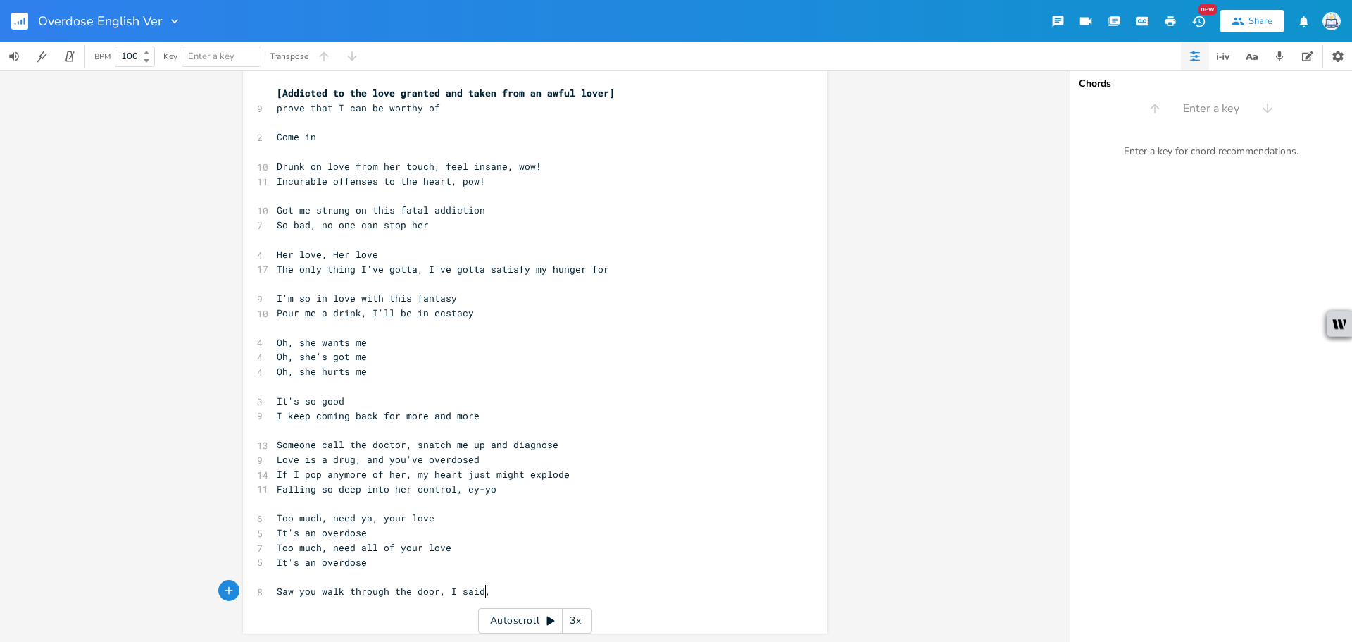
type textarea "I said,"
type textarea ""oh no""
type textarea "This desire, I can't crontrol"
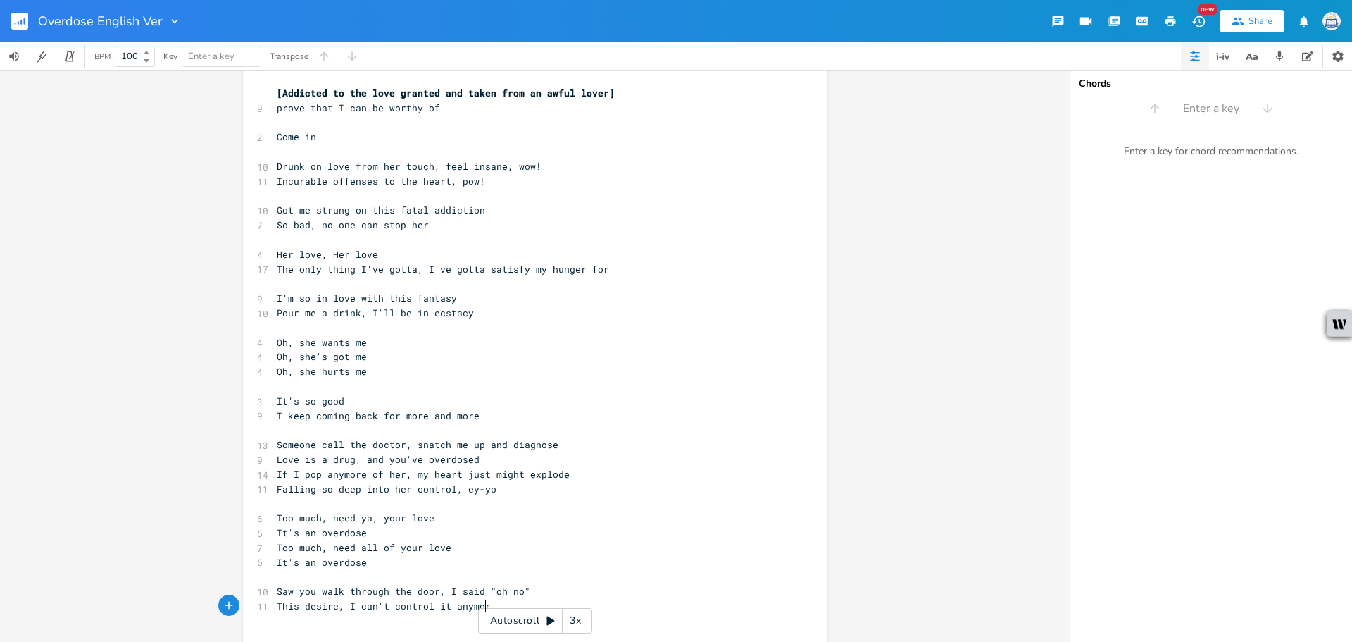
type textarea "ontrol it anymore"
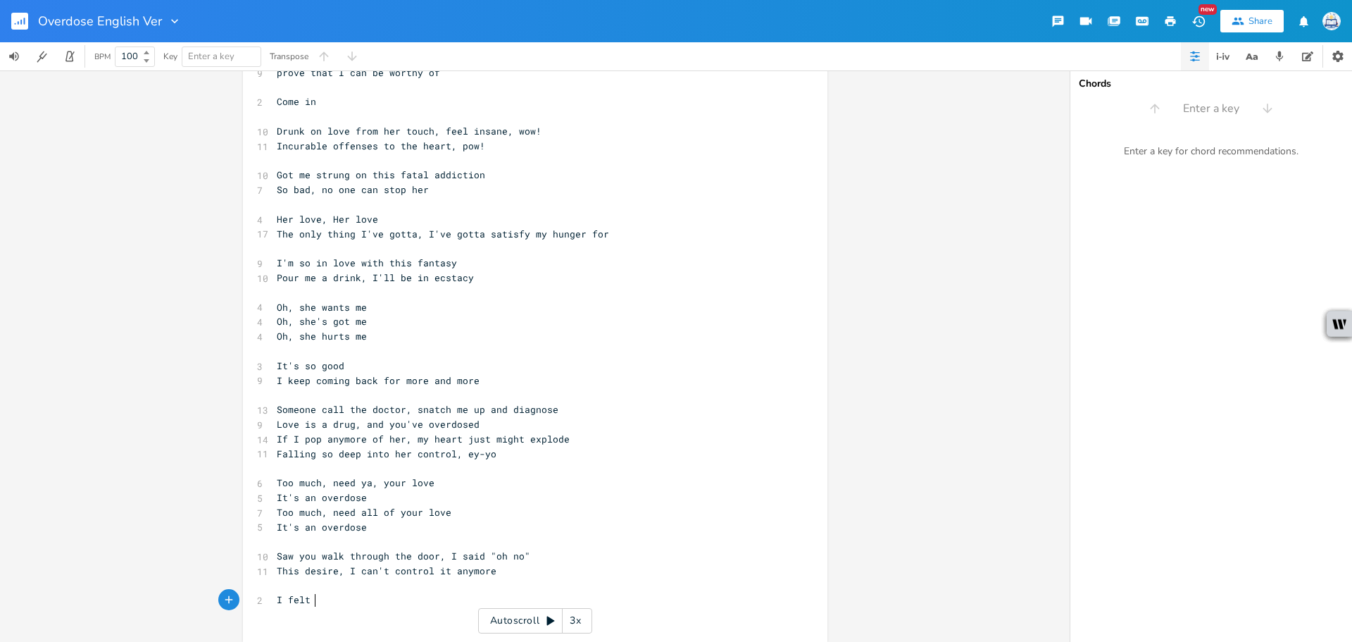
type textarea "I felt b"
type textarea "my blood rush, baby, how you do it"
type textarea "My body"
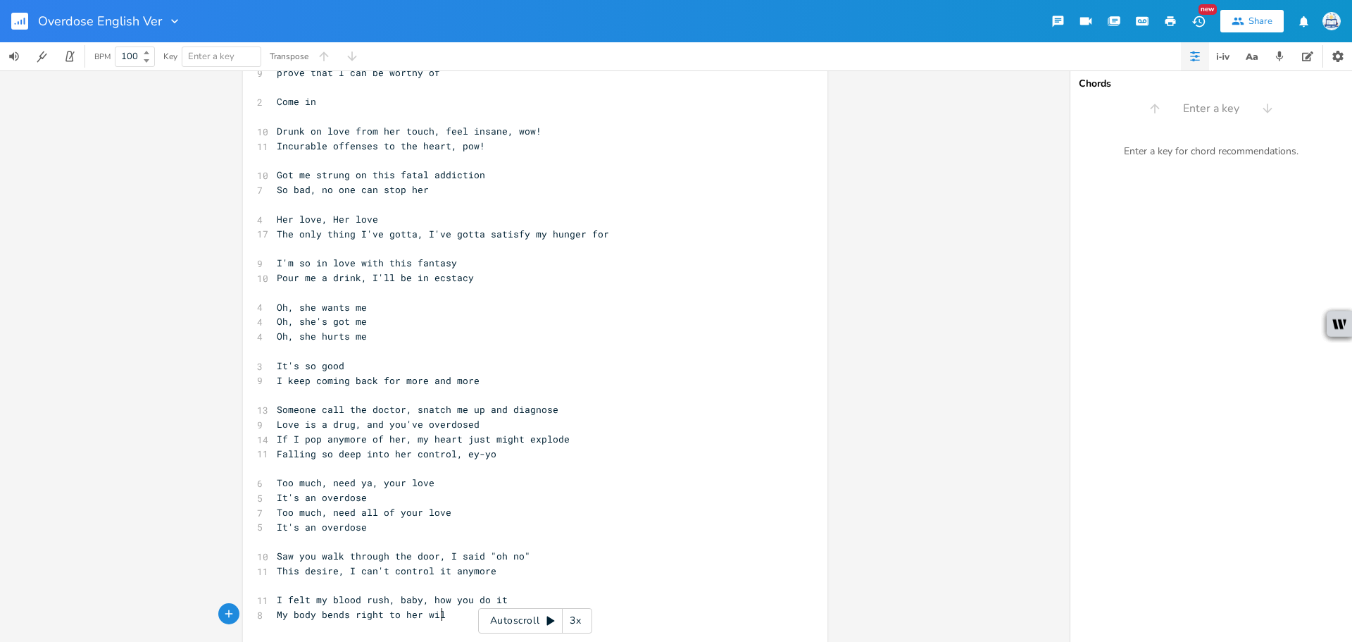
type textarea "bends right to her will"
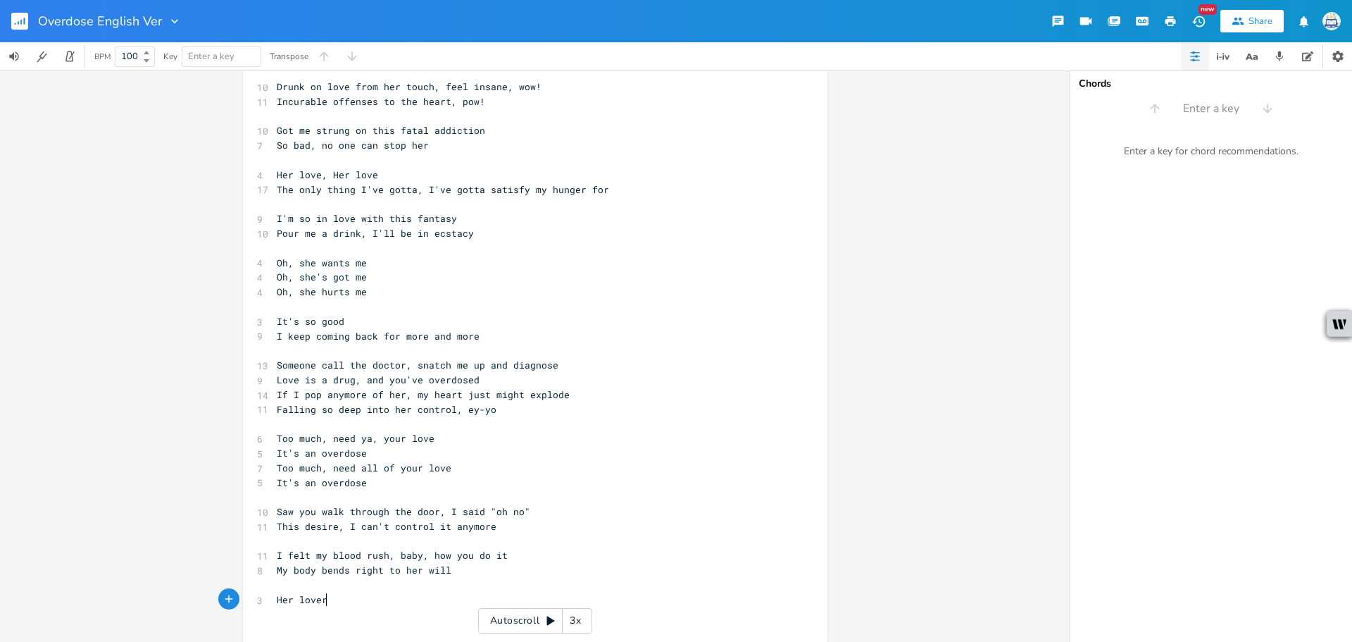
scroll to position [0, 40]
type textarea "Her lover"
type textarea "r"
type textarea "e, Her [PERSON_NAME]"
type textarea "ve"
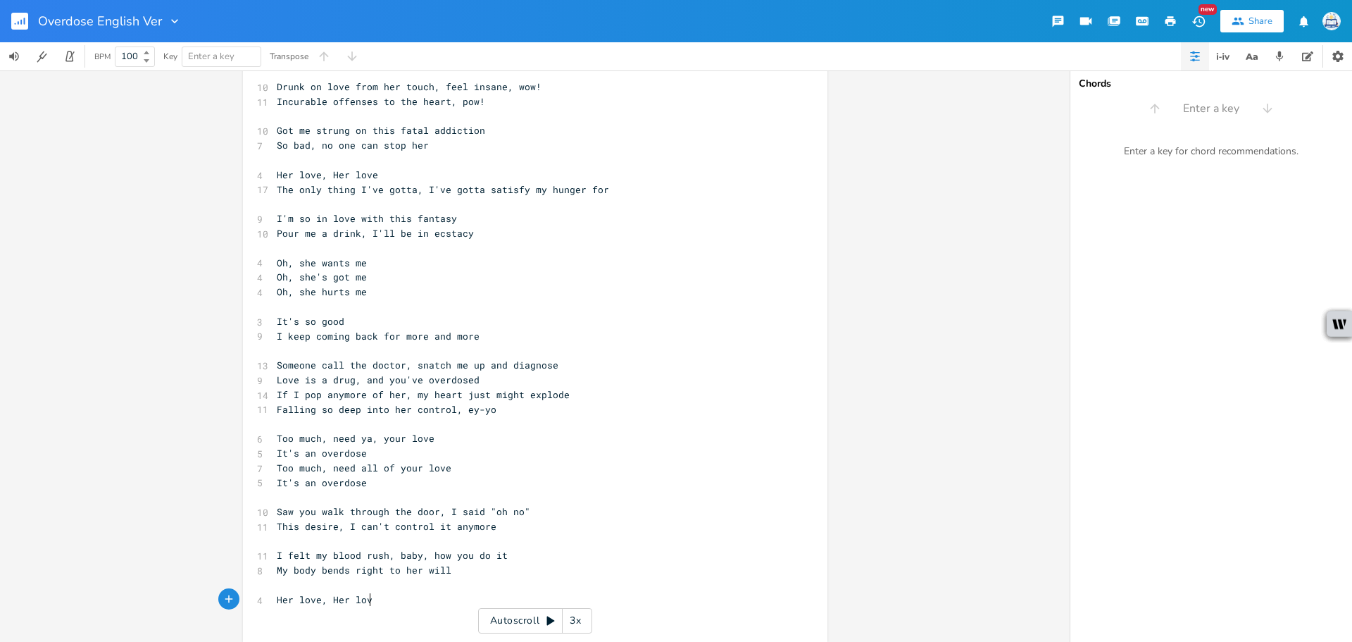
scroll to position [0, 8]
click at [334, 509] on span "Saw you walk through the door, I said "oh no"" at bounding box center [404, 511] width 254 height 13
click at [340, 510] on span "Saw you walk through the door, I said "oh no"" at bounding box center [404, 511] width 254 height 13
type textarea "ing"
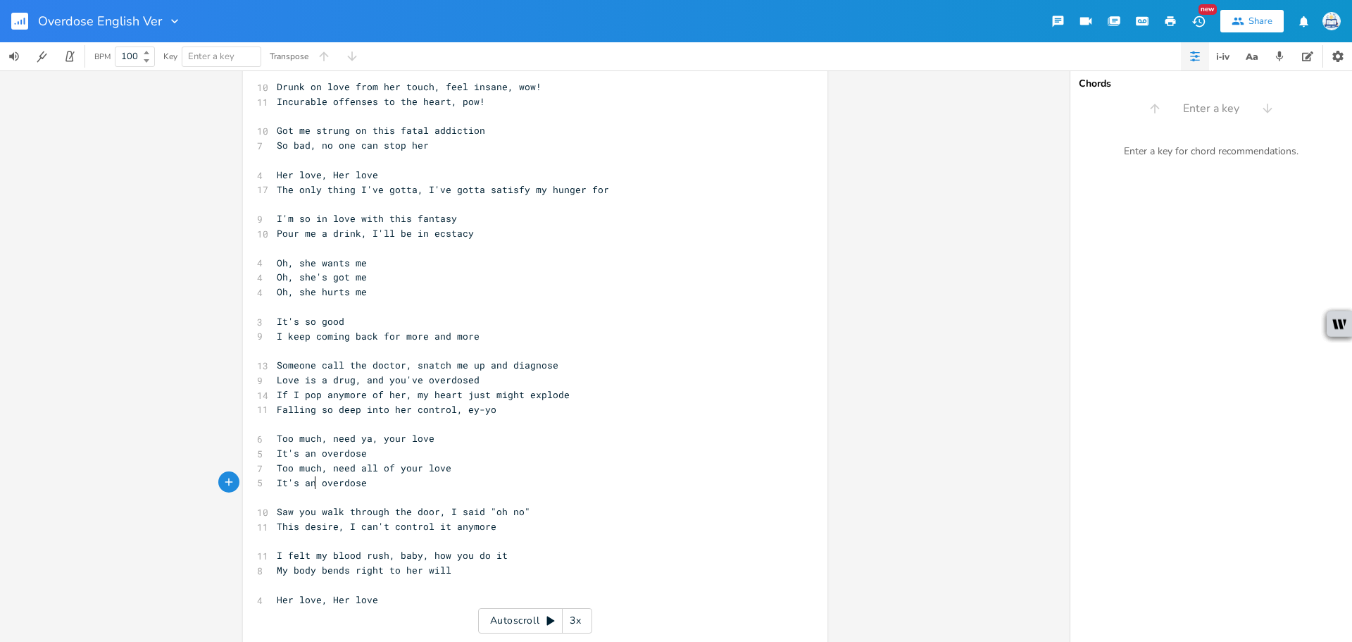
click at [311, 489] on pre "​" at bounding box center [528, 496] width 508 height 15
click at [309, 496] on pre "​" at bounding box center [528, 496] width 508 height 15
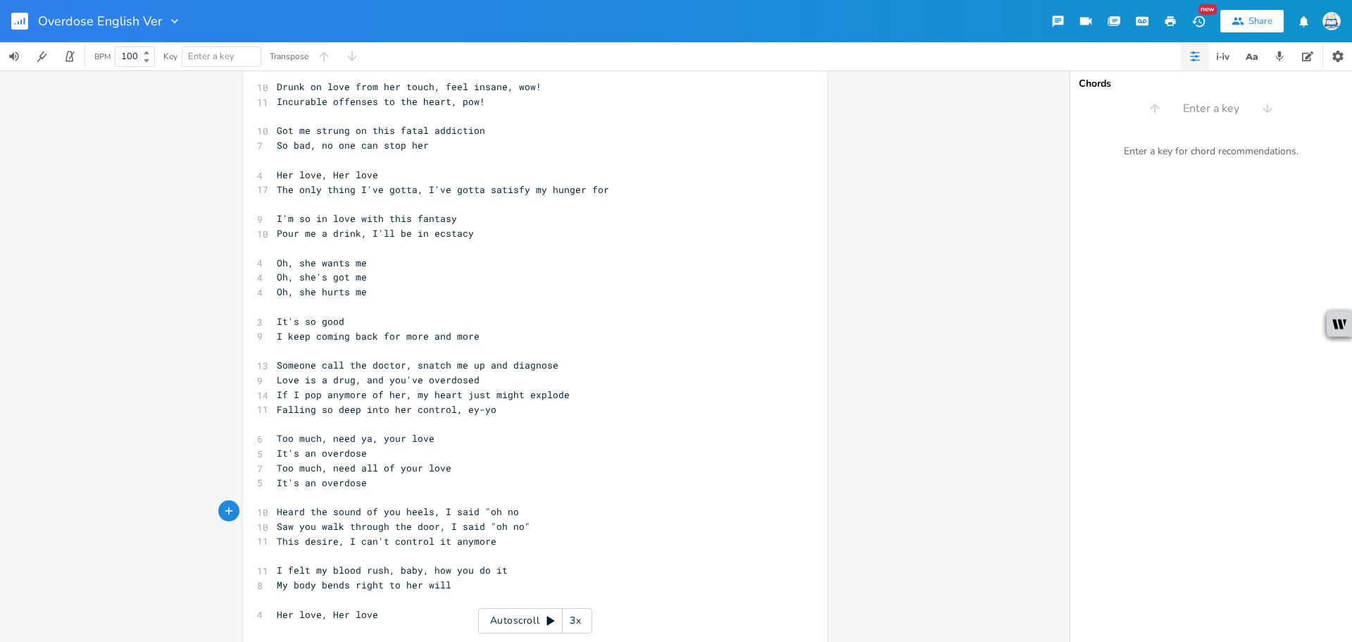
scroll to position [0, 182]
type textarea "Heard the sound of you heels, I said "oh no""
drag, startPoint x: 522, startPoint y: 506, endPoint x: 256, endPoint y: 497, distance: 266.3
click at [243, 517] on div "Heard the sound of you heels, I said "oh no" x [Addicted to the love granted an…" at bounding box center [535, 325] width 584 height 689
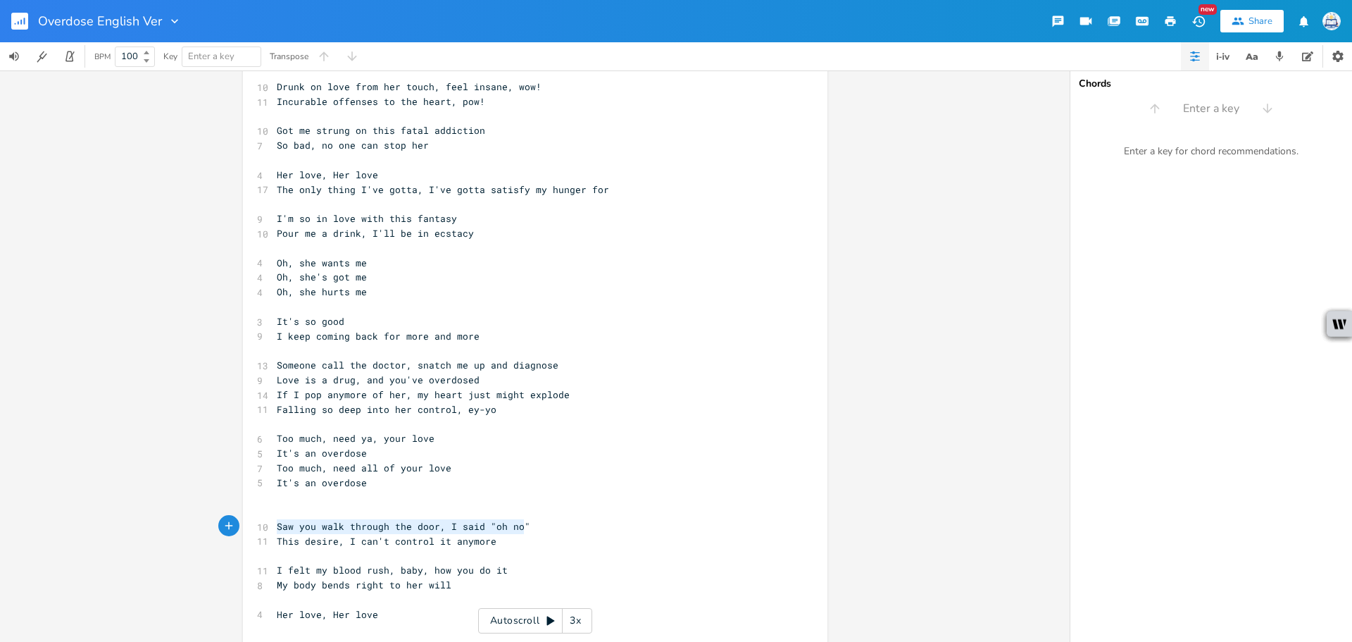
drag, startPoint x: 531, startPoint y: 525, endPoint x: 201, endPoint y: 522, distance: 329.6
click at [201, 522] on div "Saw you walk through the door, I said "oh no" x [Addicted to the love granted a…" at bounding box center [535, 355] width 1070 height 571
type textarea "Think I relapsed on tyoo"
type textarea "her"
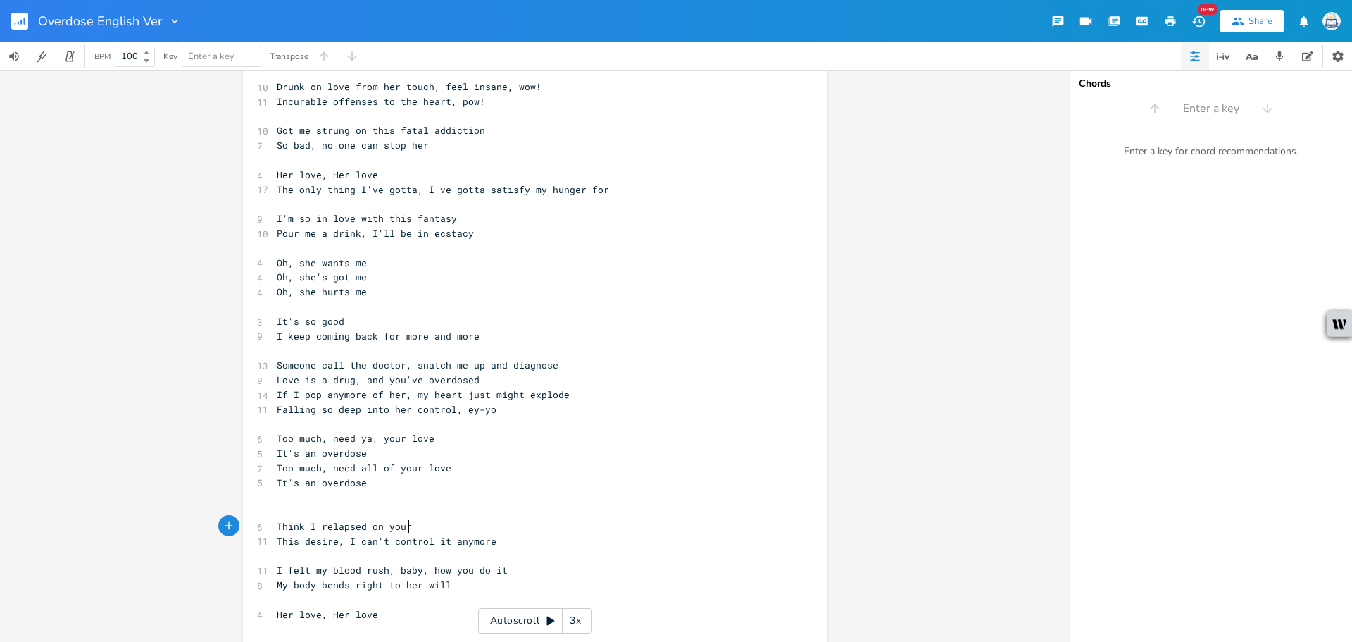
type textarea "your"
type textarea "her scent, oh no"
click at [313, 507] on pre "​" at bounding box center [528, 511] width 508 height 15
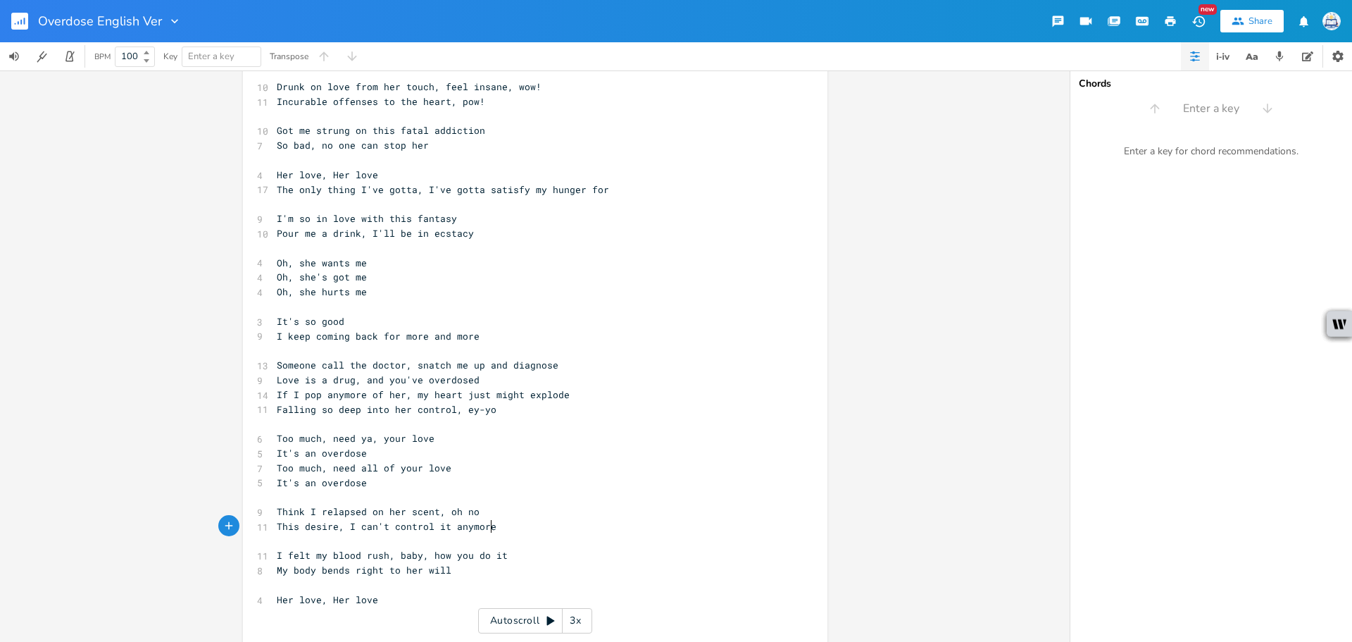
click at [558, 521] on pre "This desire, I can't control it anymore" at bounding box center [528, 526] width 508 height 15
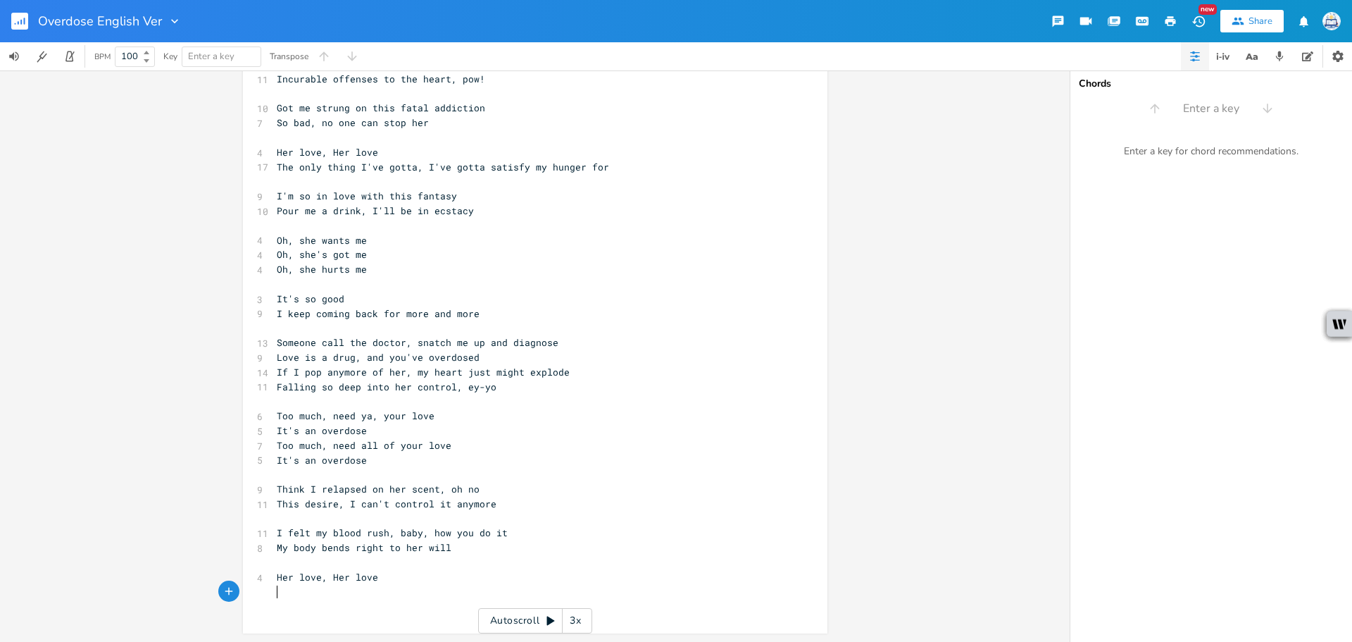
click at [362, 597] on pre "​" at bounding box center [528, 591] width 508 height 15
